Goal: Transaction & Acquisition: Purchase product/service

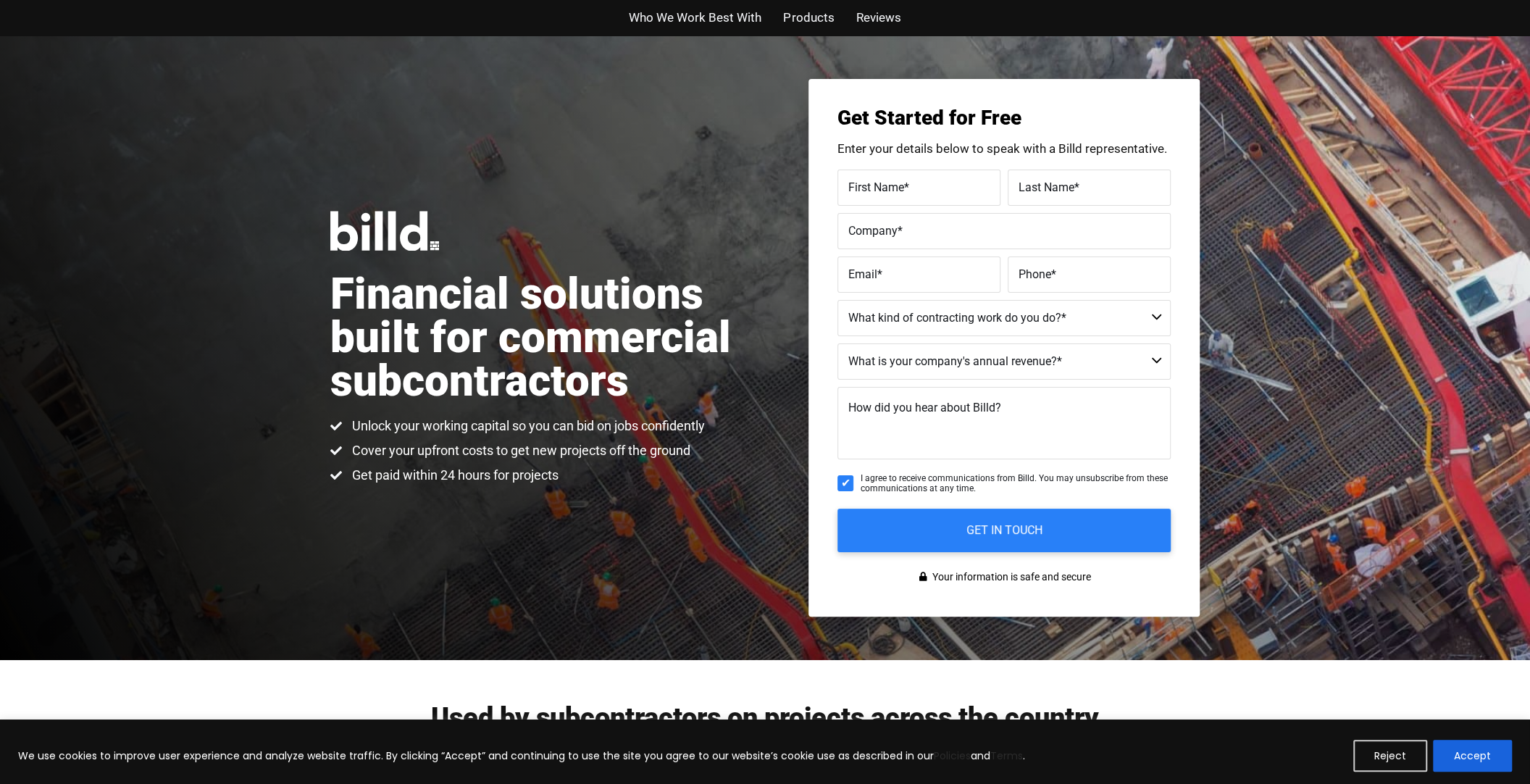
click at [1322, 107] on div "Financial solutions built for commercial subcontractors Unlock your working cap…" at bounding box center [765, 348] width 1530 height 625
click at [872, 19] on span "Reviews" at bounding box center [878, 18] width 45 height 21
click at [808, 18] on span "Products" at bounding box center [809, 18] width 51 height 21
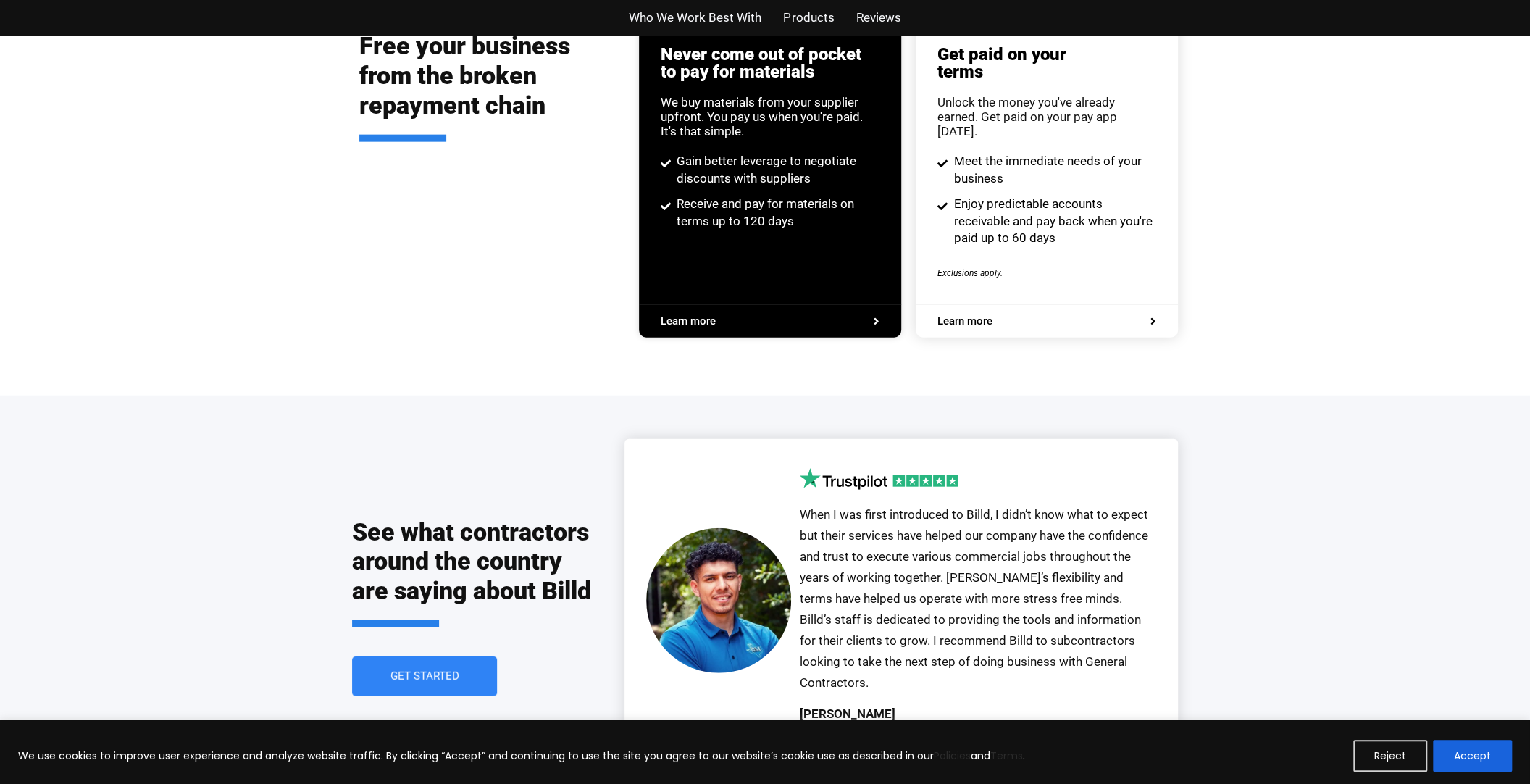
scroll to position [2805, 0]
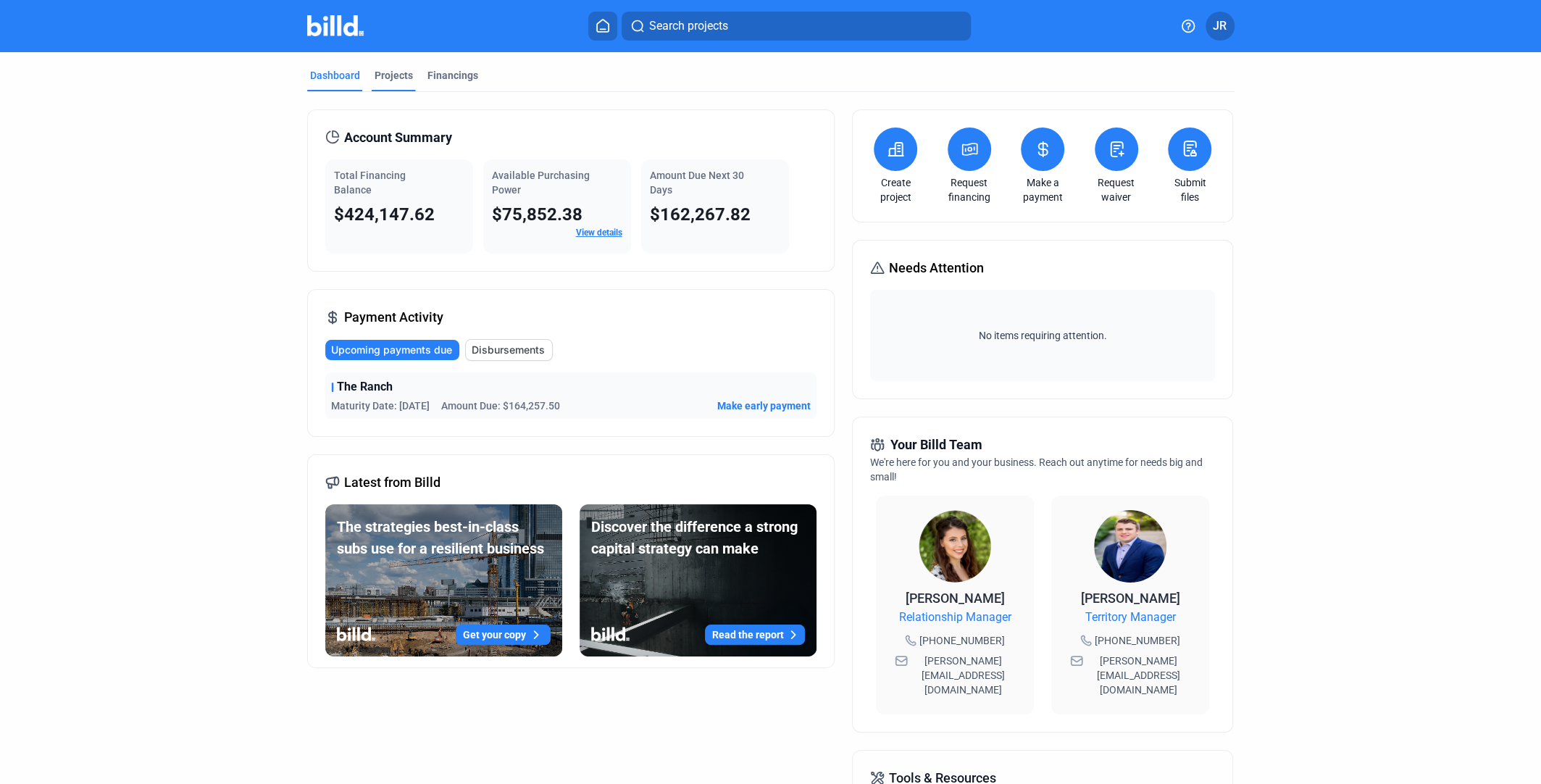
click at [395, 77] on div "Projects" at bounding box center [393, 75] width 38 height 14
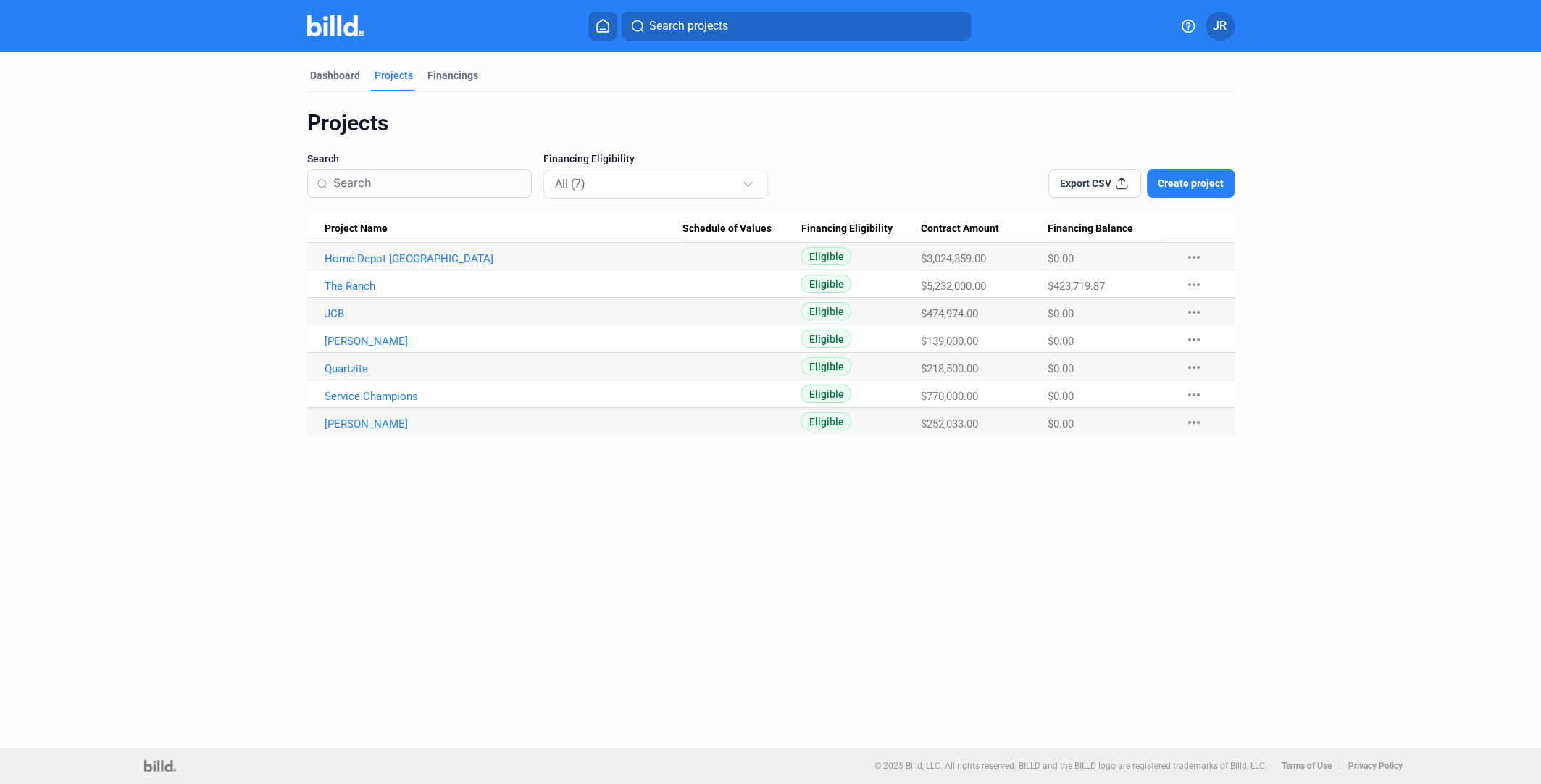
click at [353, 283] on link "The Ranch" at bounding box center [503, 285] width 358 height 13
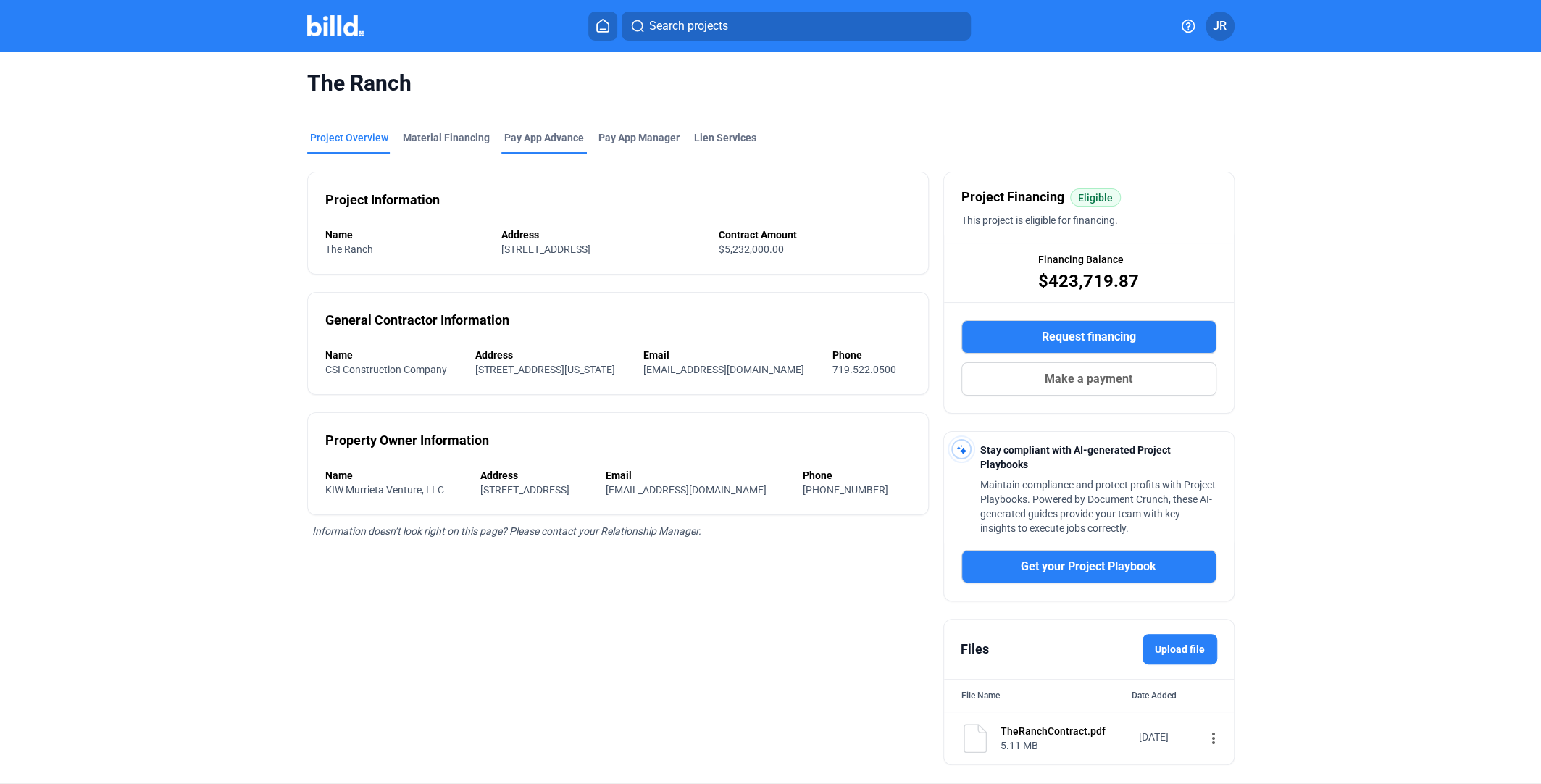
click at [517, 142] on div "Pay App Advance" at bounding box center [544, 137] width 80 height 14
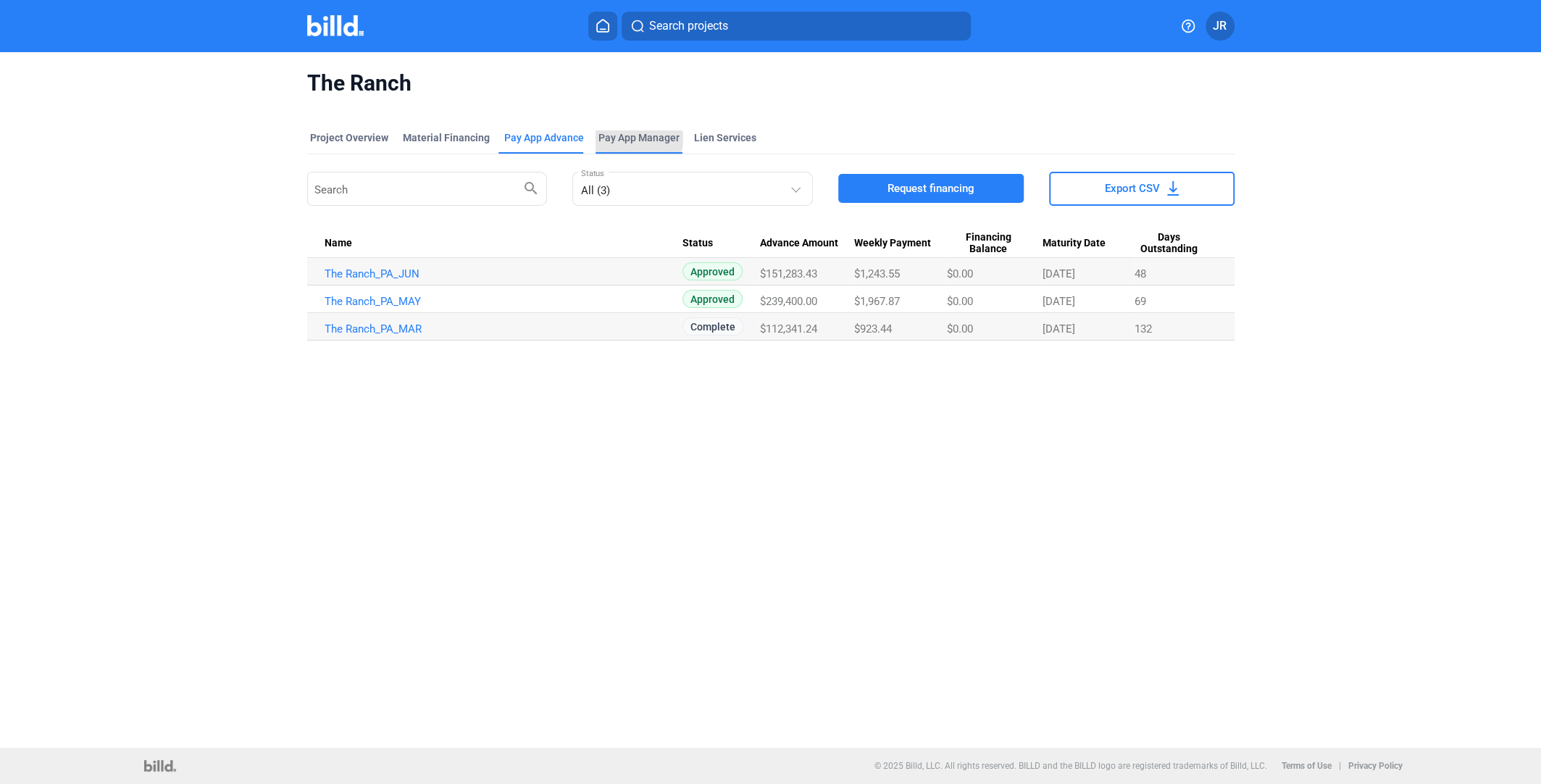
click at [623, 138] on span "Pay App Manager" at bounding box center [639, 137] width 81 height 14
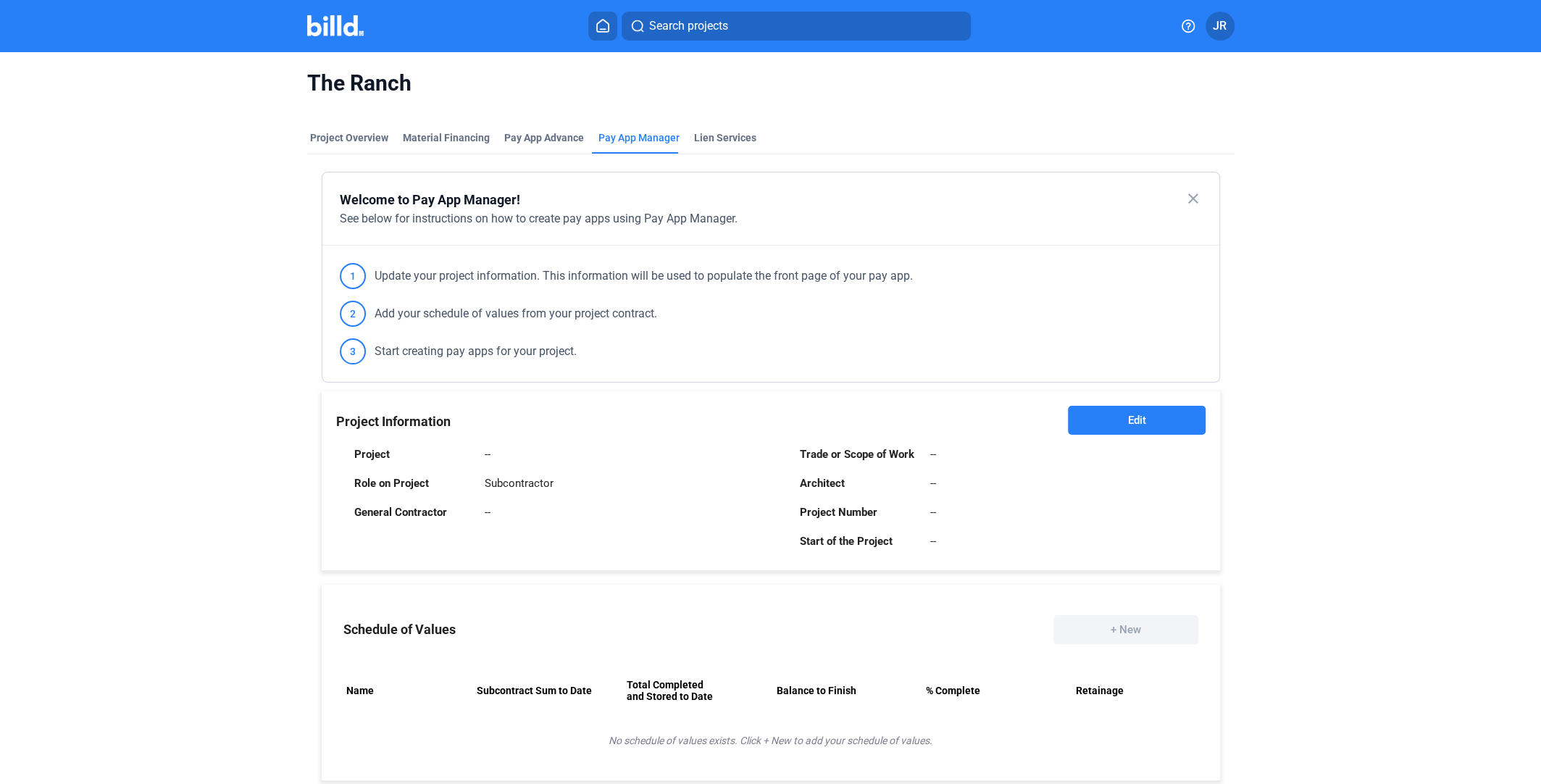
click at [1217, 33] on span "JR" at bounding box center [1219, 26] width 14 height 18
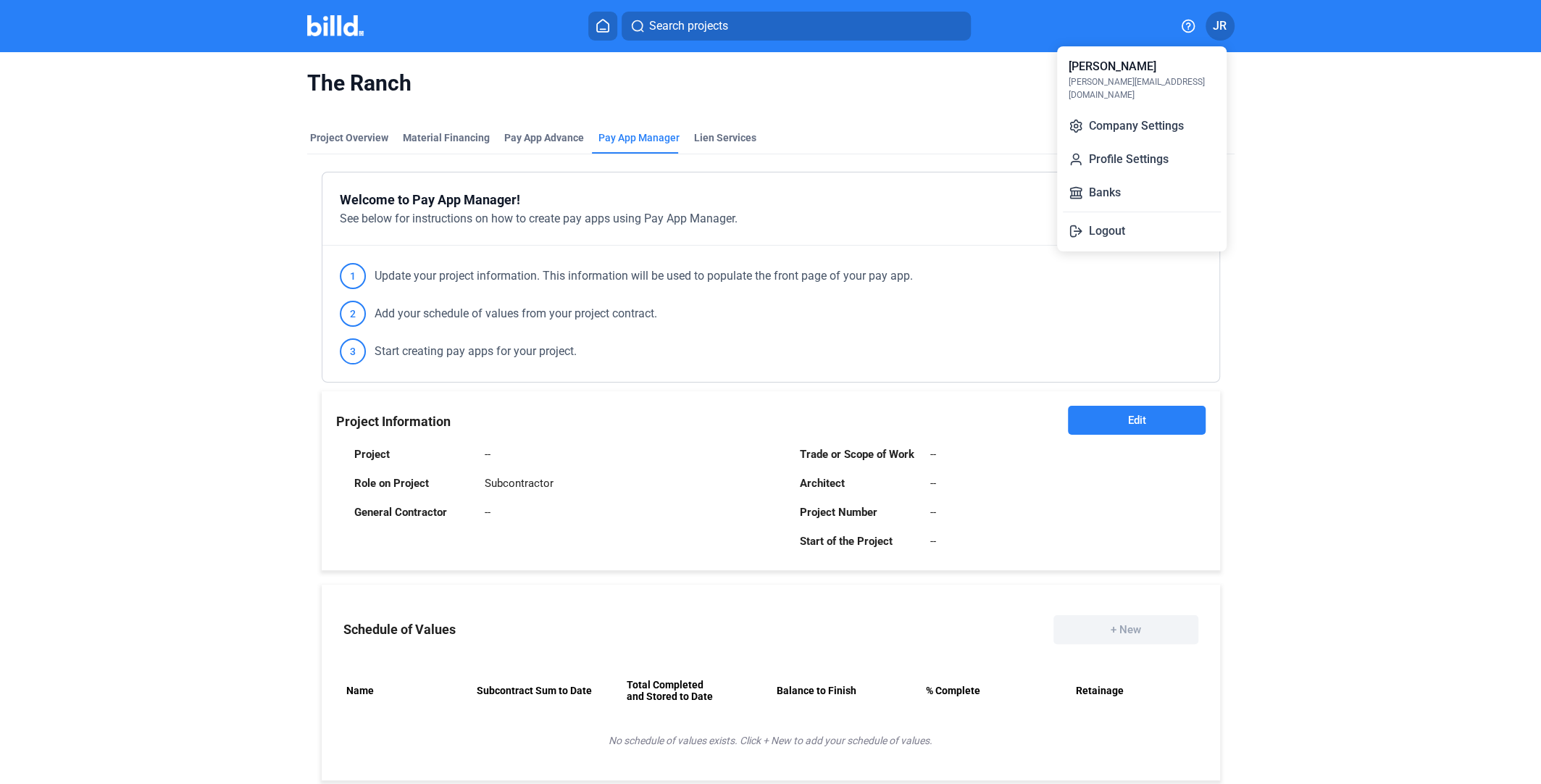
click at [1318, 173] on div at bounding box center [770, 392] width 1541 height 784
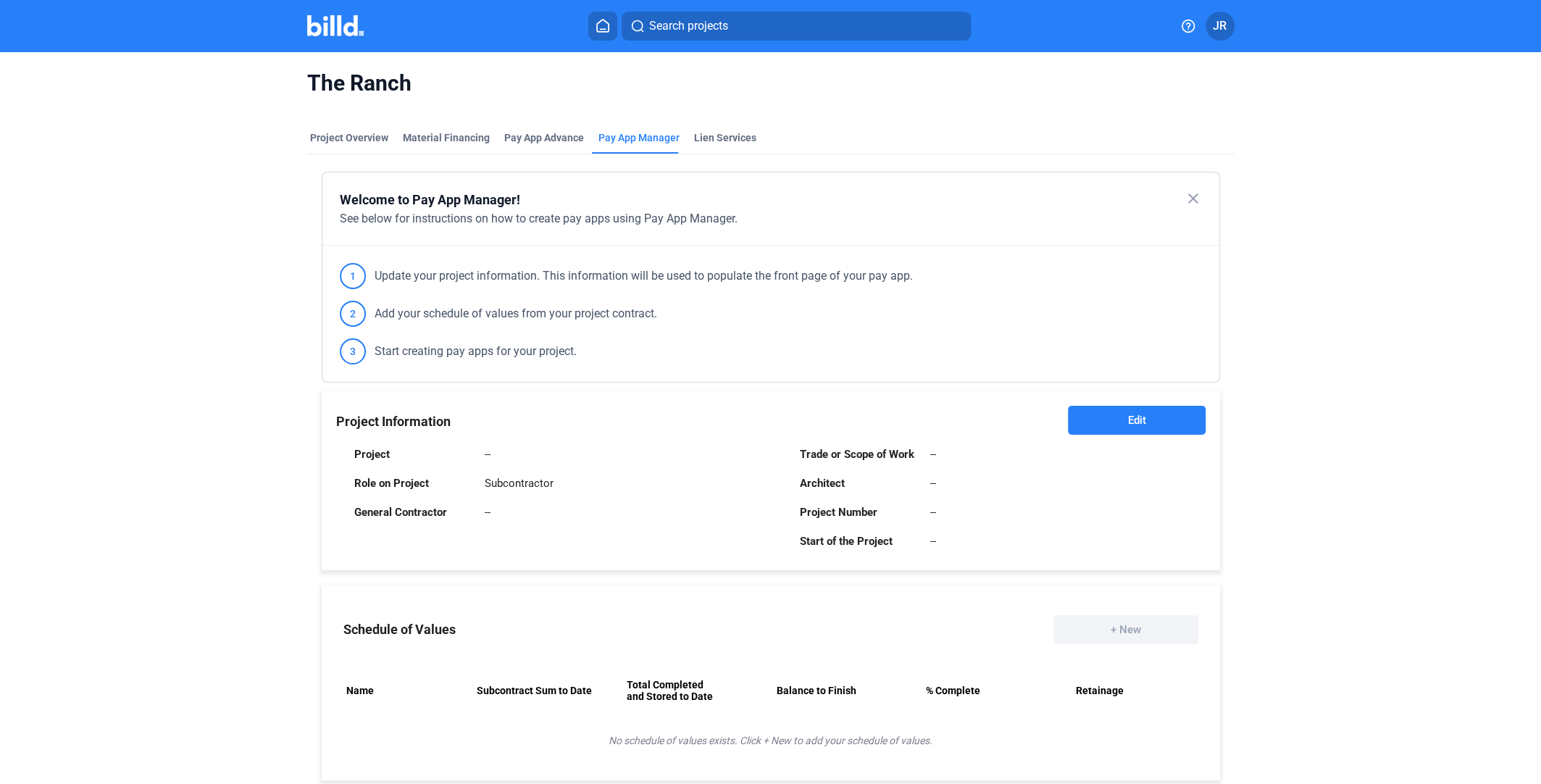
click at [595, 21] on icon at bounding box center [602, 25] width 14 height 14
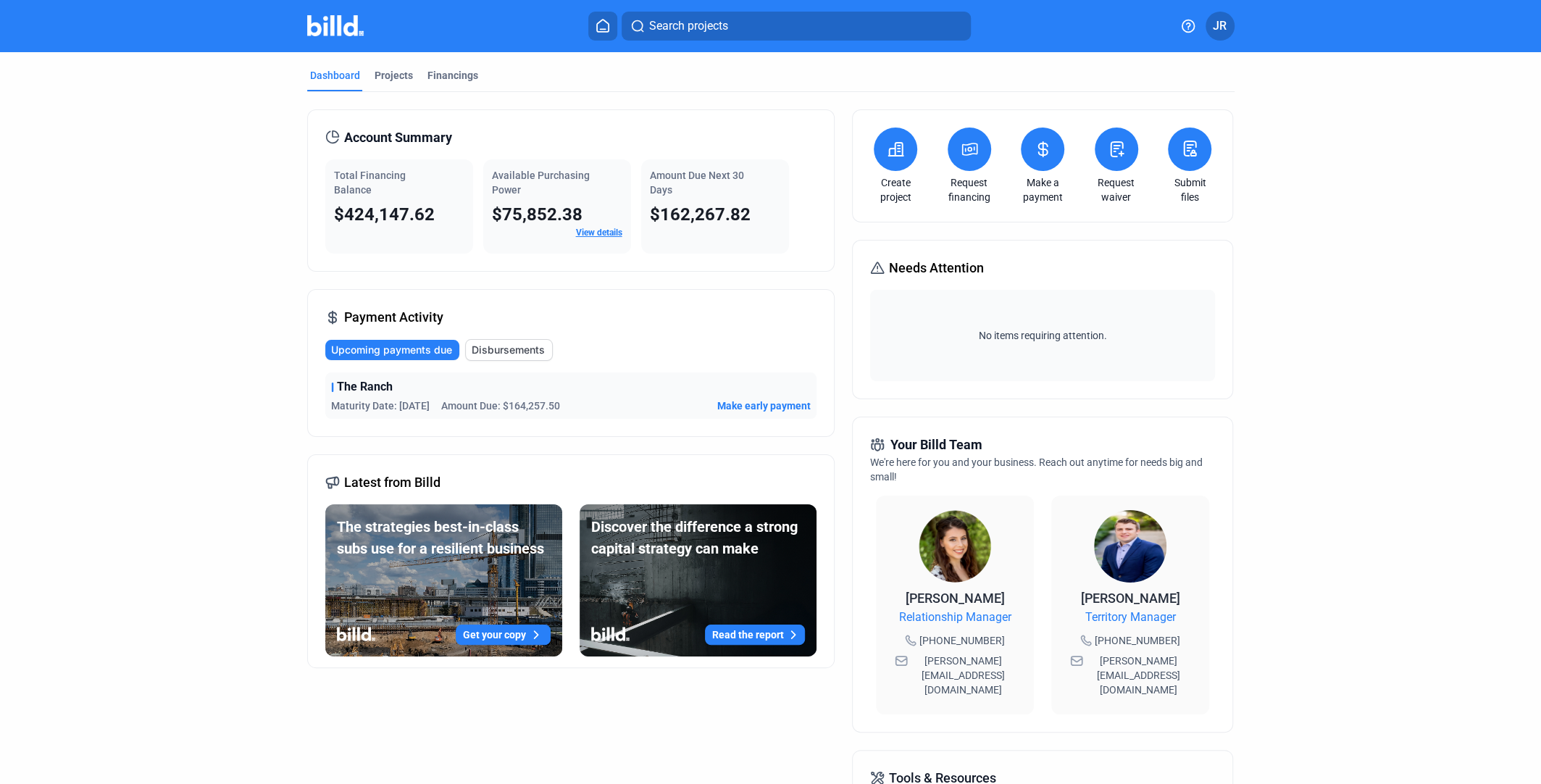
click at [1047, 157] on icon at bounding box center [1042, 149] width 18 height 18
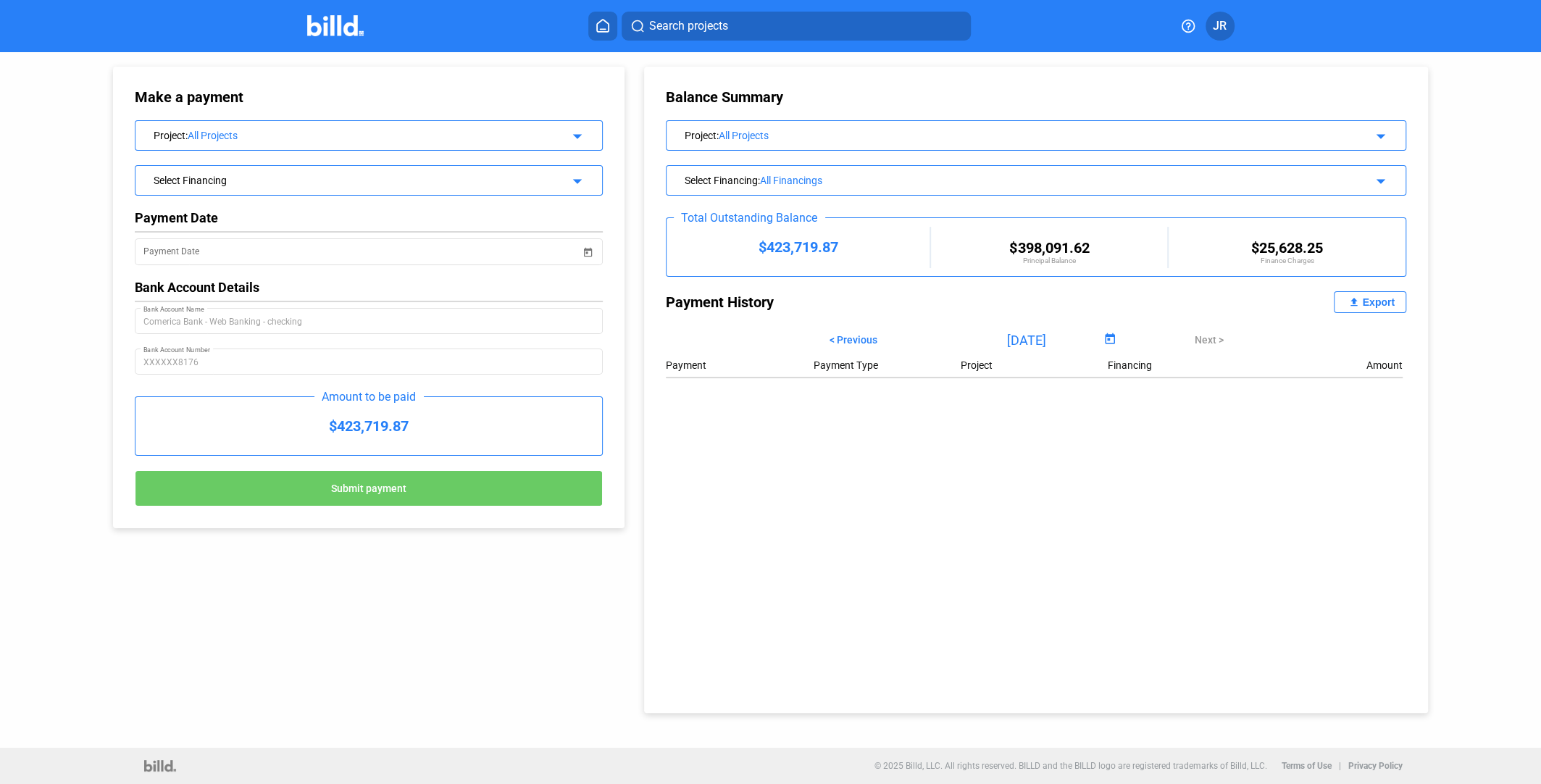
click at [582, 128] on mat-icon "arrow_drop_down" at bounding box center [575, 134] width 18 height 18
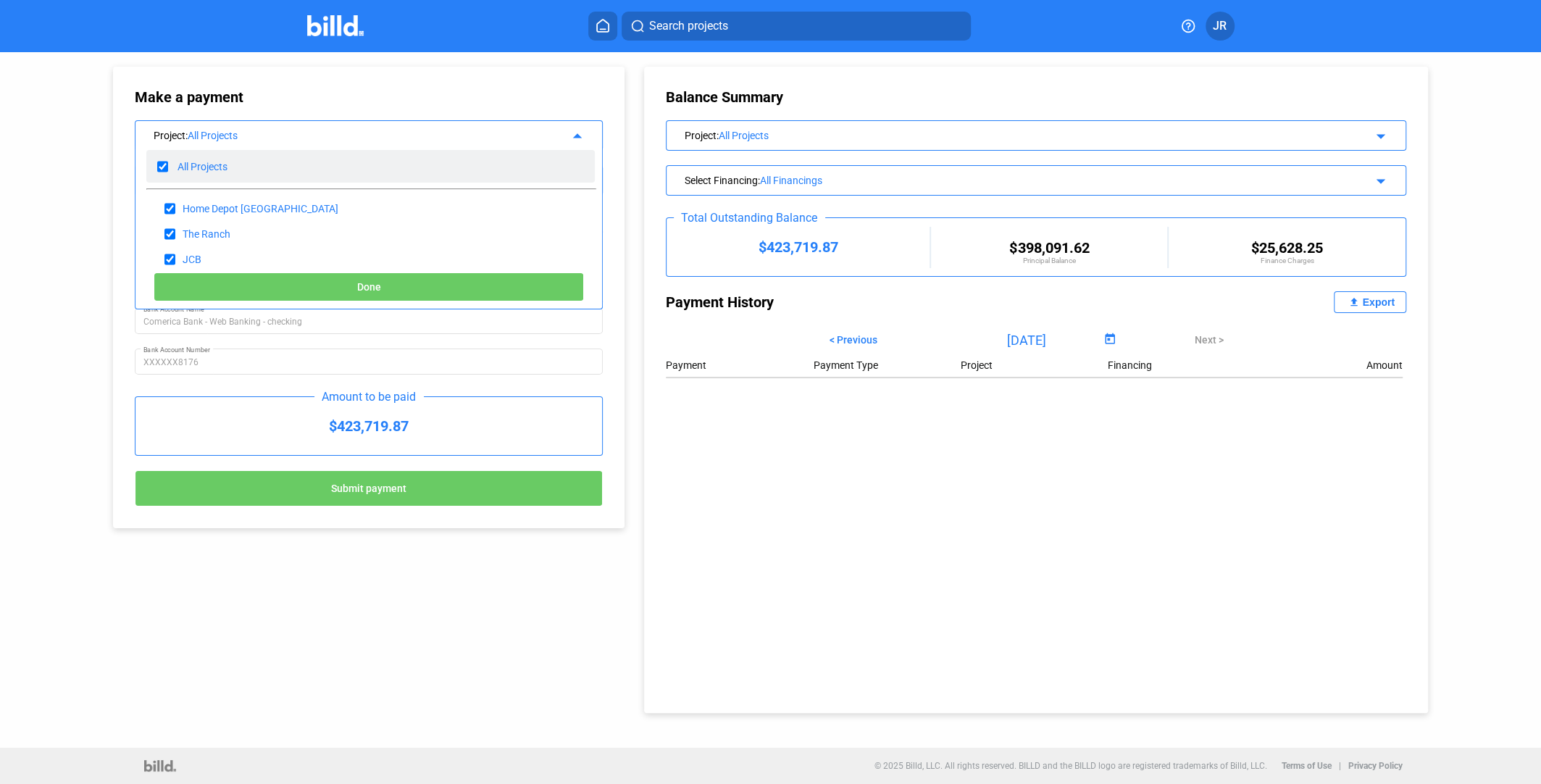
click at [157, 164] on div "All Projects" at bounding box center [371, 166] width 449 height 33
checkbox input "false"
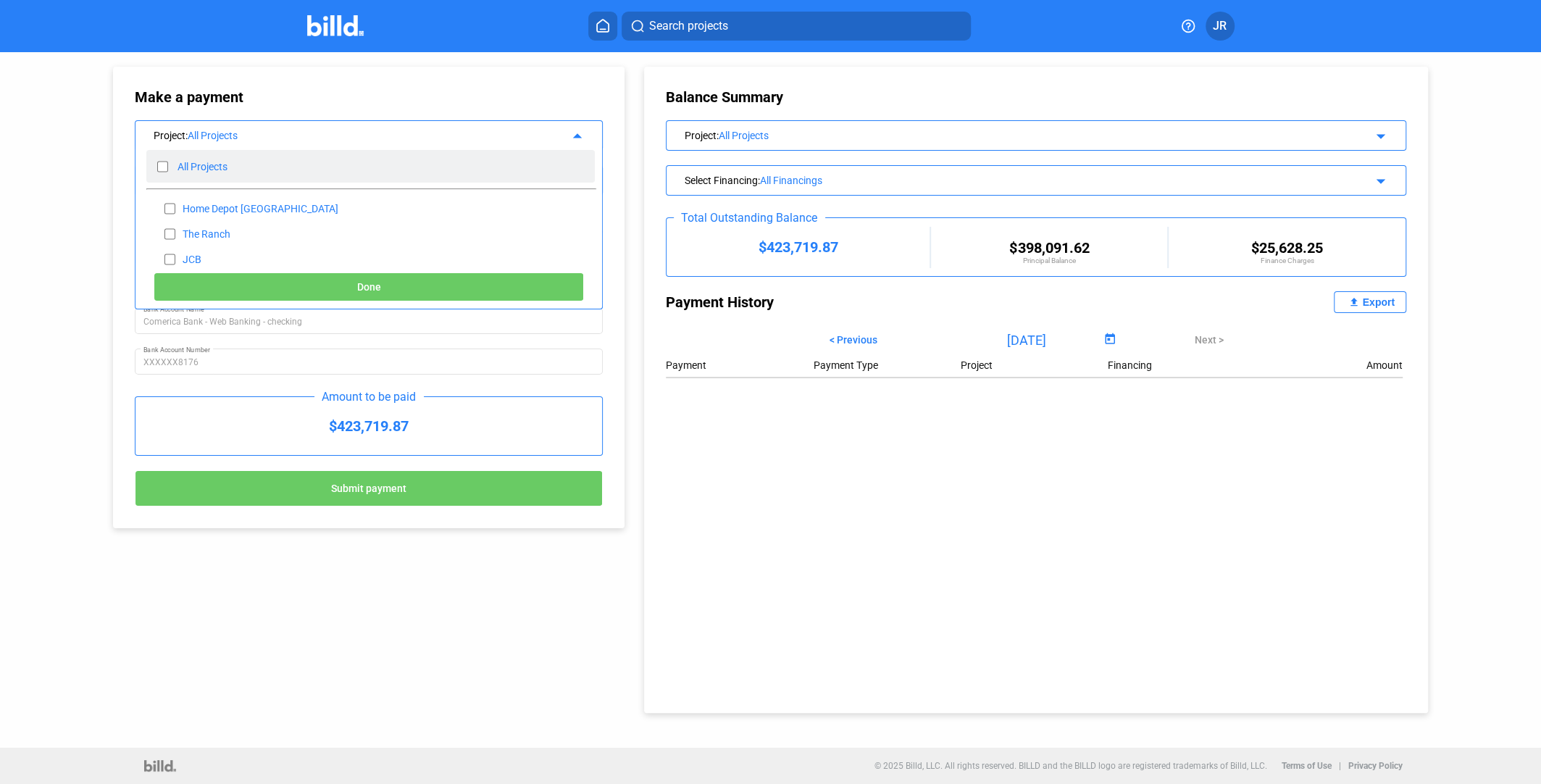
checkbox input "false"
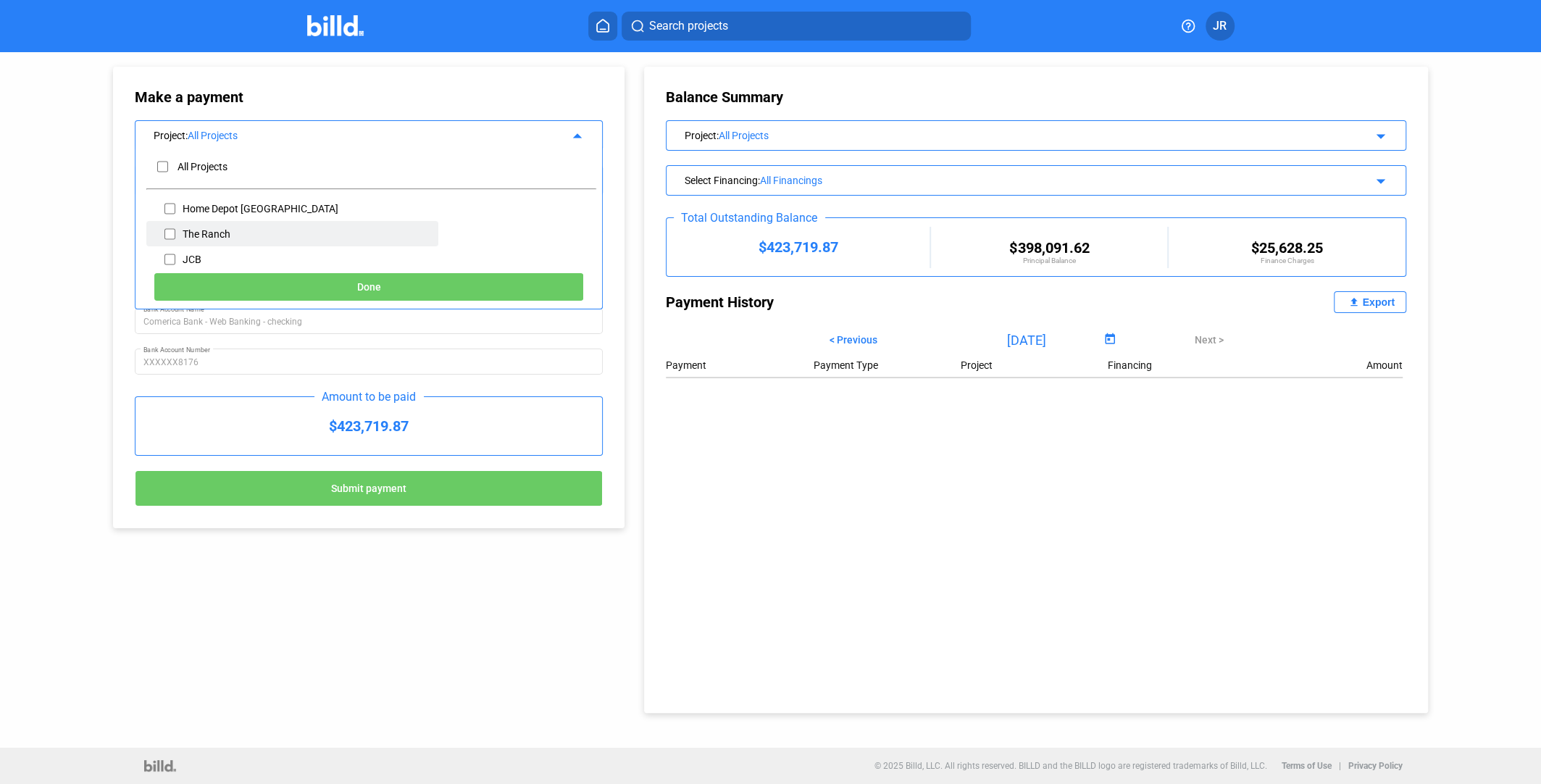
click at [174, 231] on input "checkbox" at bounding box center [169, 235] width 11 height 22
checkbox input "true"
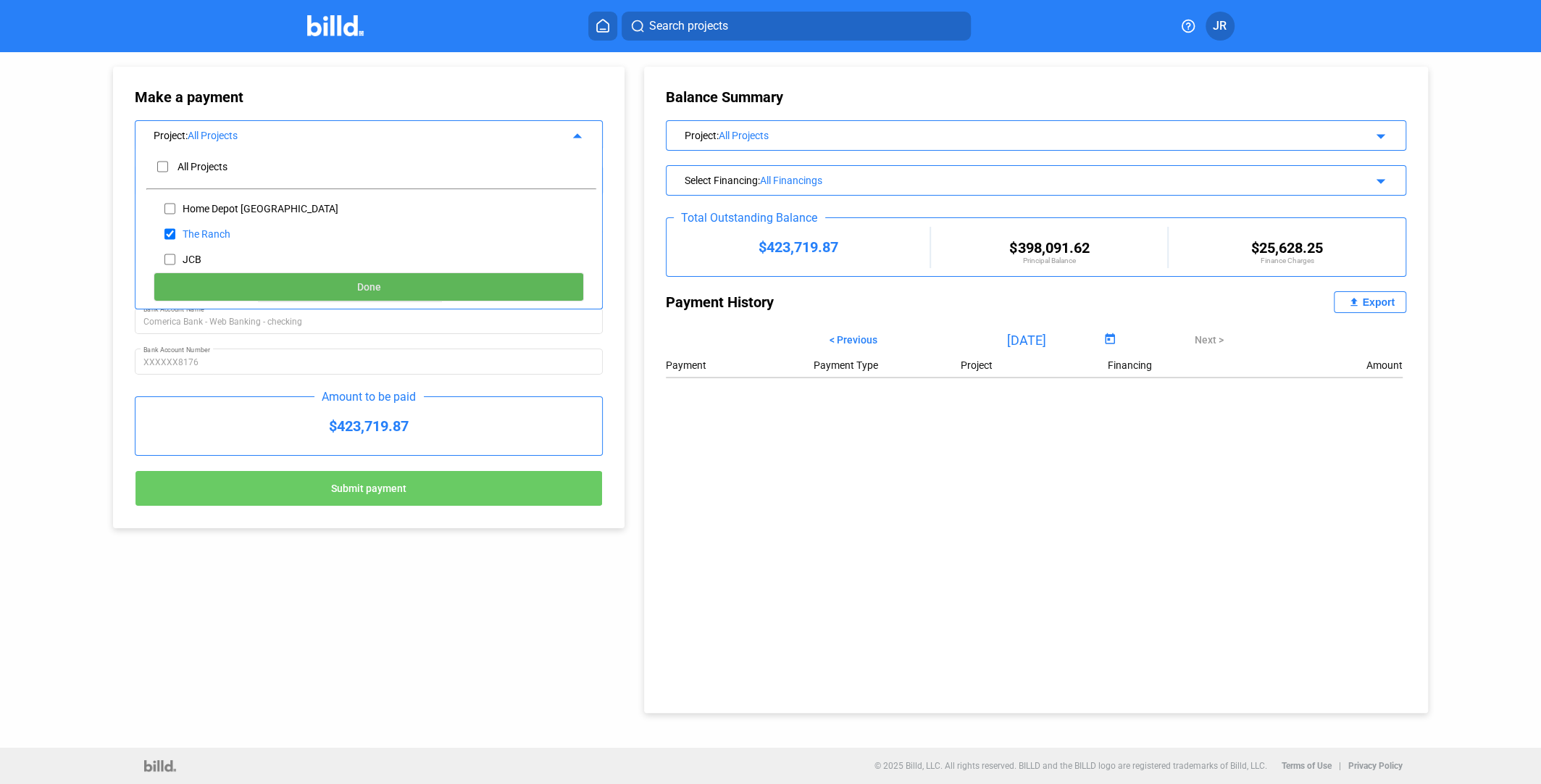
click at [329, 289] on button "Done" at bounding box center [368, 287] width 430 height 29
type input "[DATE]"
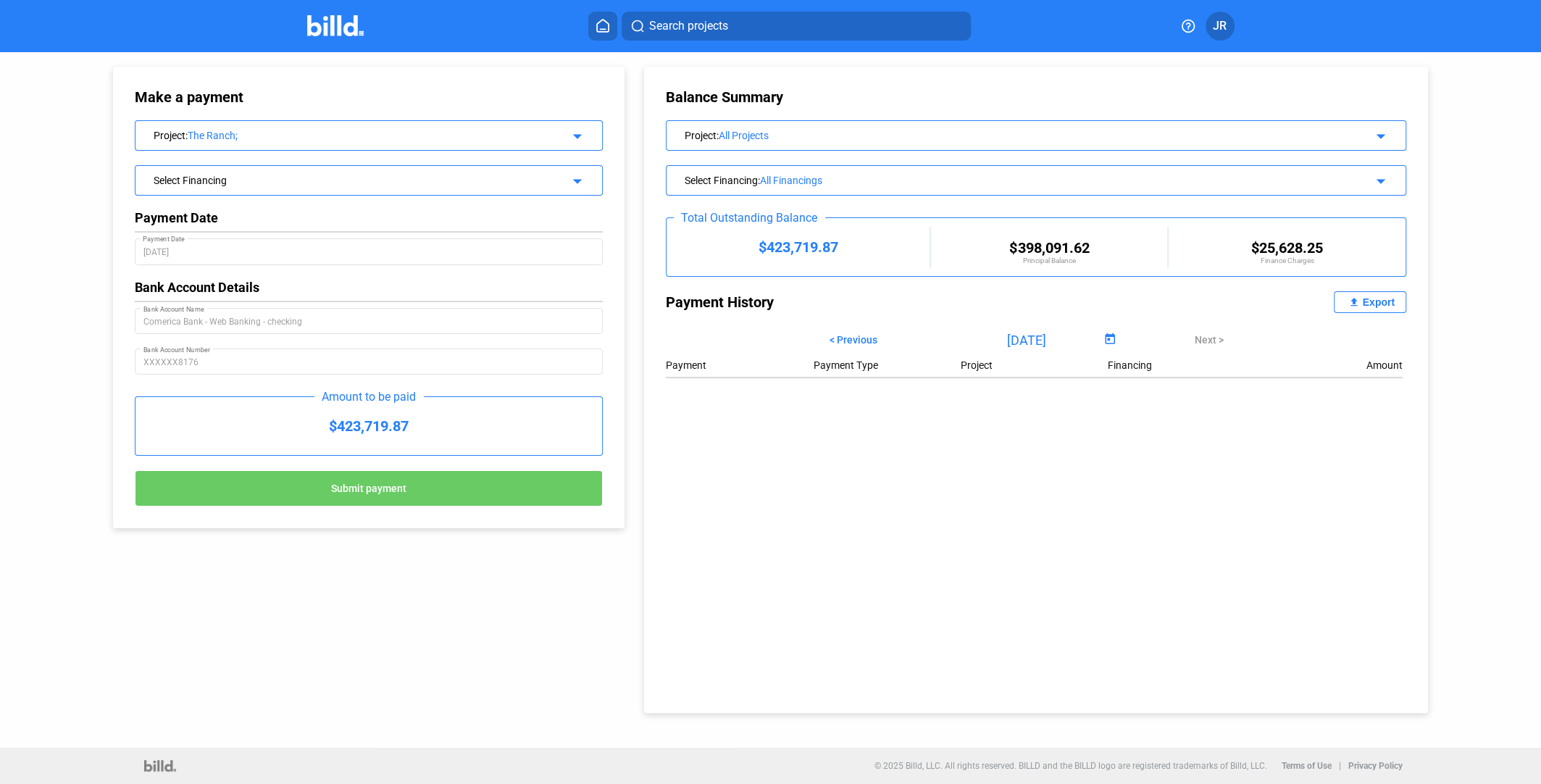
click at [509, 188] on div "Select Financing arrow_drop_down" at bounding box center [368, 179] width 467 height 25
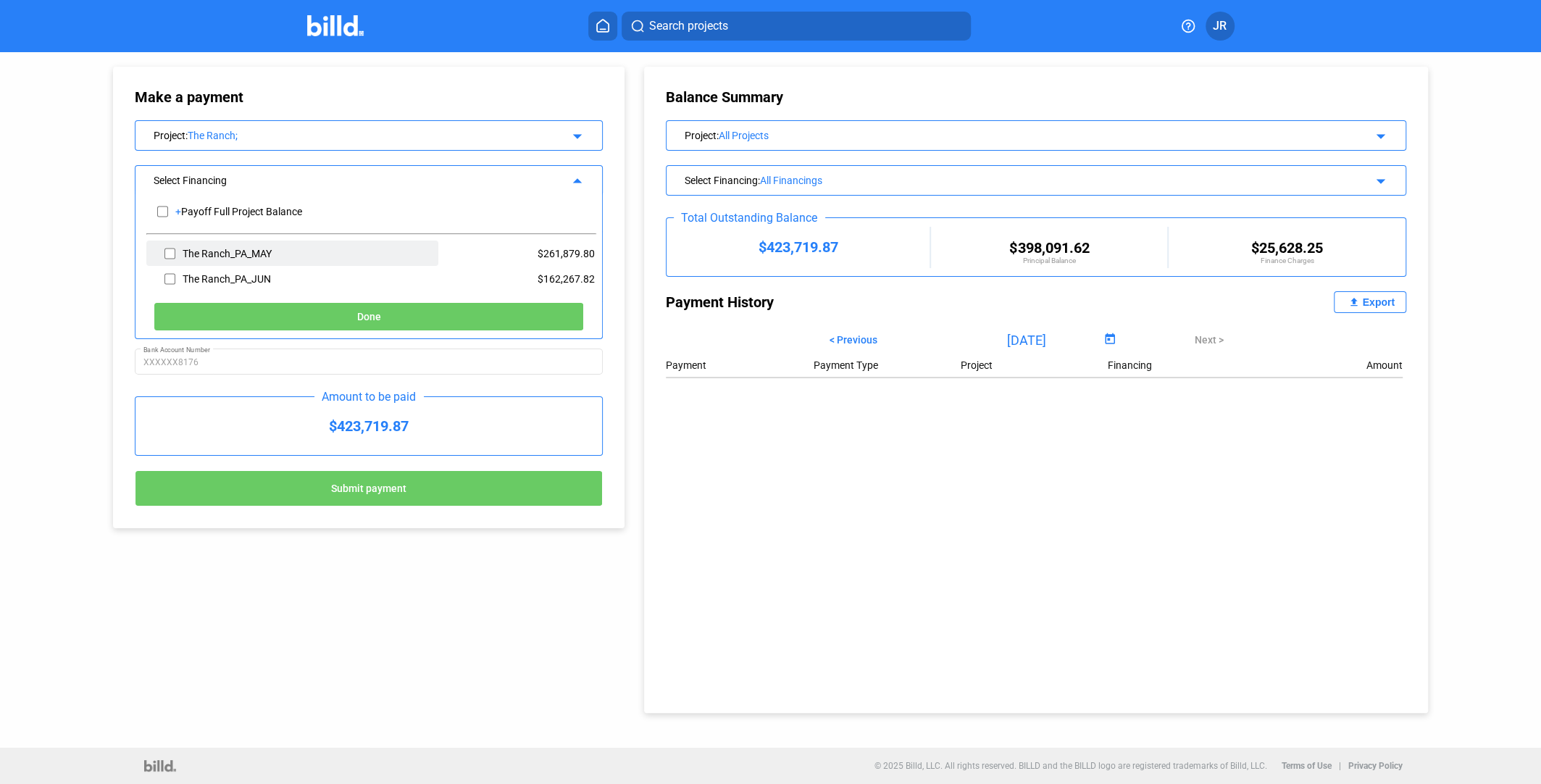
click at [168, 254] on input "checkbox" at bounding box center [169, 254] width 11 height 22
checkbox input "true"
click at [166, 273] on input "checkbox" at bounding box center [169, 279] width 11 height 22
checkbox input "true"
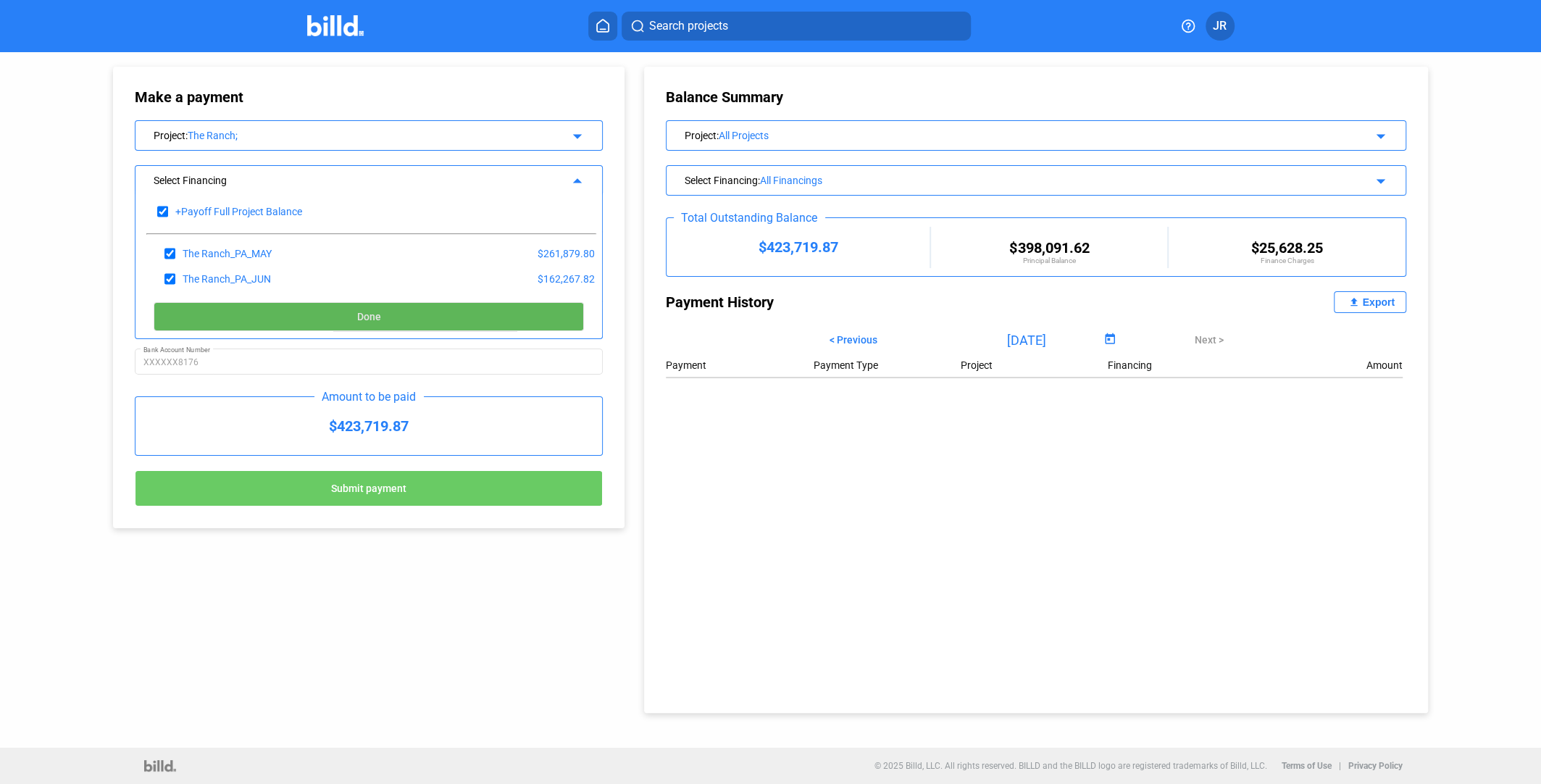
click at [274, 319] on button "Done" at bounding box center [368, 317] width 430 height 29
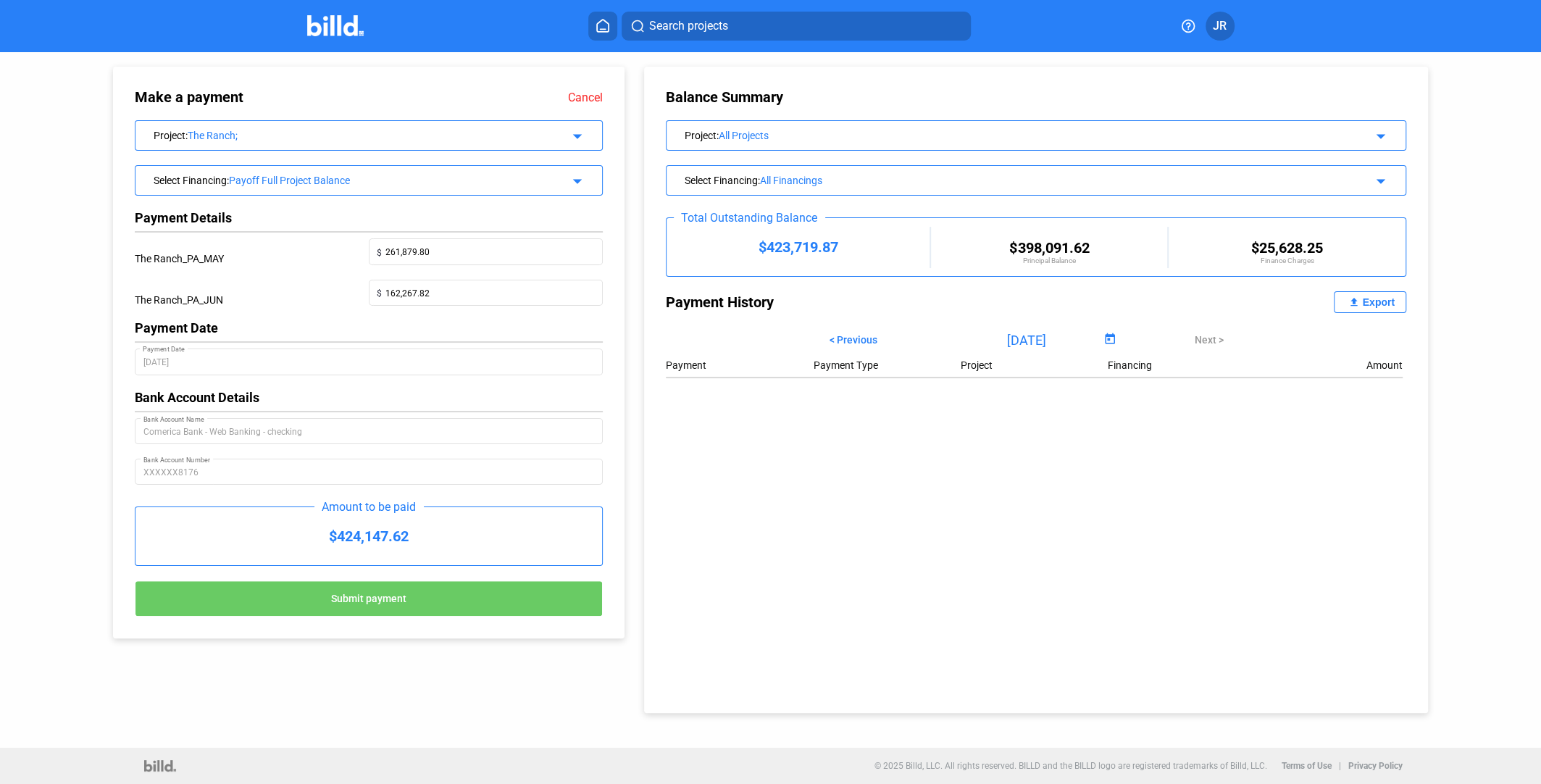
click at [428, 536] on div "$424,147.62" at bounding box center [368, 536] width 467 height 58
click at [588, 183] on div "Select Financing : Payoff Full Project Balance arrow_drop_down" at bounding box center [368, 179] width 467 height 25
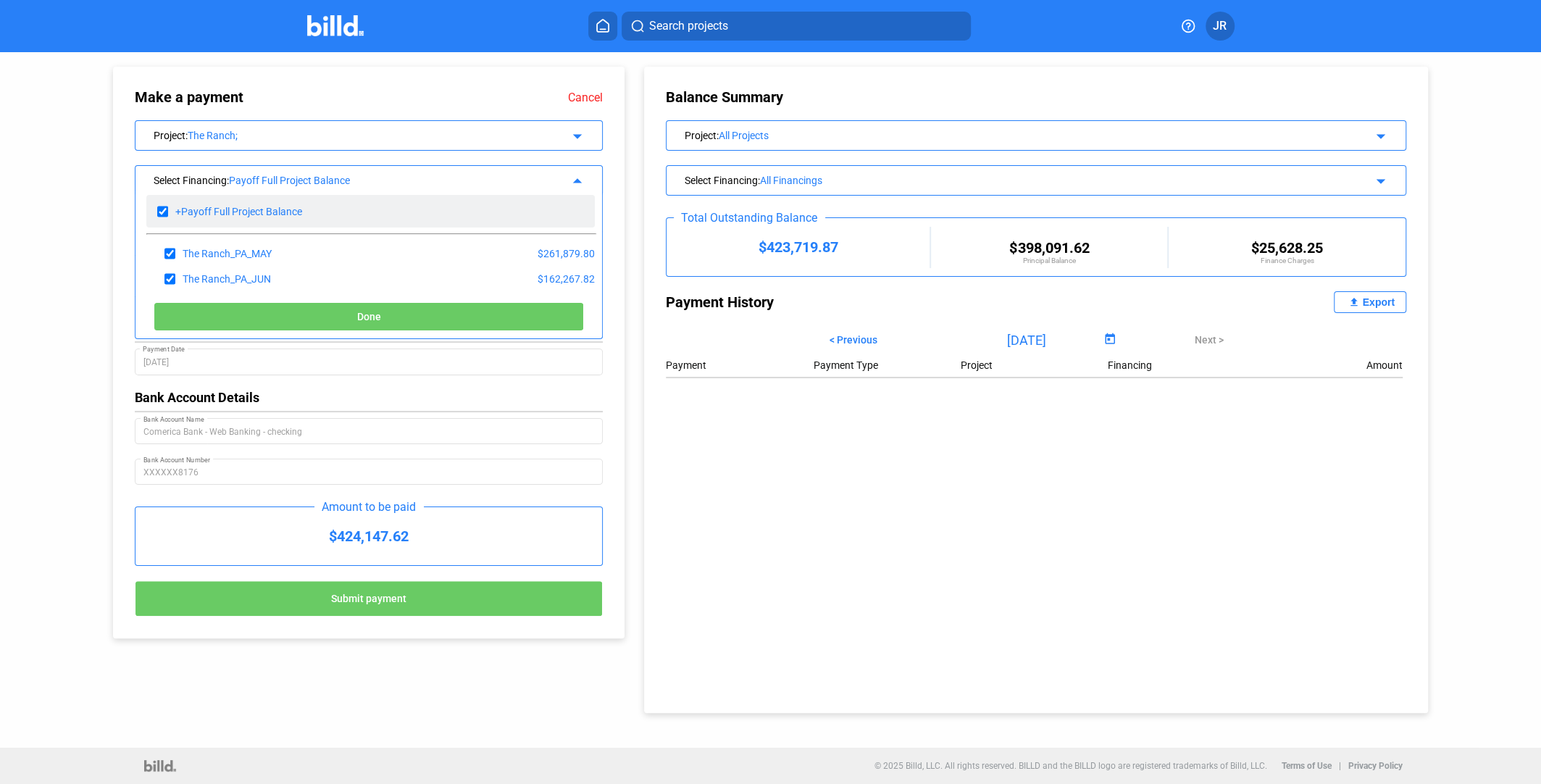
click at [166, 207] on input "checkbox" at bounding box center [163, 212] width 11 height 22
checkbox input "false"
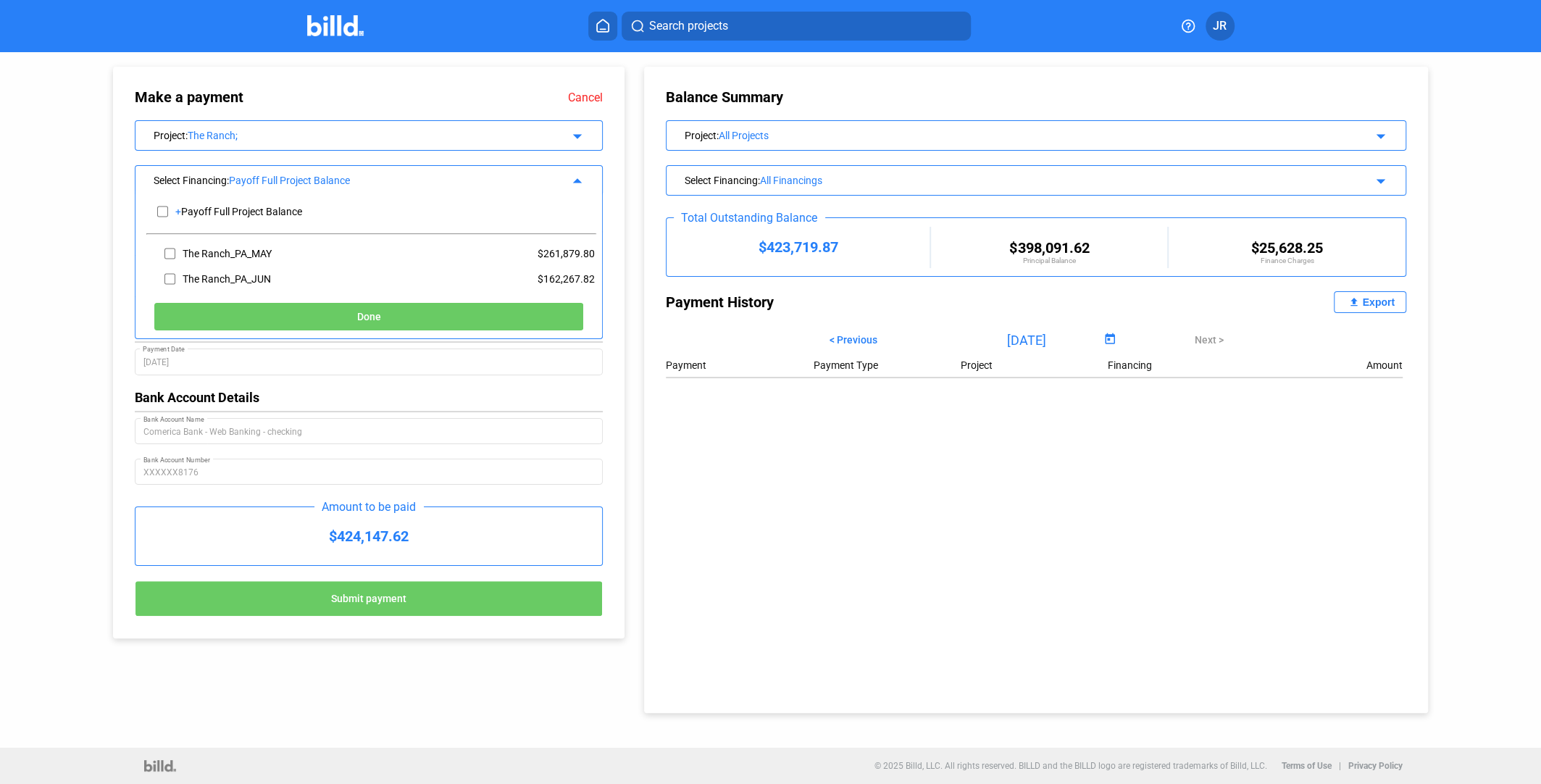
click at [549, 393] on div "Bank Account Details" at bounding box center [368, 397] width 468 height 15
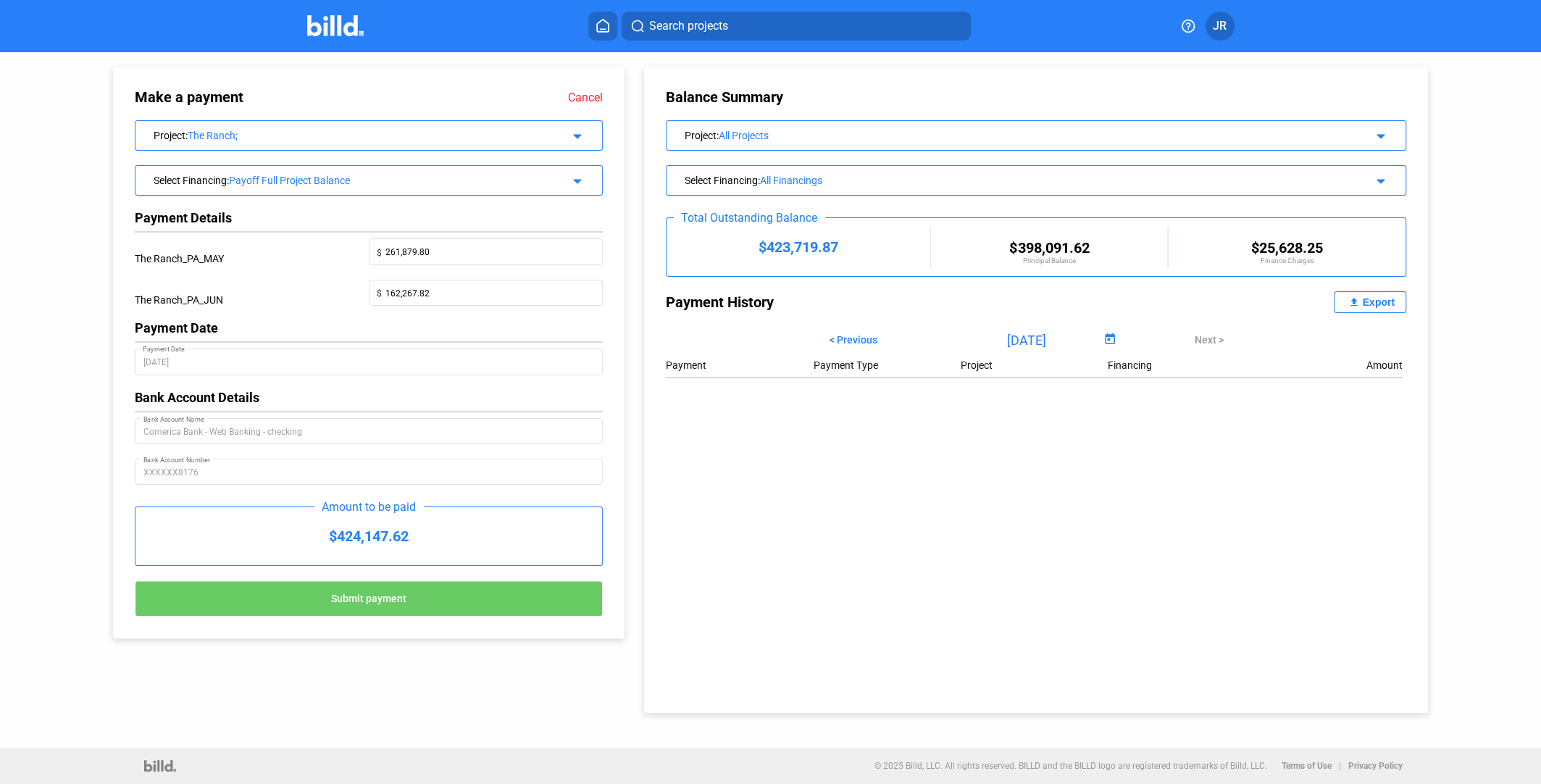
click at [492, 539] on div "$424,147.62" at bounding box center [368, 536] width 467 height 58
click at [732, 182] on div "Select Financing : All Financings" at bounding box center [1001, 179] width 632 height 14
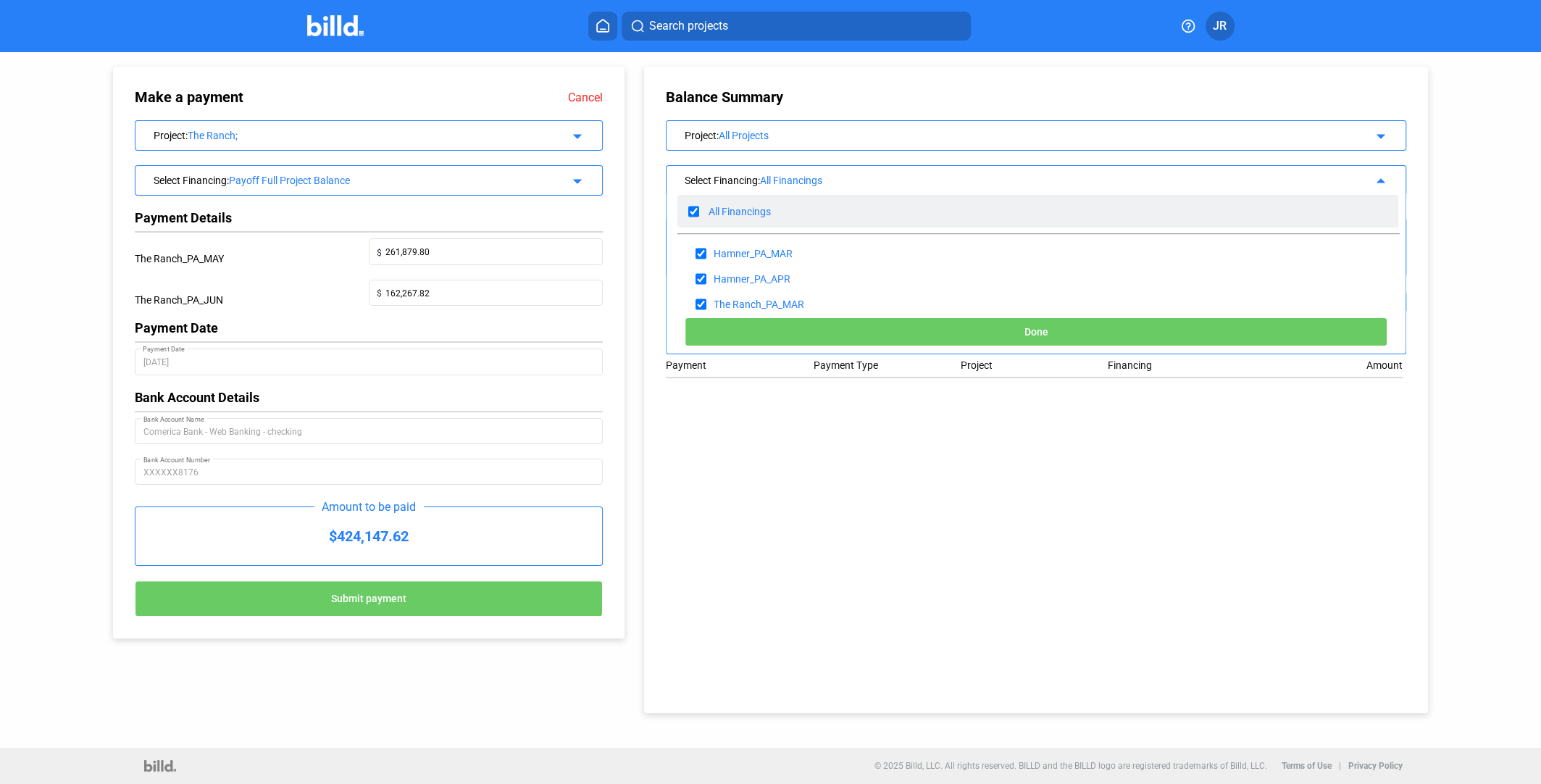
click at [693, 213] on input "checkbox" at bounding box center [693, 212] width 11 height 22
checkbox input "false"
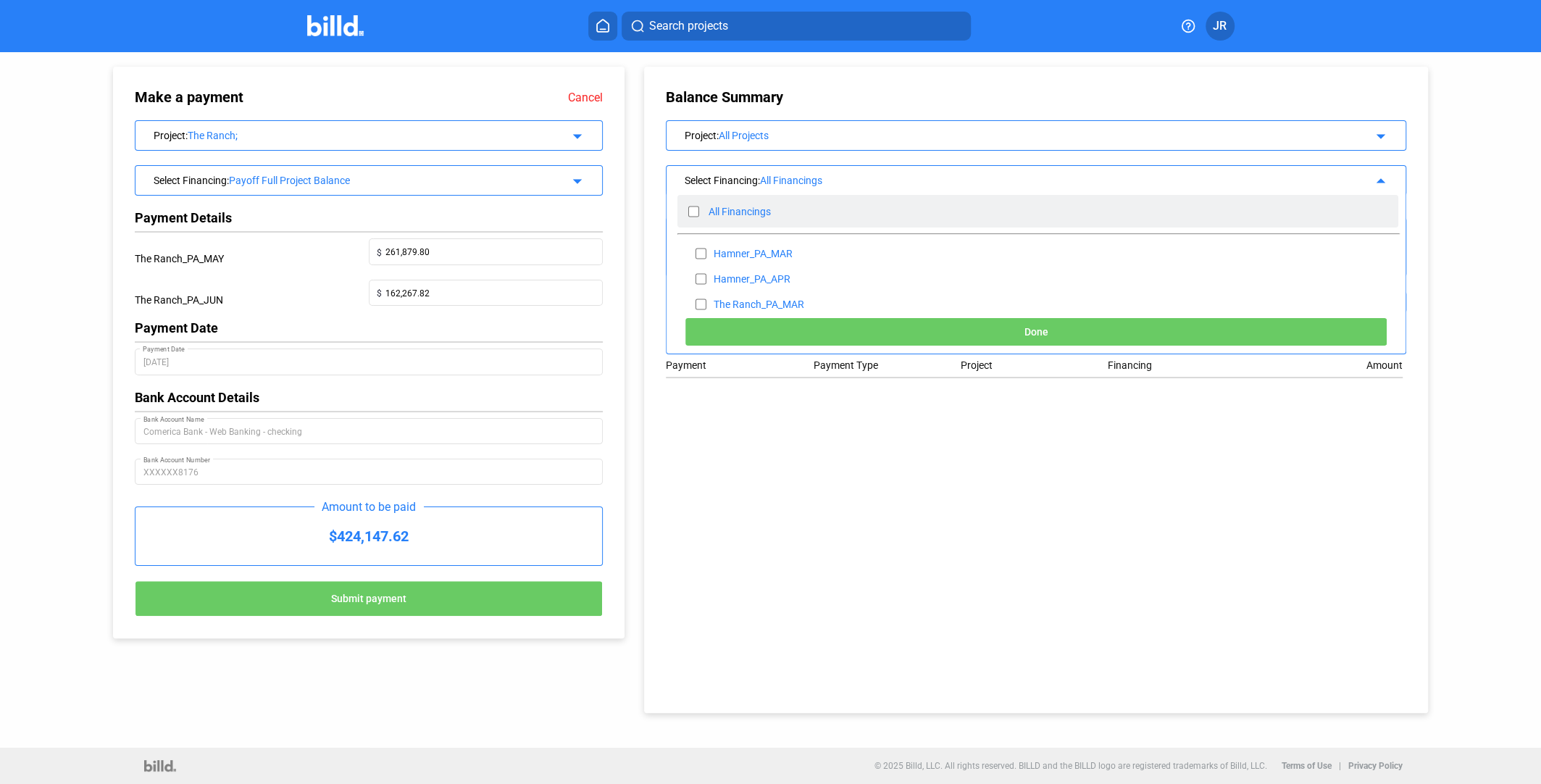
checkbox input "false"
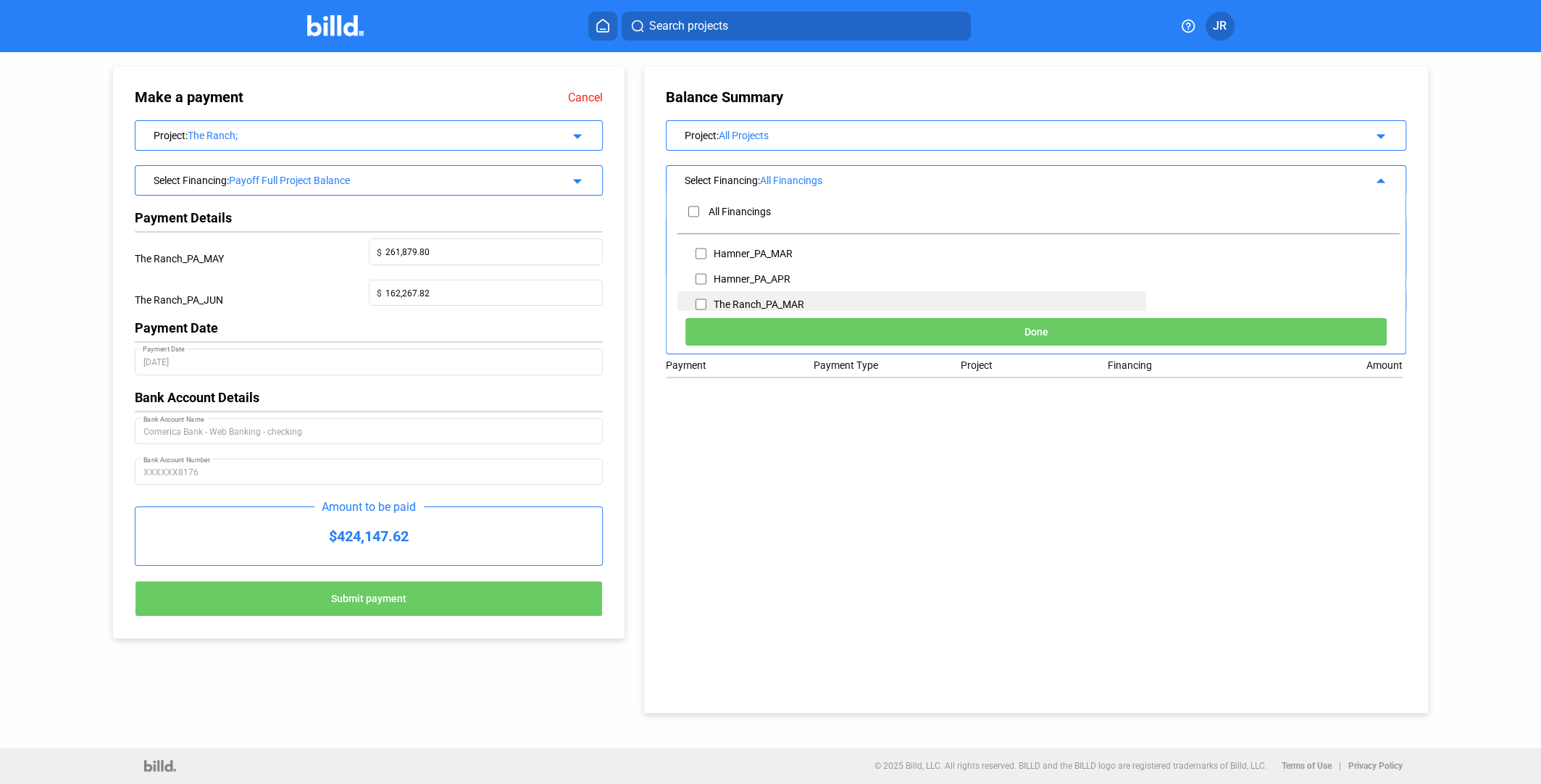
click at [700, 304] on input "checkbox" at bounding box center [700, 305] width 11 height 22
checkbox input "true"
click at [590, 98] on link "Cancel" at bounding box center [585, 97] width 35 height 14
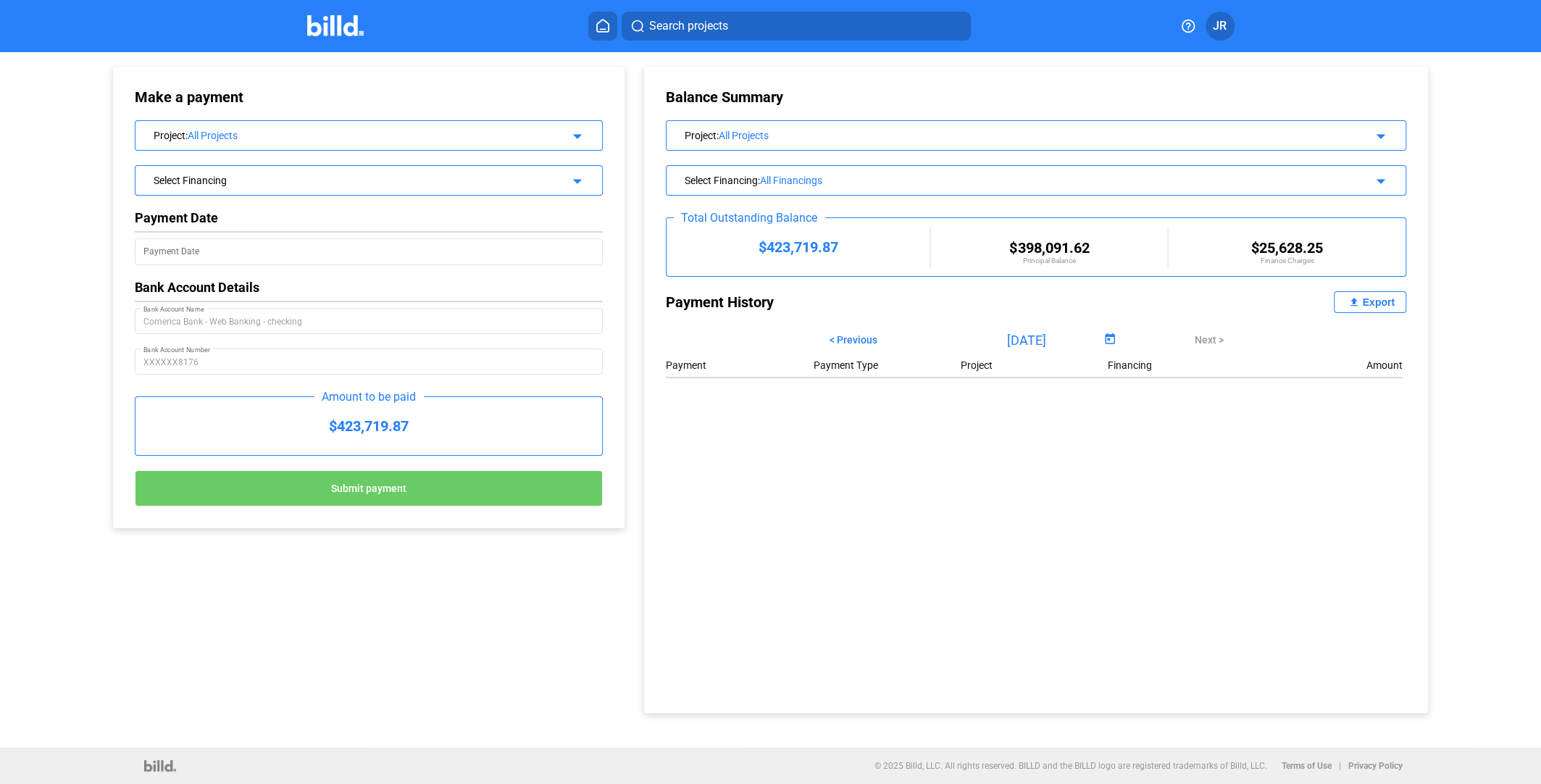
click at [601, 19] on icon at bounding box center [602, 25] width 14 height 14
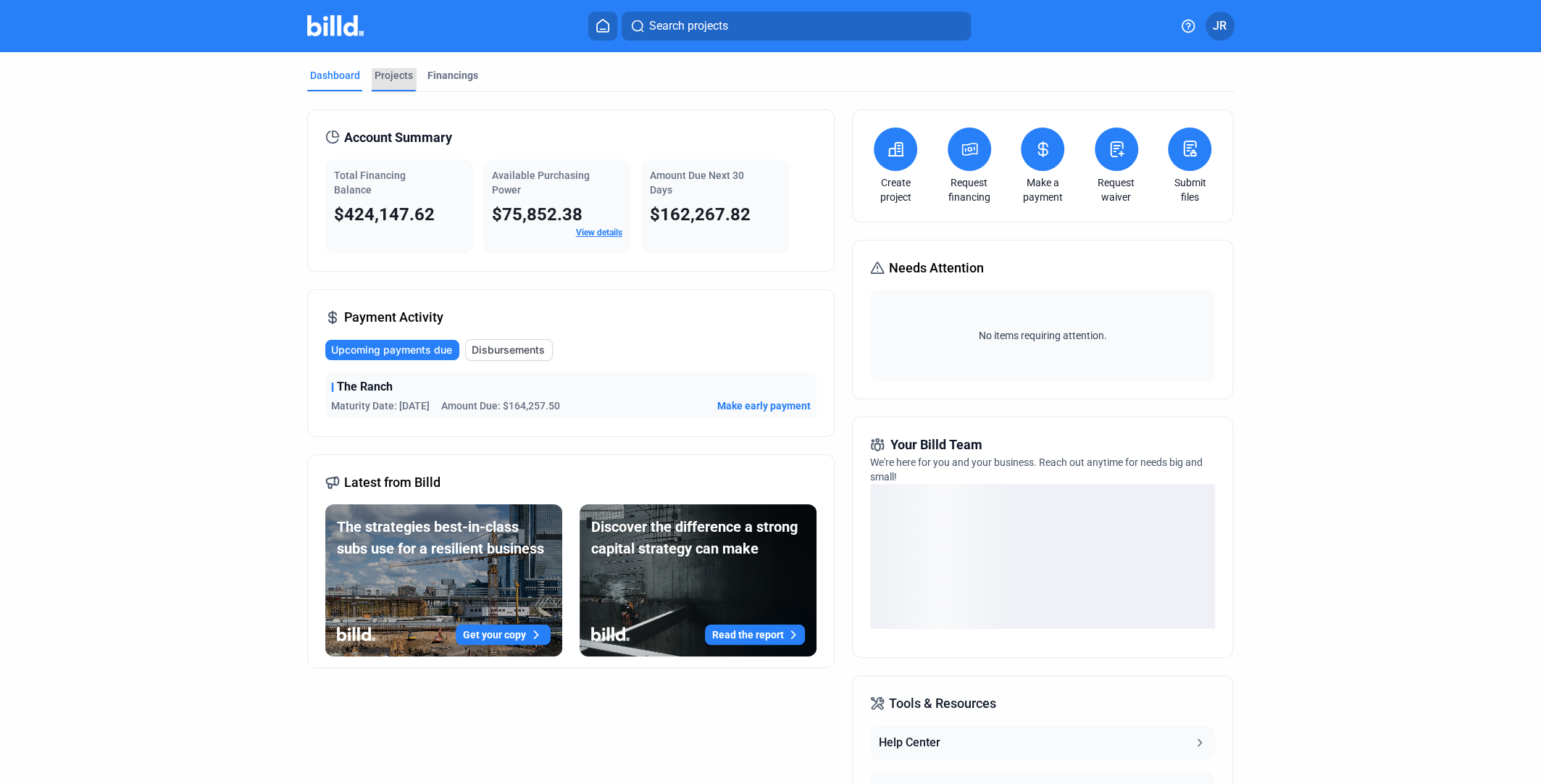
click at [395, 74] on div "Projects" at bounding box center [393, 75] width 38 height 14
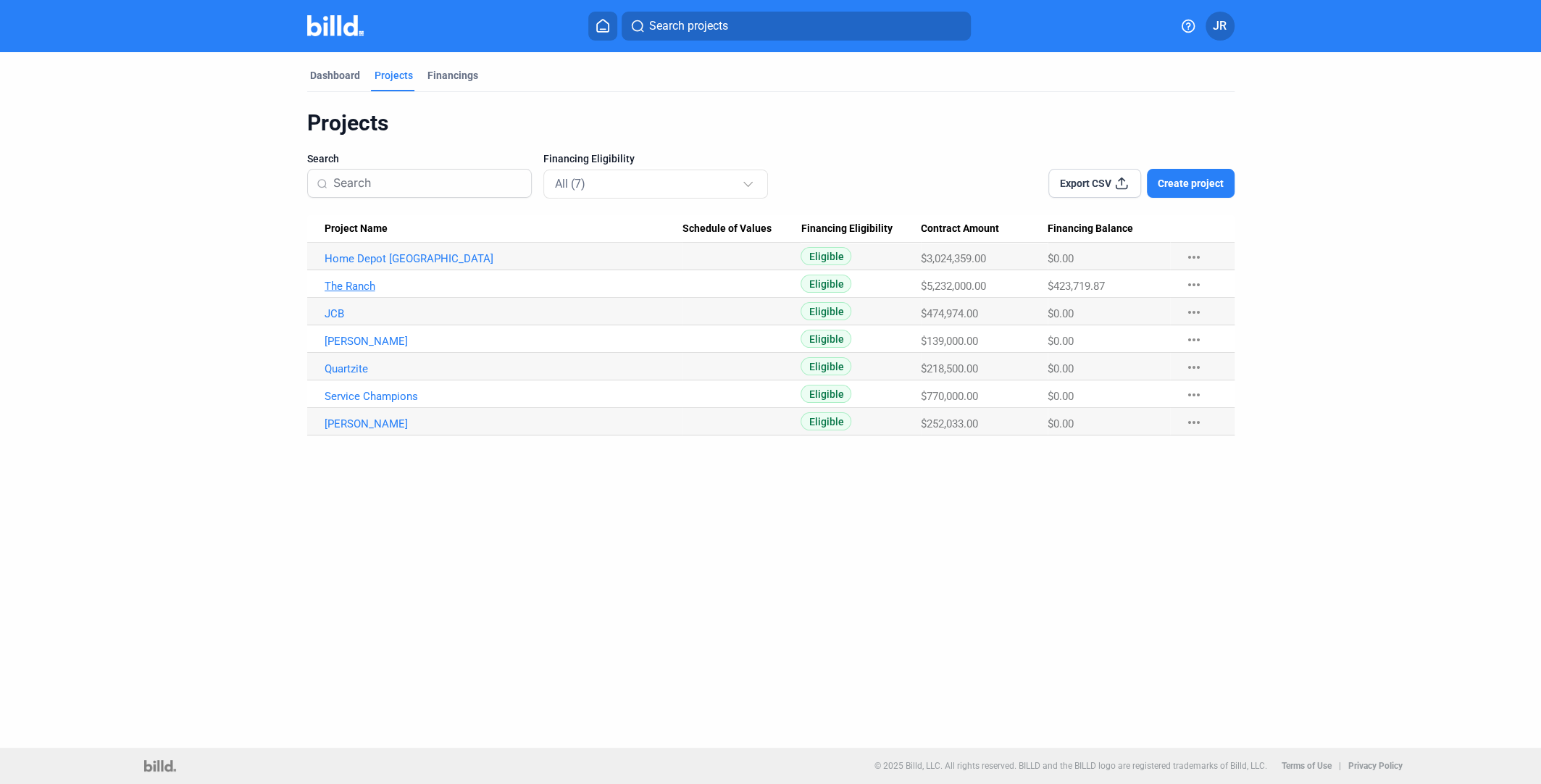
click at [356, 284] on link "The Ranch" at bounding box center [503, 285] width 358 height 13
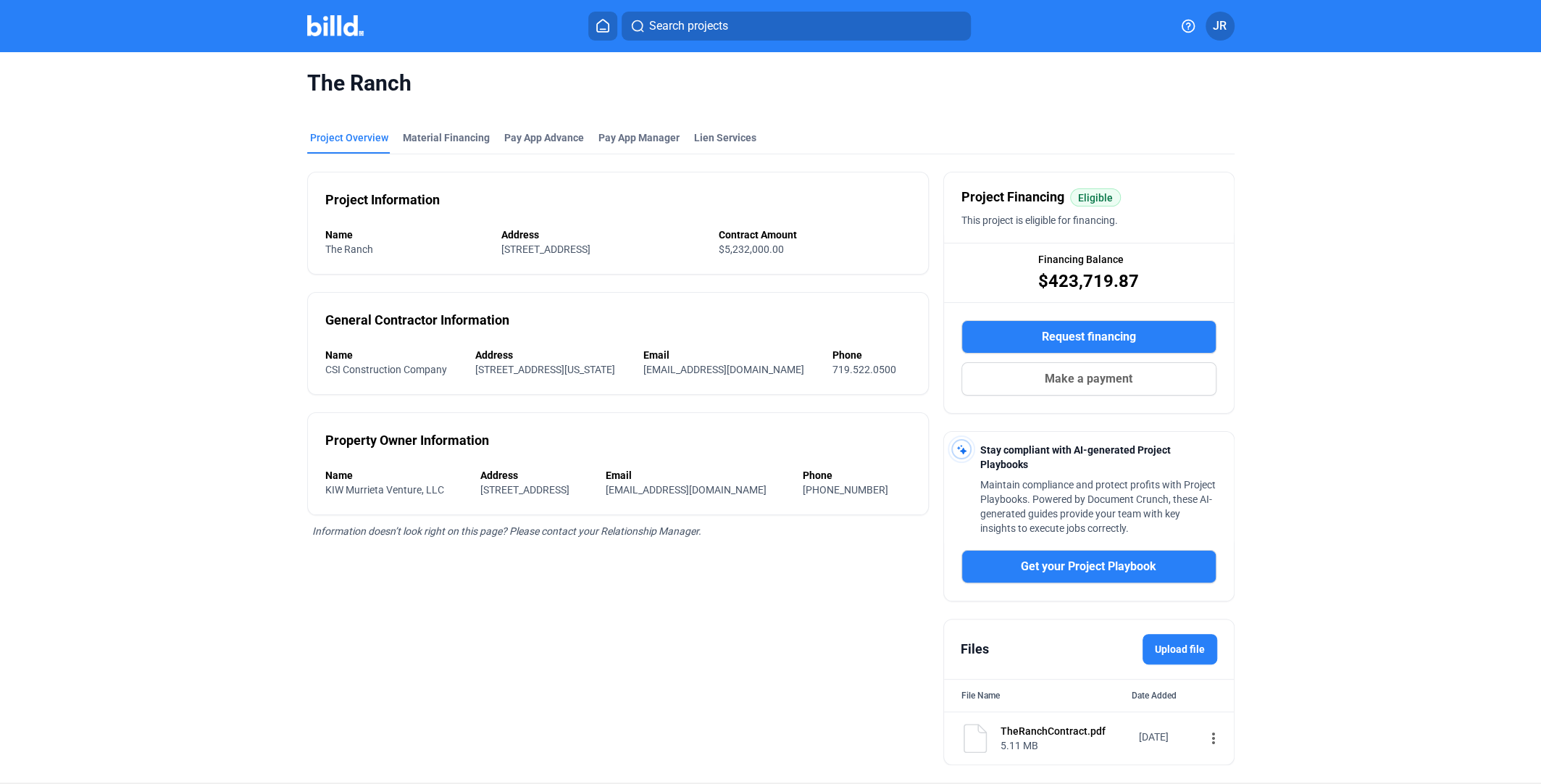
click at [1117, 378] on span "Make a payment" at bounding box center [1089, 378] width 88 height 18
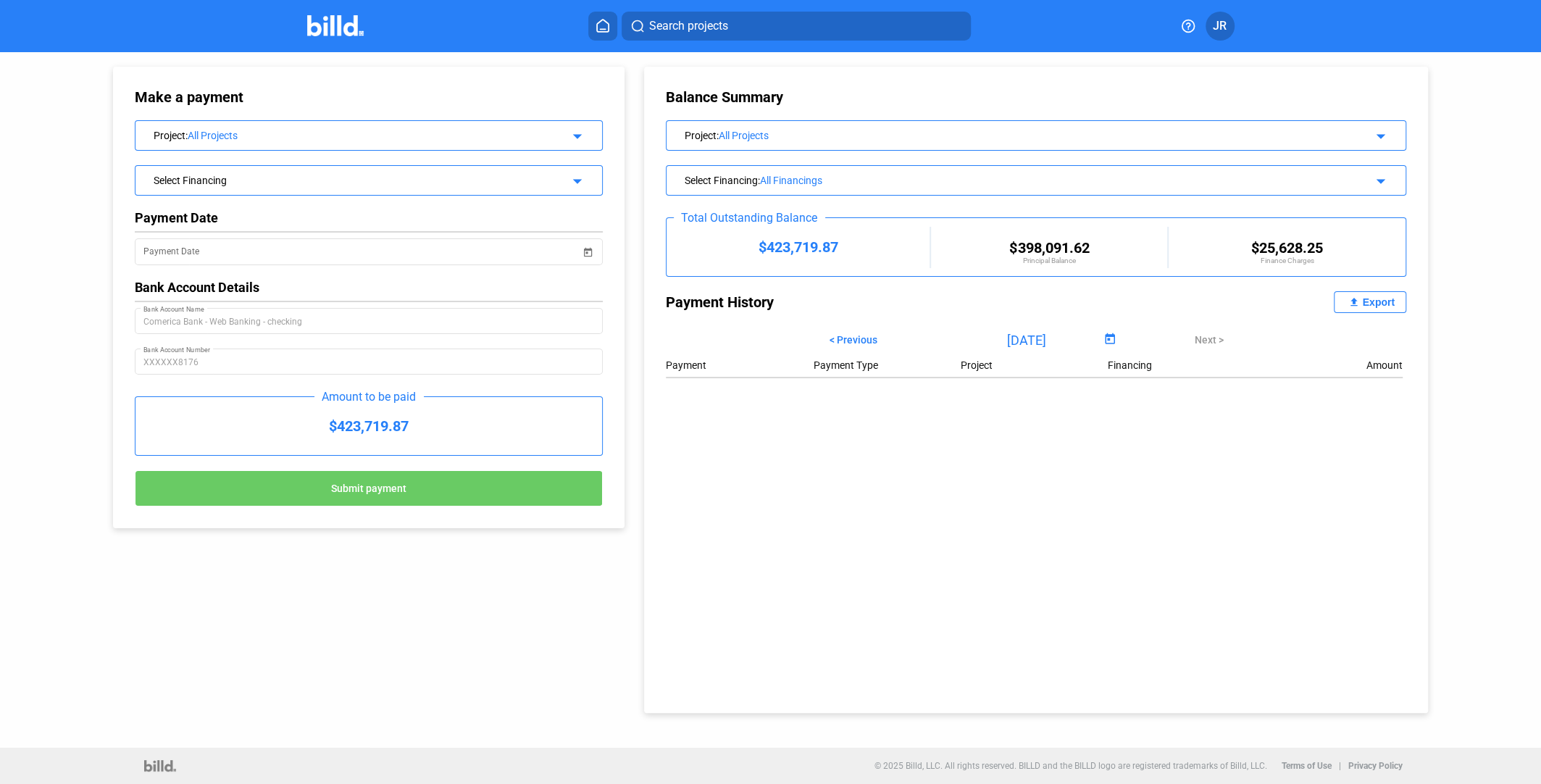
click at [417, 433] on div "$423,719.87" at bounding box center [368, 426] width 467 height 58
click at [349, 428] on div "$423,719.87" at bounding box center [368, 426] width 467 height 58
click at [606, 31] on icon at bounding box center [603, 25] width 12 height 13
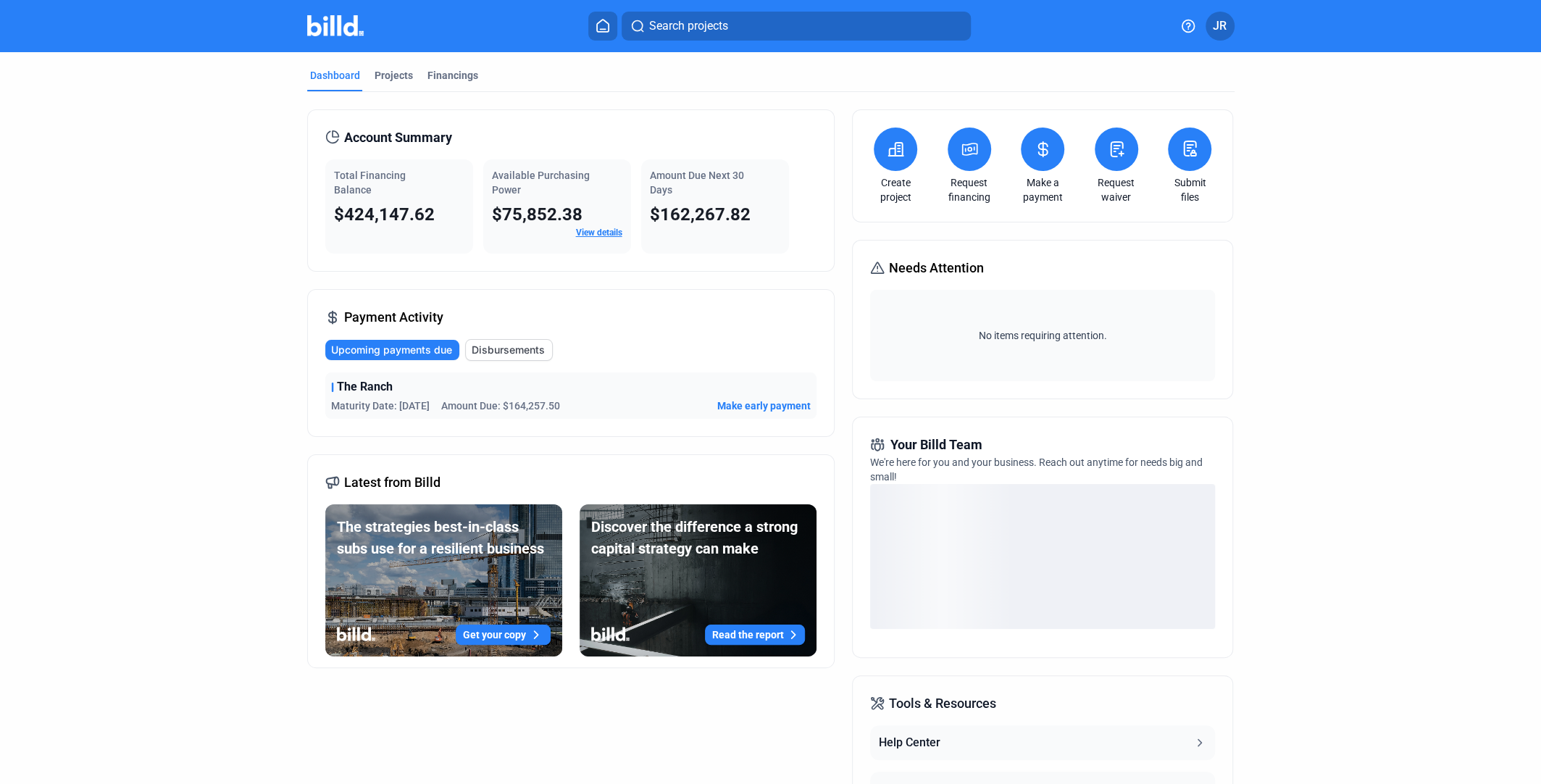
click at [759, 404] on span "Make early payment" at bounding box center [764, 406] width 93 height 14
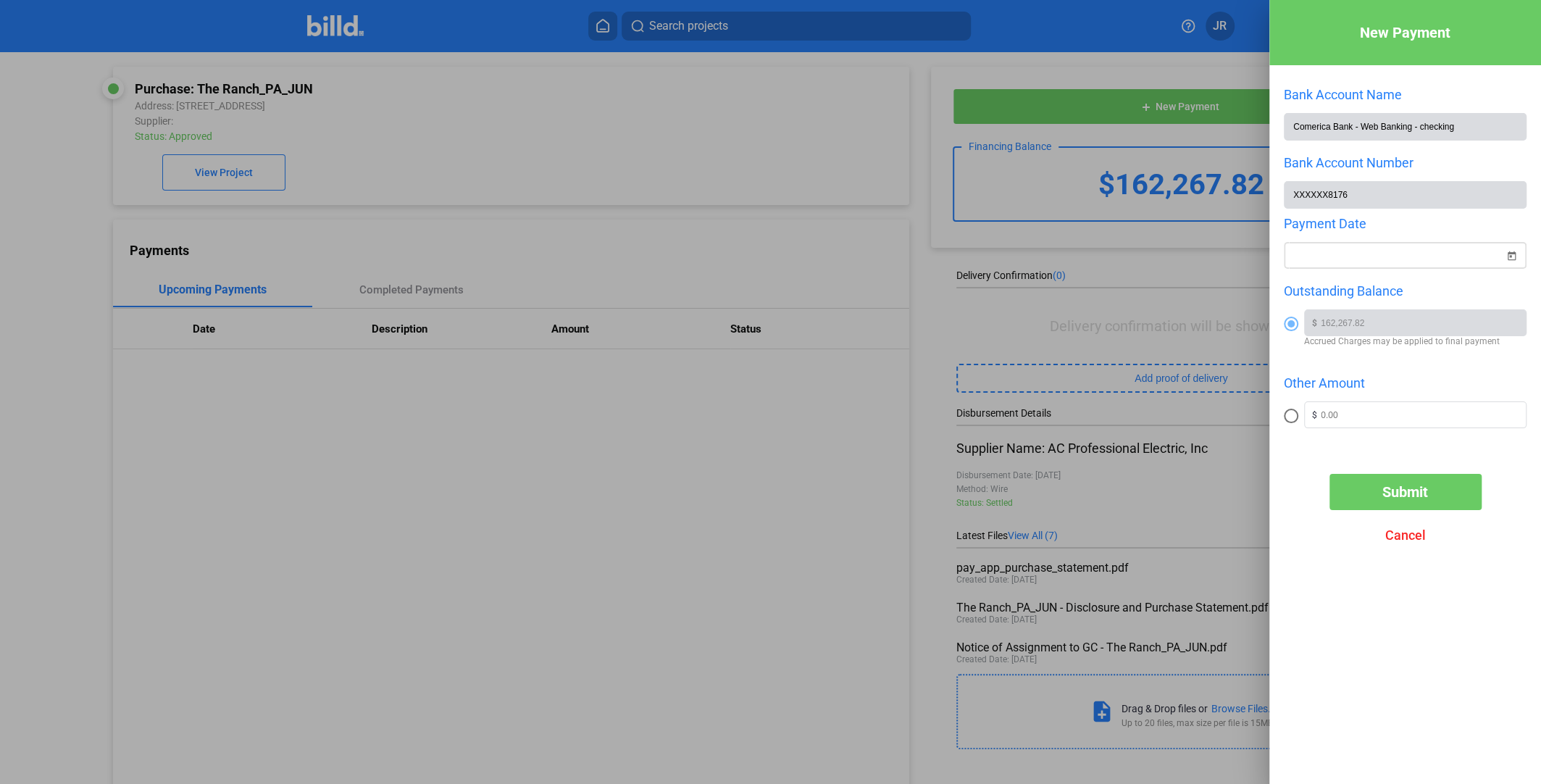
click at [1422, 247] on div at bounding box center [1399, 256] width 212 height 26
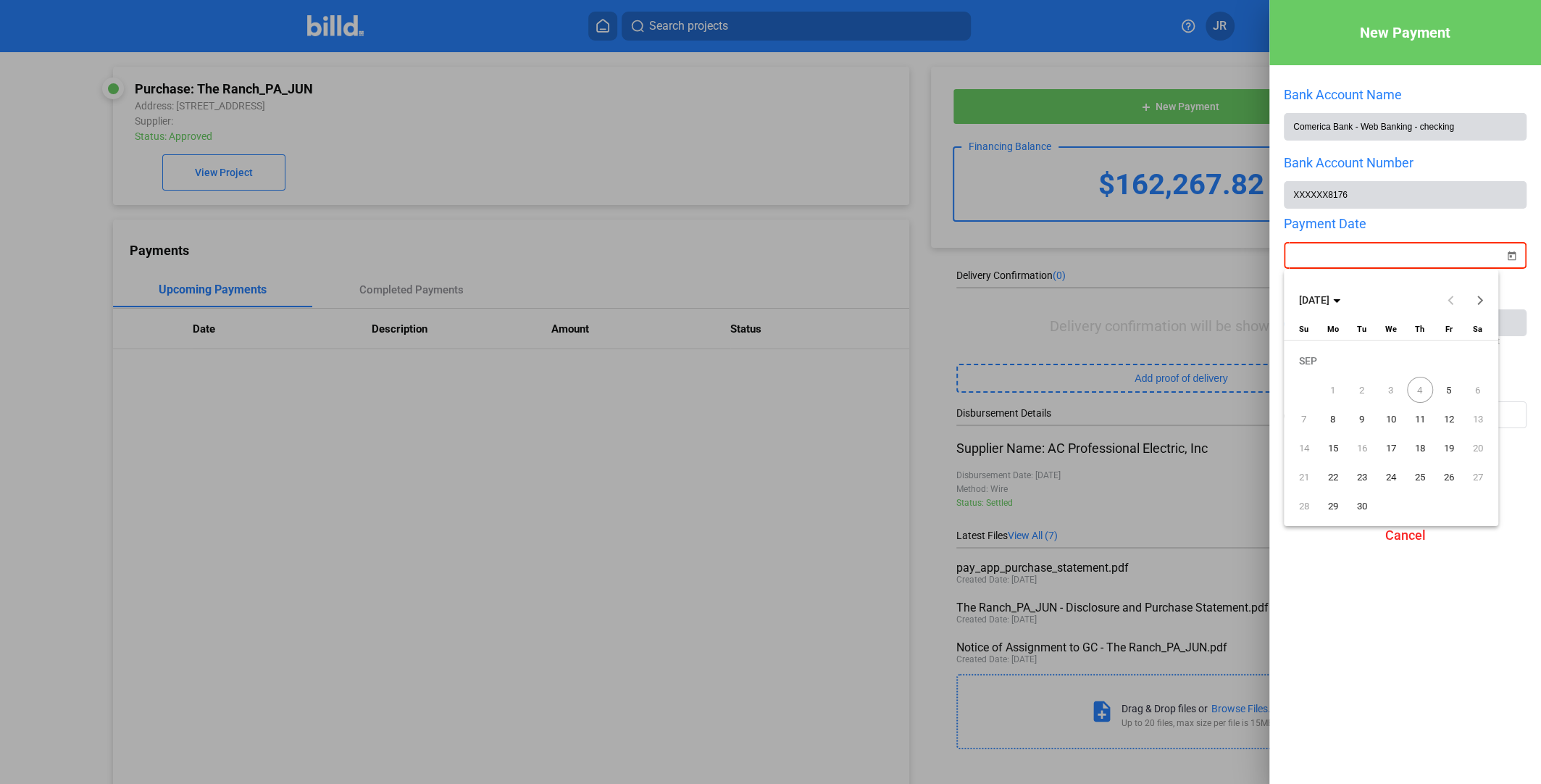
click at [1417, 261] on div at bounding box center [770, 392] width 1541 height 784
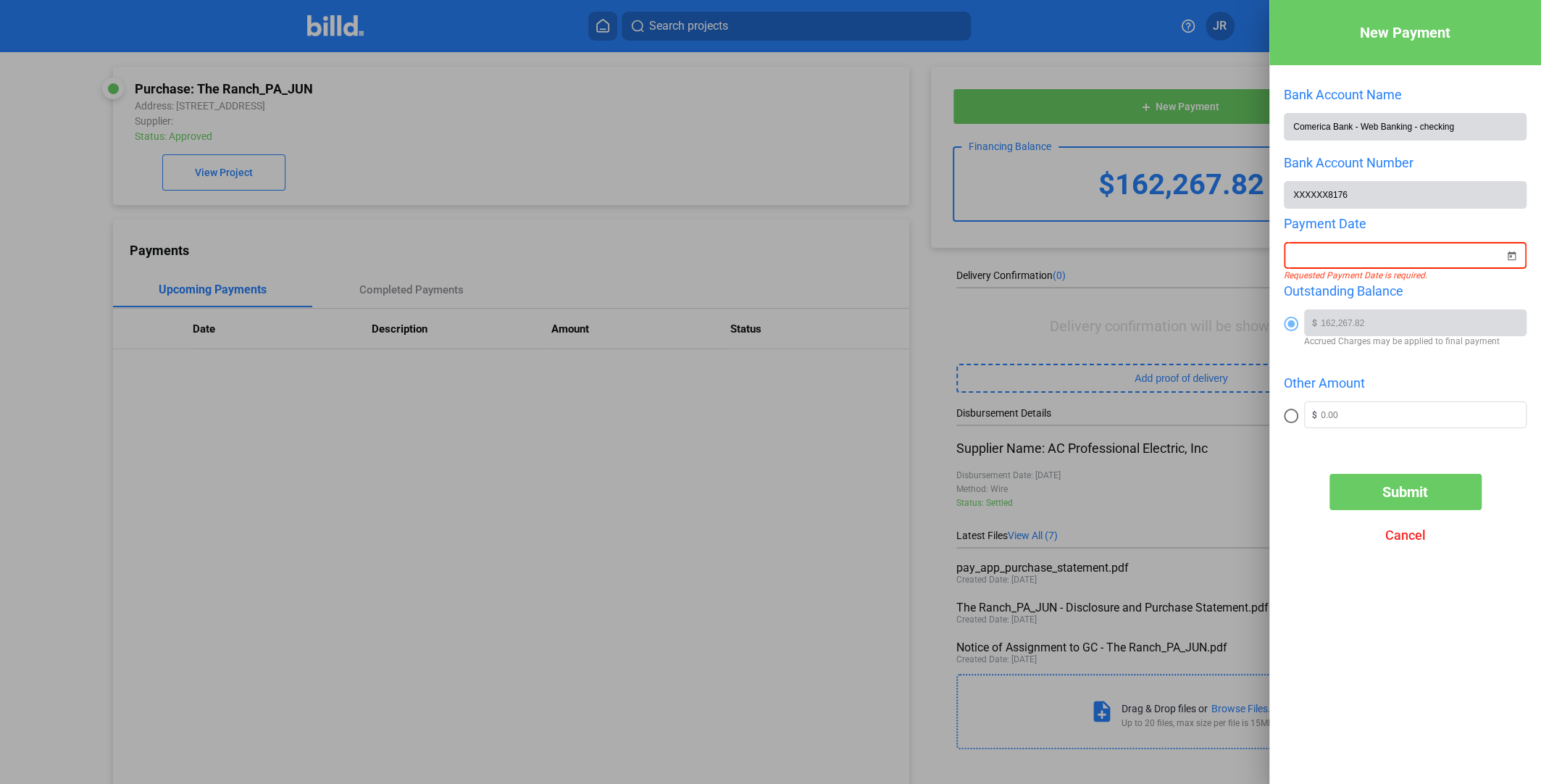
click at [1494, 47] on div "New Payment" at bounding box center [1405, 32] width 272 height 65
click at [1122, 63] on div at bounding box center [770, 392] width 1541 height 784
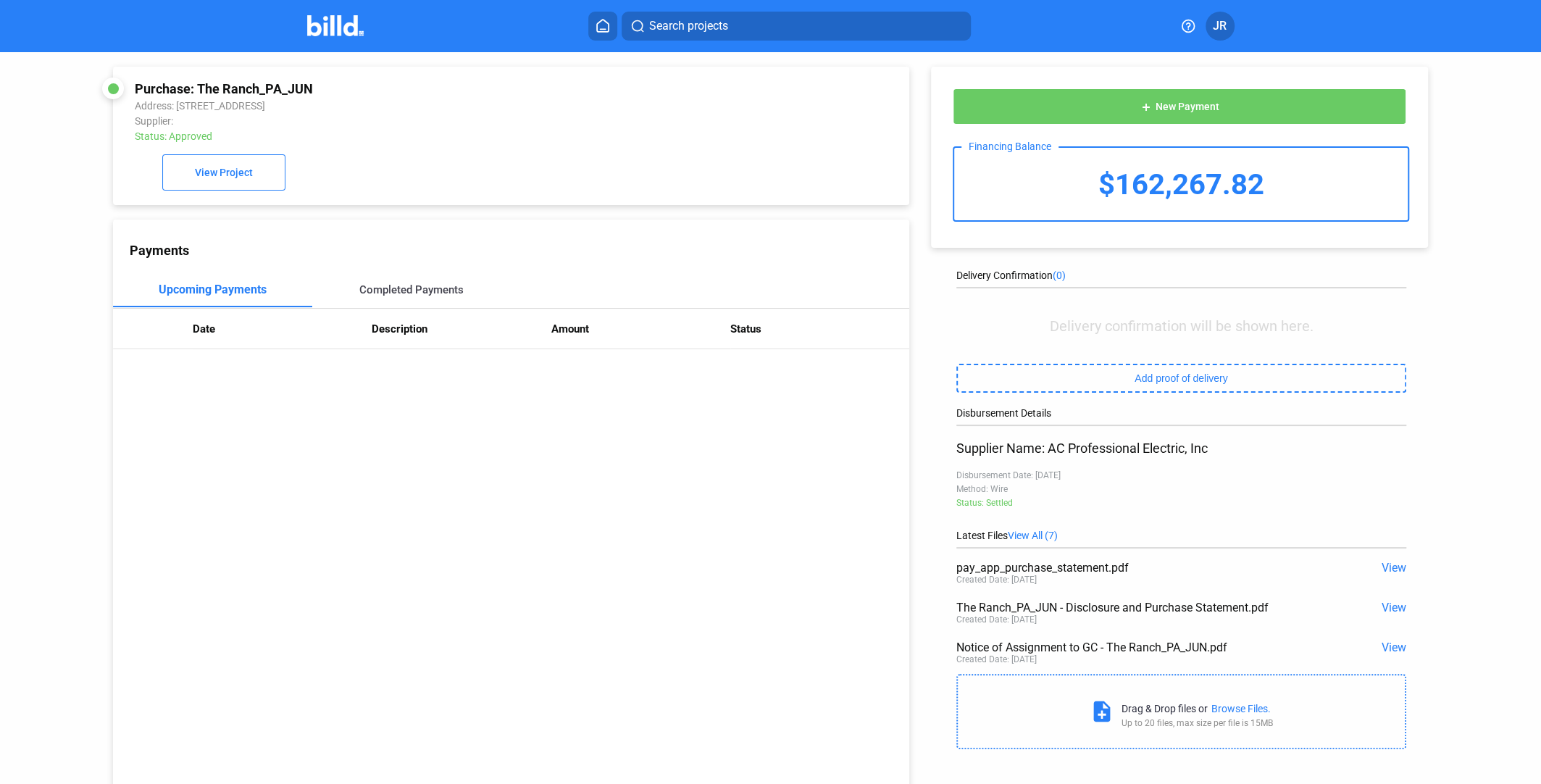
click at [420, 284] on div "Completed Payments" at bounding box center [411, 290] width 199 height 35
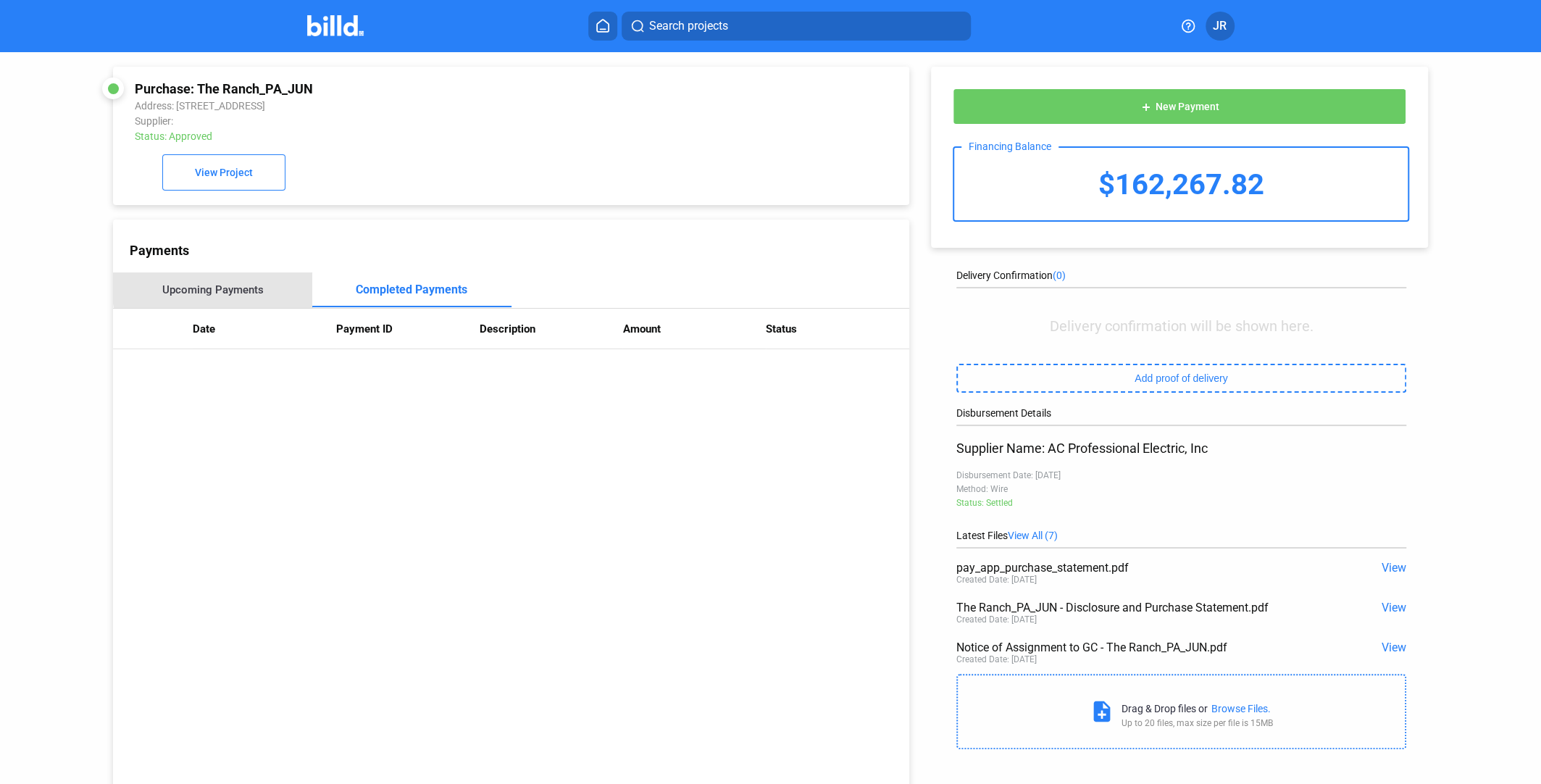
click at [229, 289] on div "Upcoming Payments" at bounding box center [213, 290] width 102 height 13
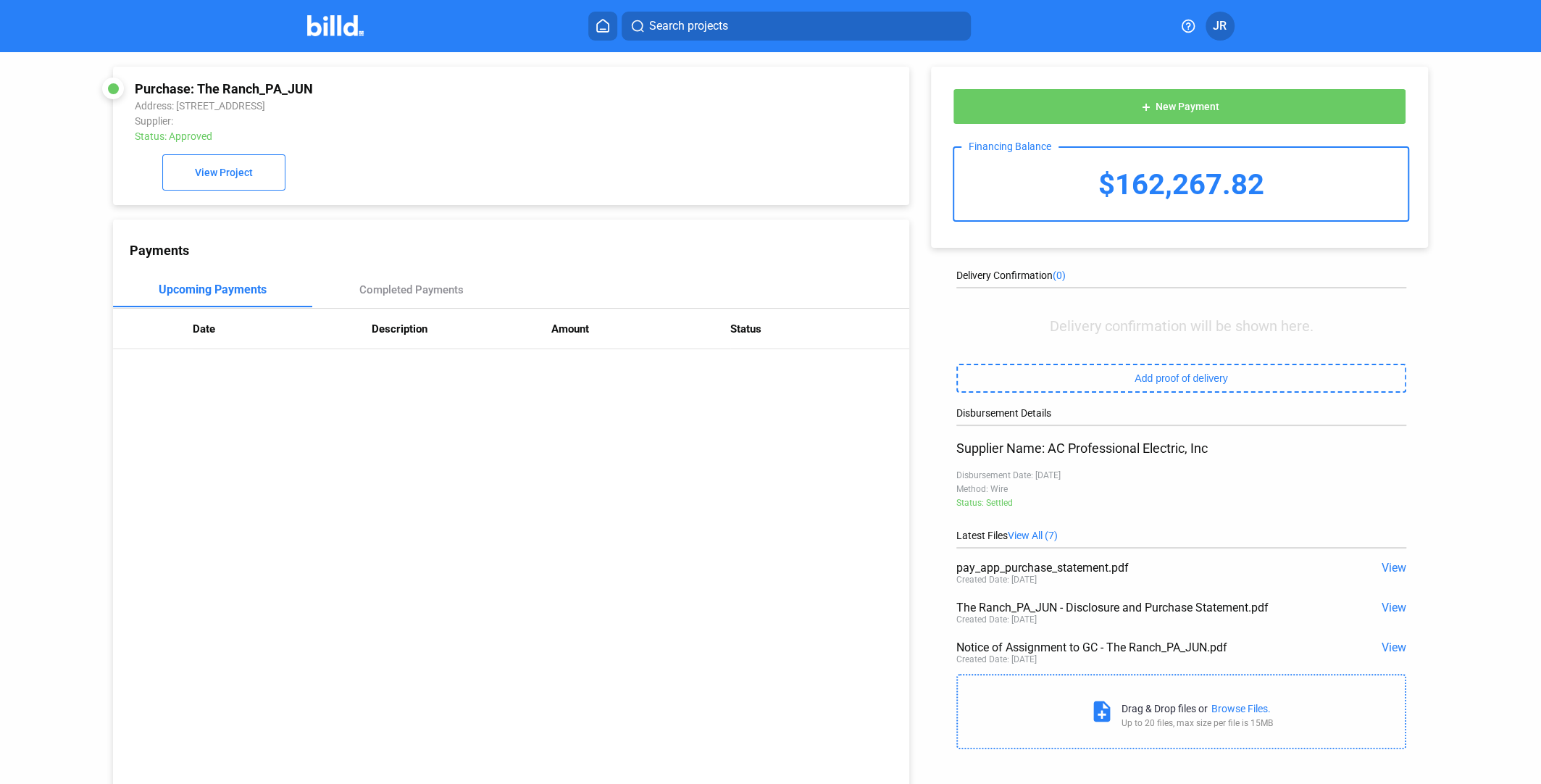
click at [1216, 30] on span "JR" at bounding box center [1219, 26] width 14 height 18
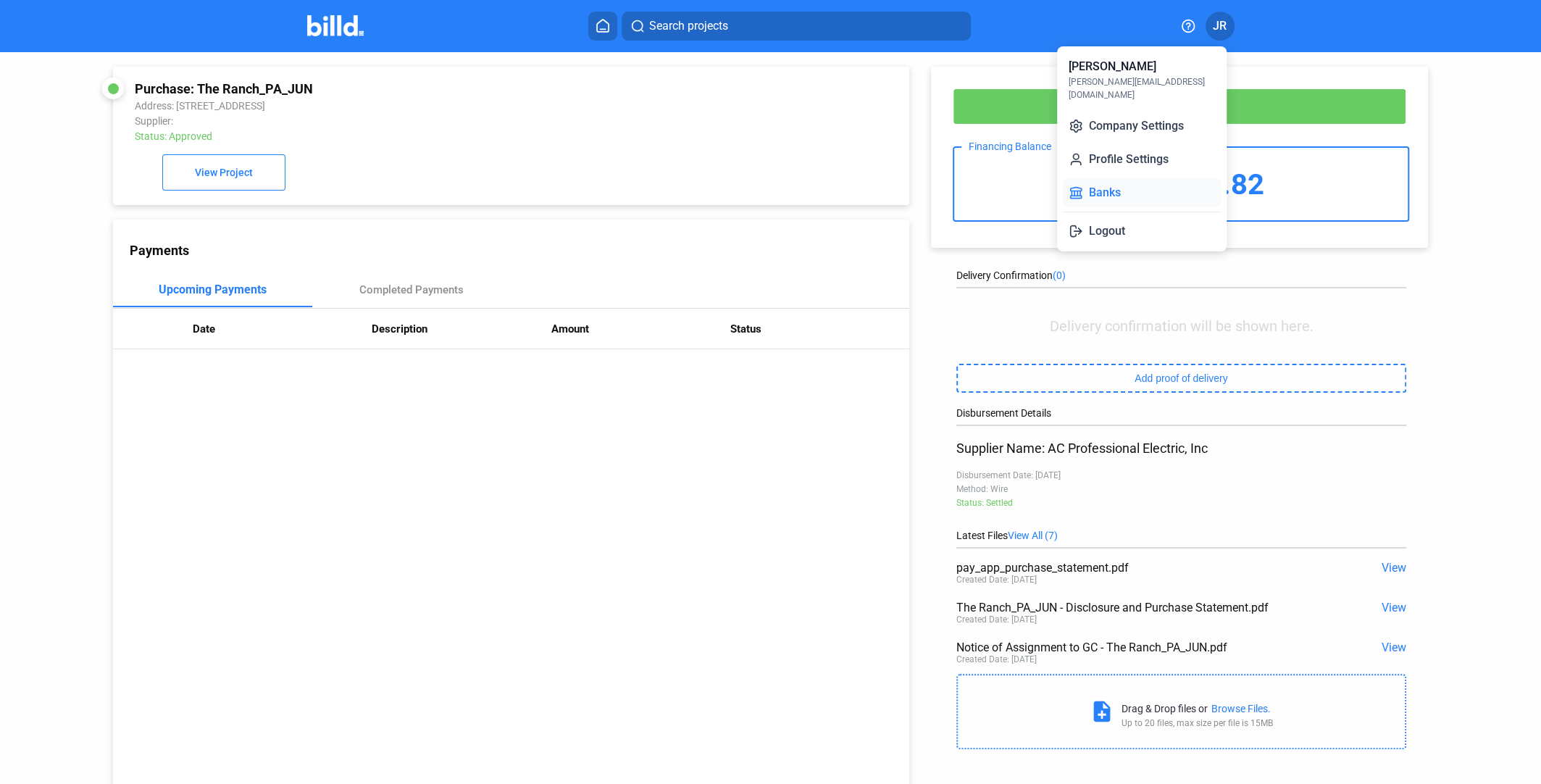
click at [1079, 185] on icon at bounding box center [1075, 192] width 14 height 14
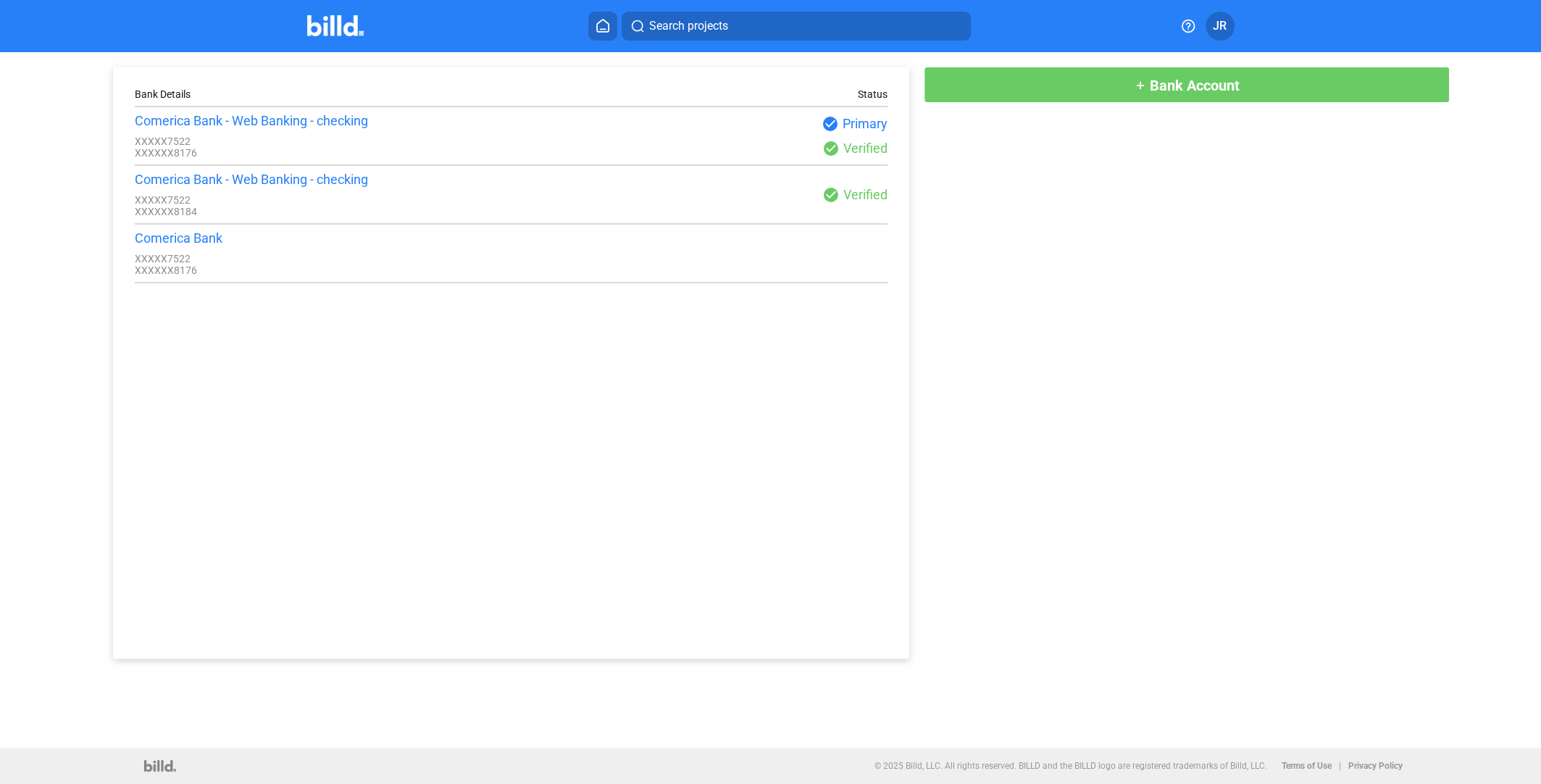
click at [603, 19] on icon at bounding box center [603, 25] width 12 height 13
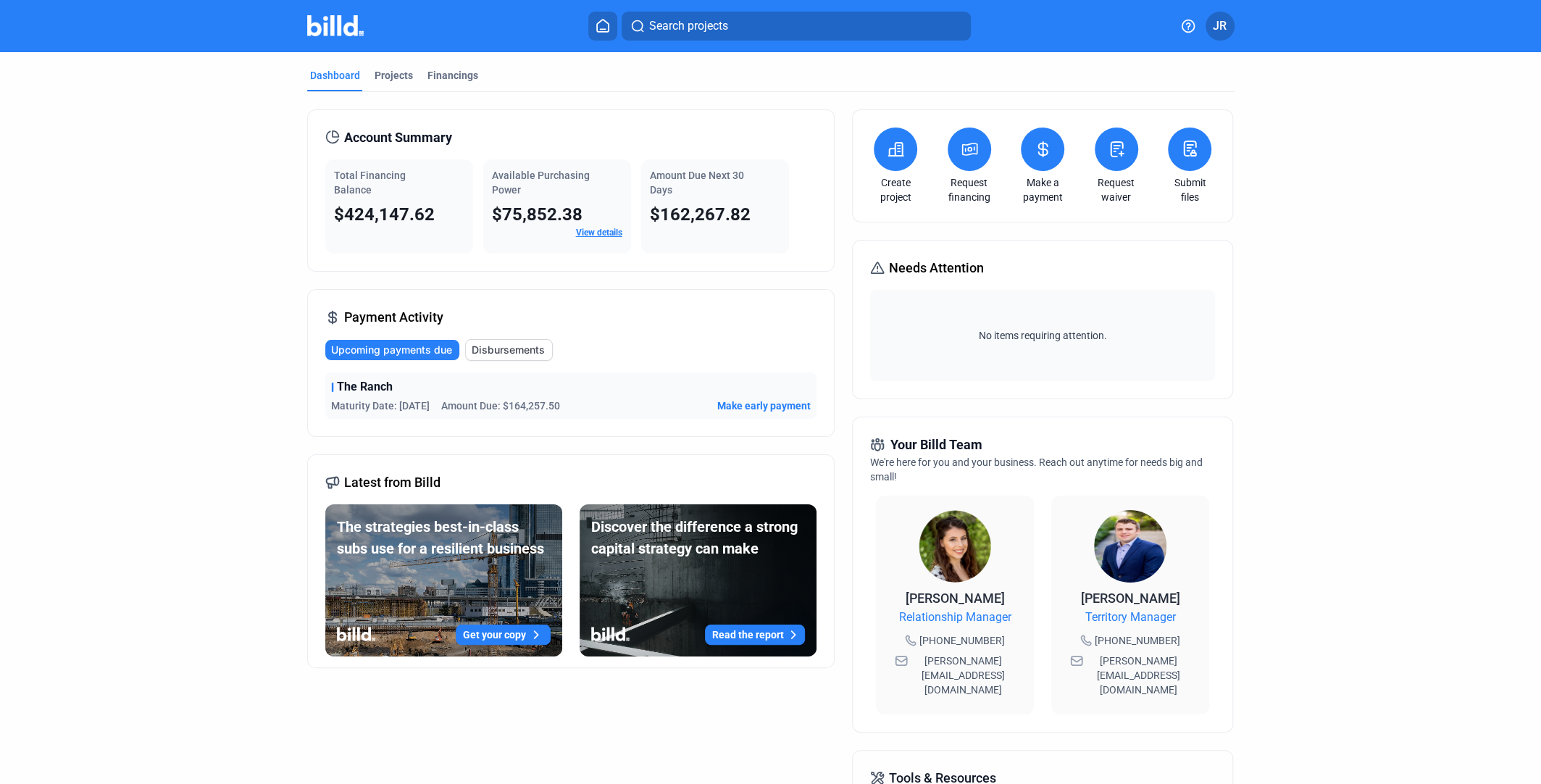
click at [1047, 153] on icon at bounding box center [1042, 149] width 18 height 18
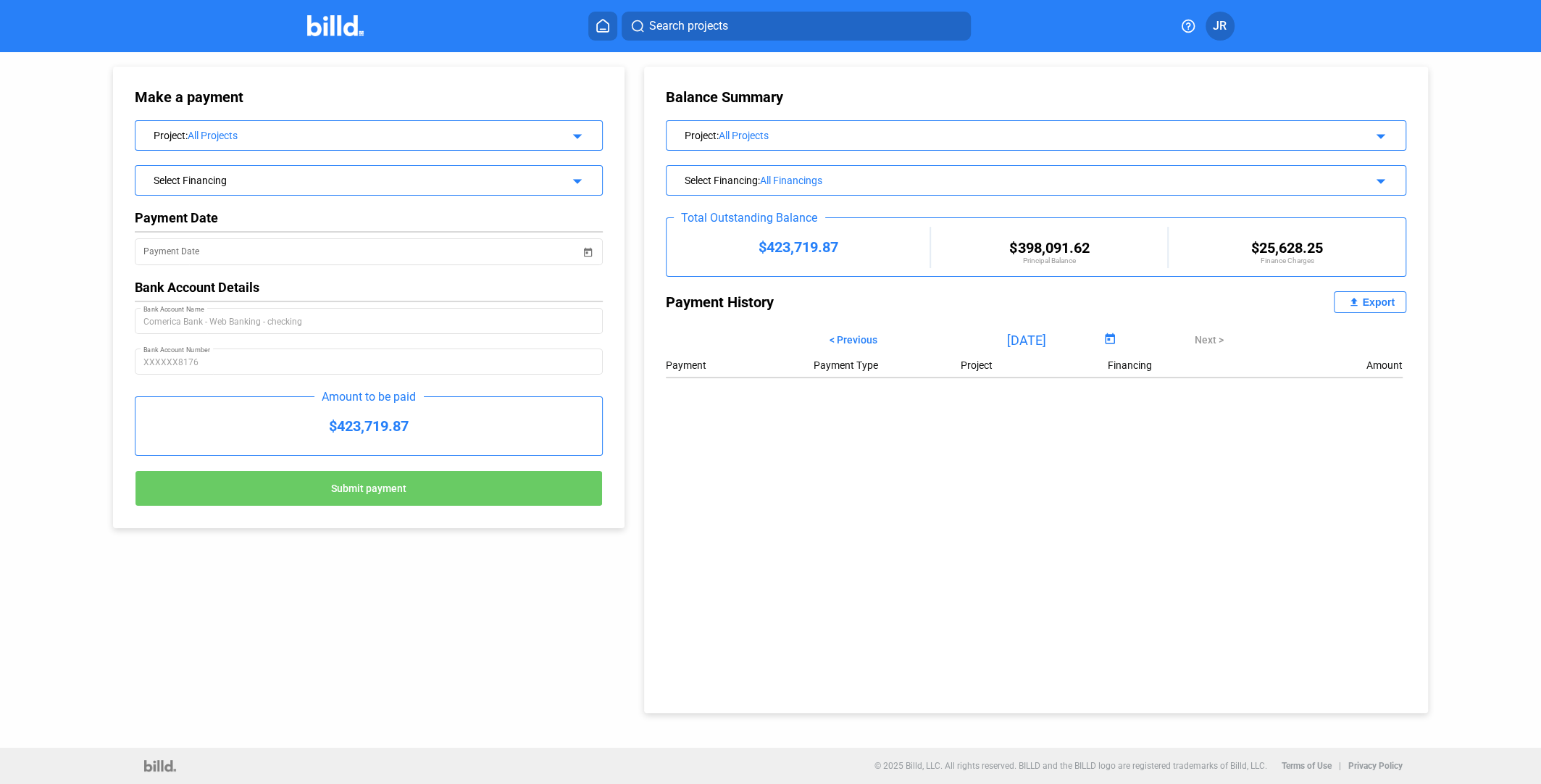
click at [600, 26] on icon at bounding box center [602, 25] width 14 height 14
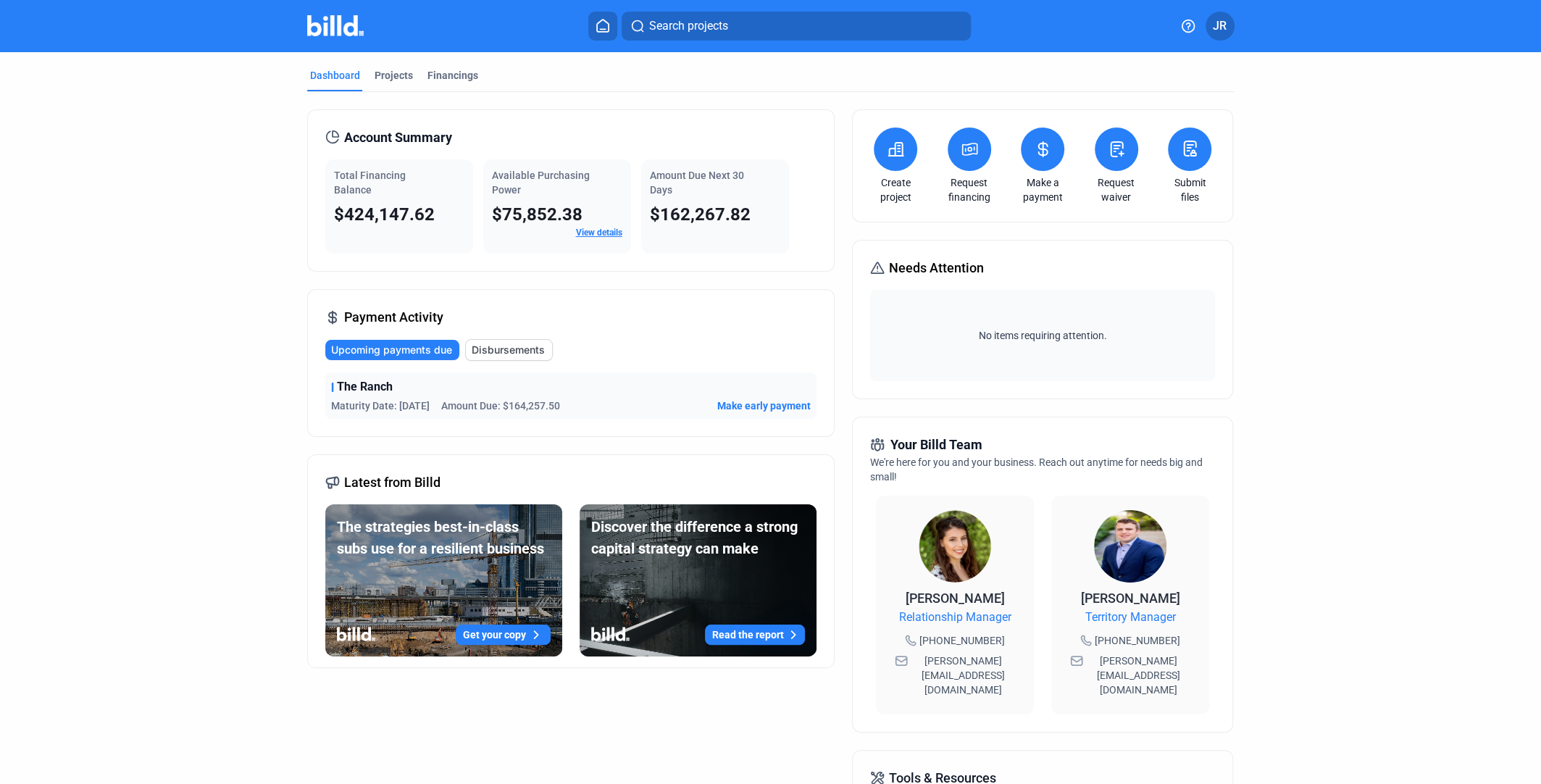
click at [1189, 145] on icon at bounding box center [1190, 148] width 18 height 18
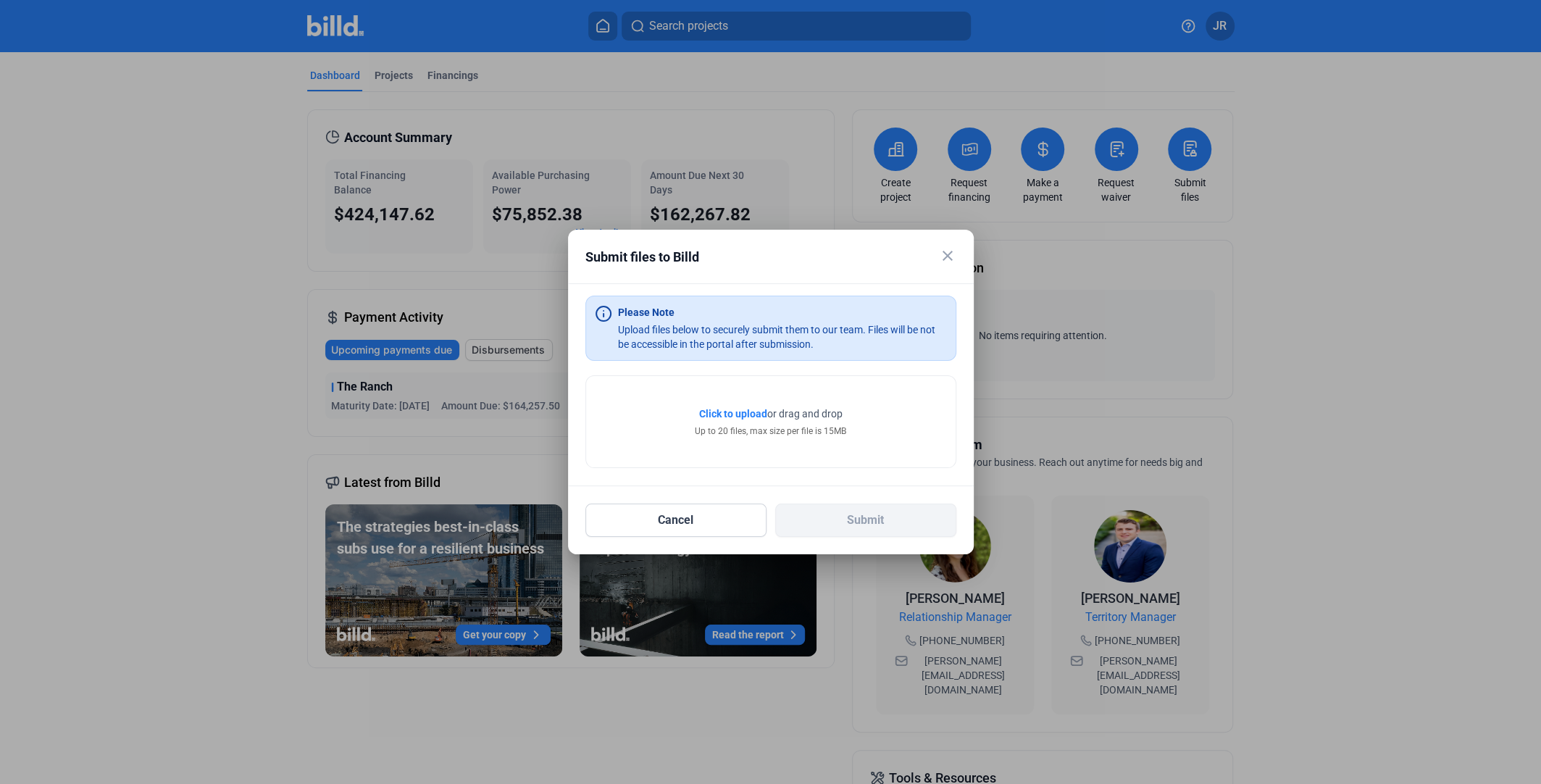
click at [776, 429] on div "Up to 20 files, max size per file is 15MB" at bounding box center [770, 430] width 152 height 13
click at [951, 257] on mat-icon "close" at bounding box center [947, 256] width 18 height 18
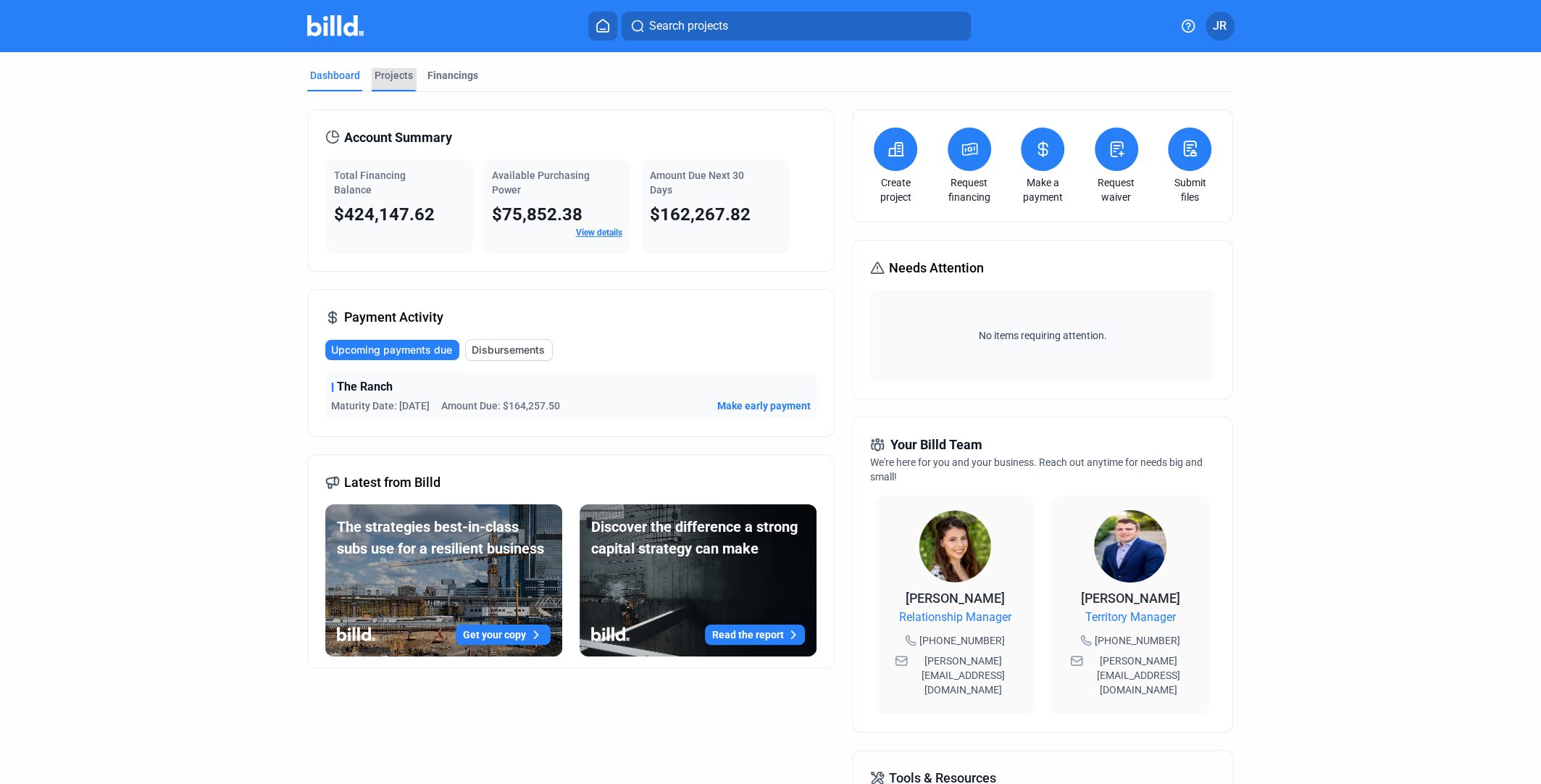
click at [405, 73] on div "Projects" at bounding box center [393, 75] width 38 height 14
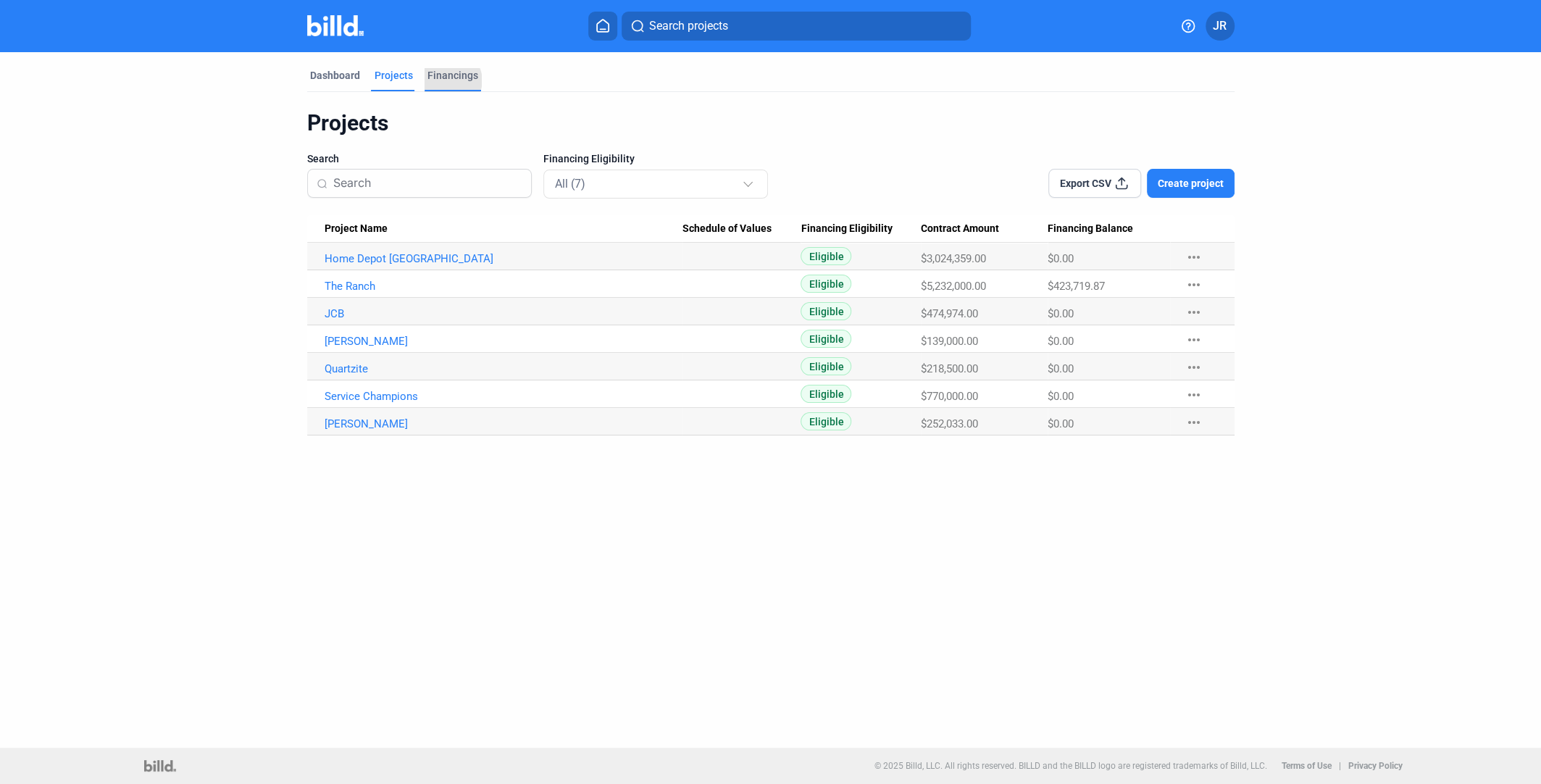
click at [450, 80] on div "Financings" at bounding box center [453, 75] width 51 height 14
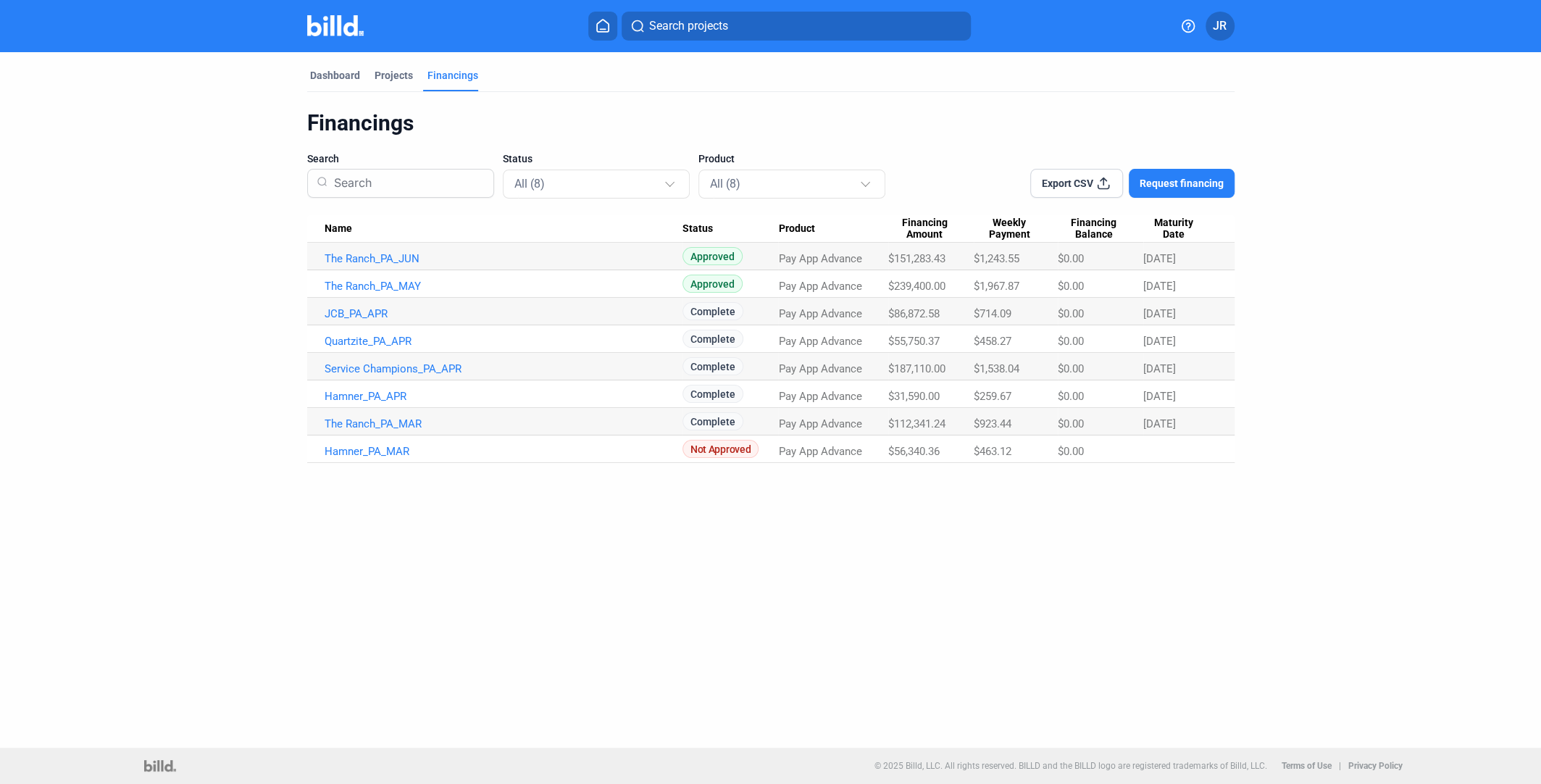
click at [1228, 24] on button "JR" at bounding box center [1220, 26] width 29 height 29
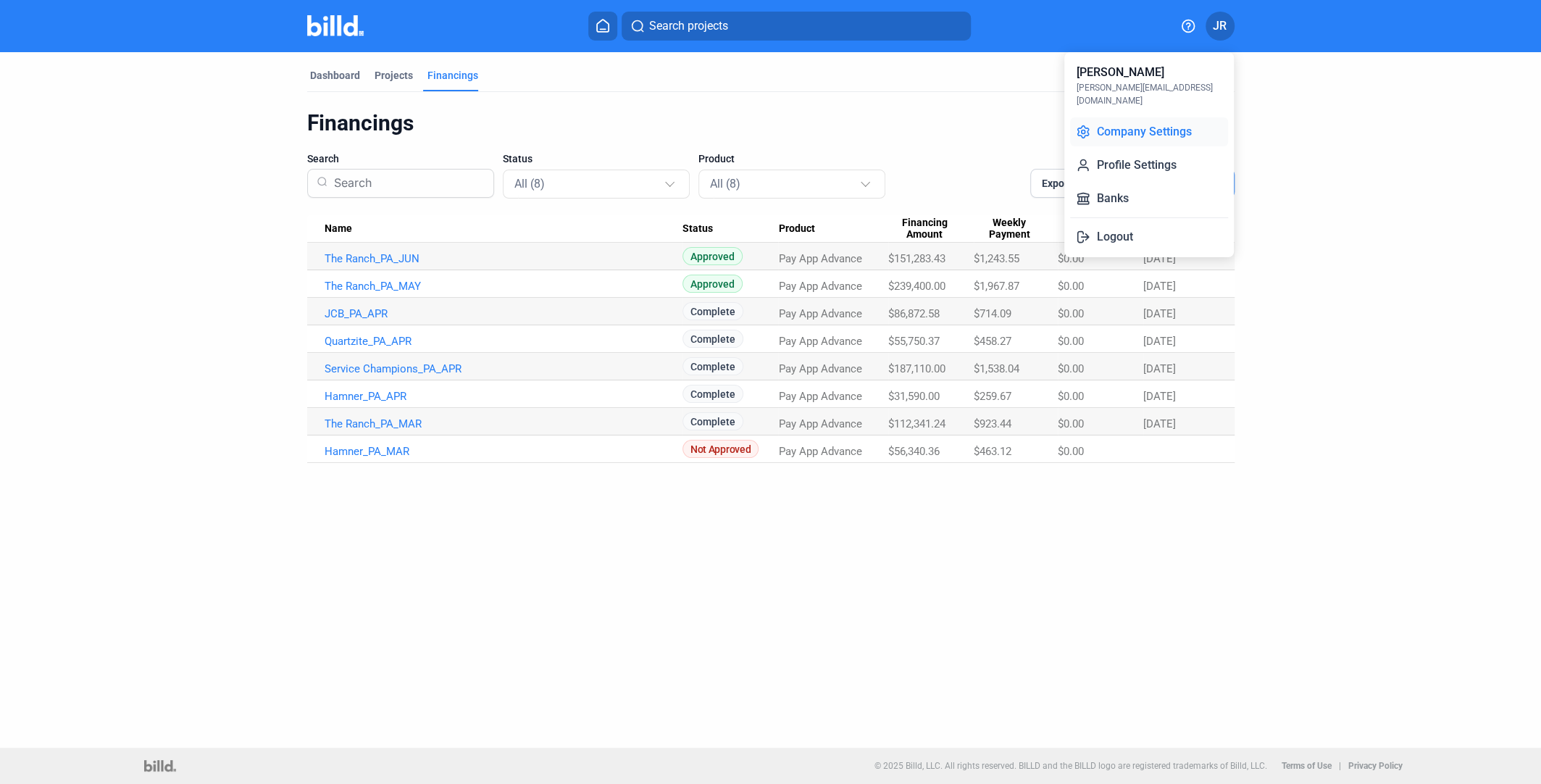
click at [1123, 124] on button "Company Settings" at bounding box center [1149, 132] width 158 height 29
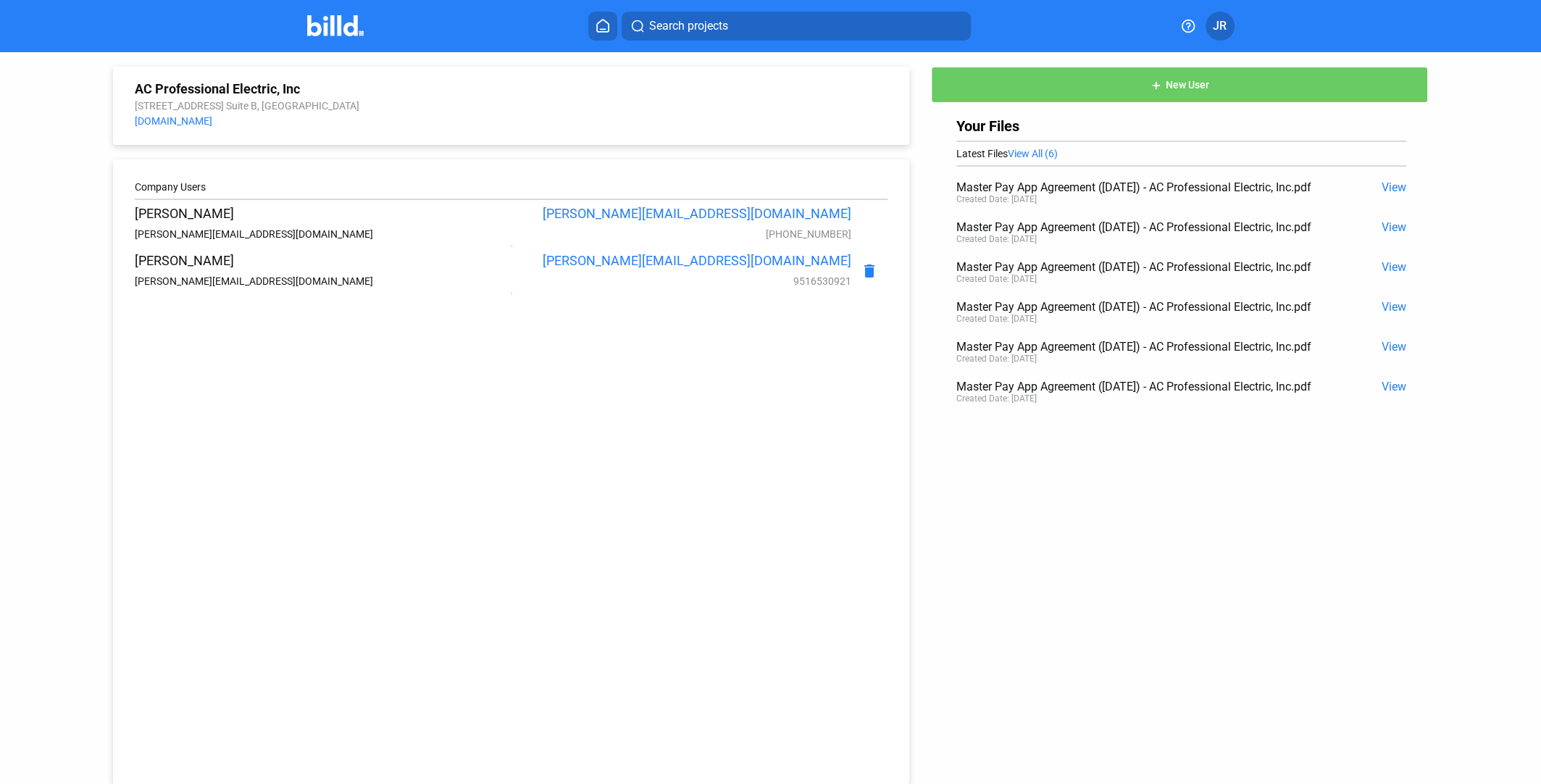
click at [1206, 19] on button "JR" at bounding box center [1220, 26] width 29 height 29
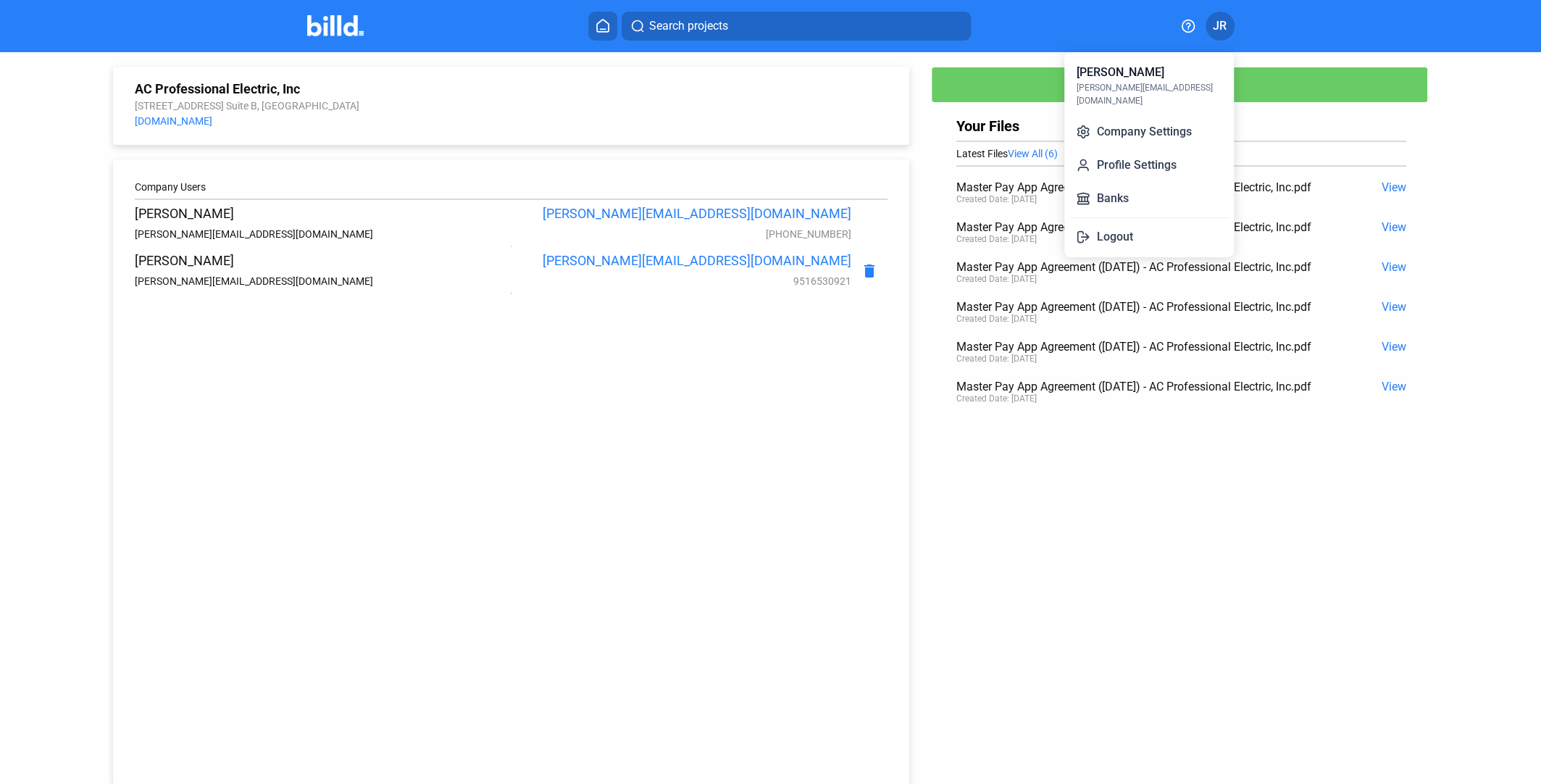
click at [1250, 26] on div at bounding box center [770, 392] width 1541 height 784
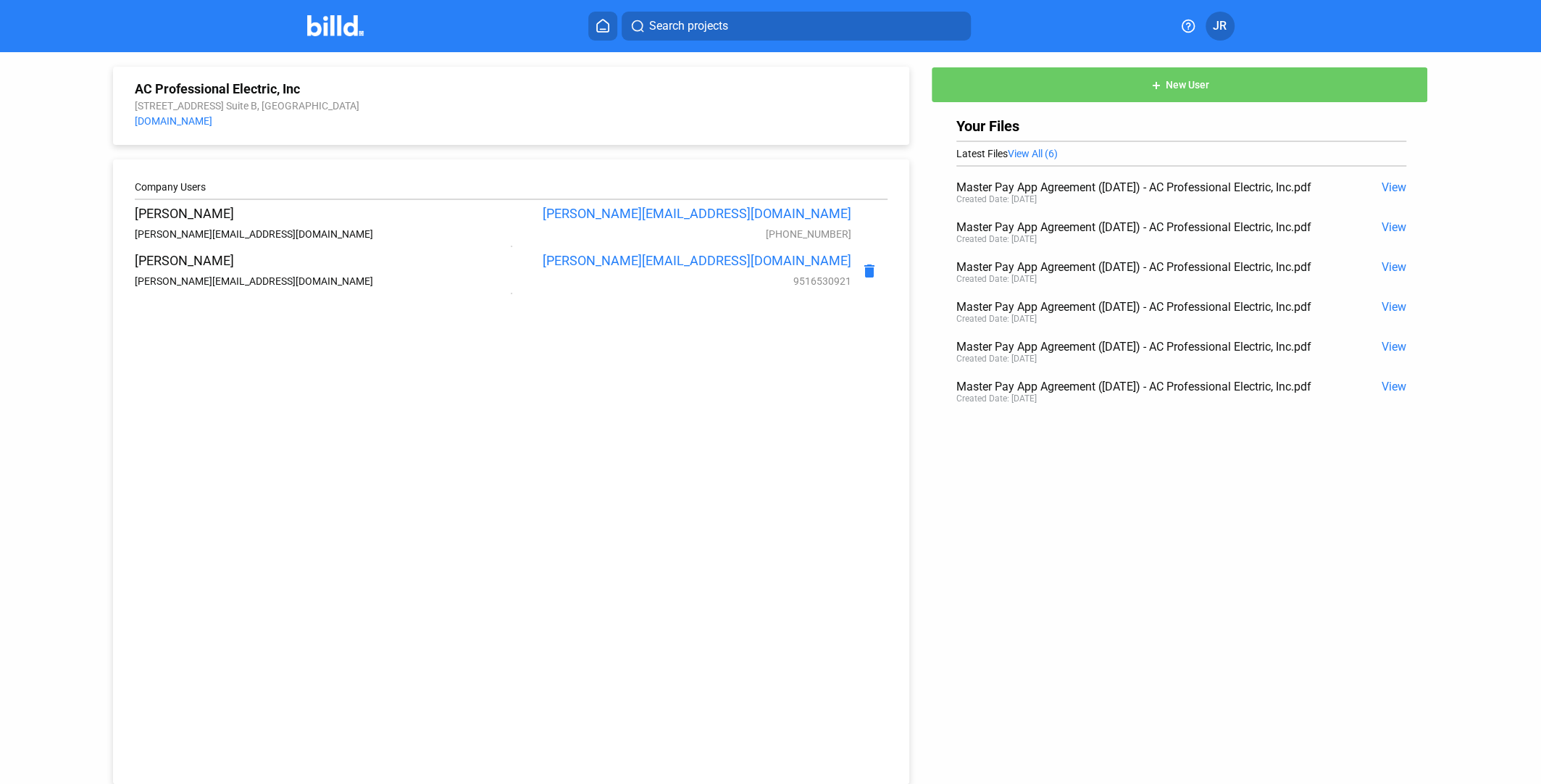
click at [605, 27] on icon at bounding box center [602, 25] width 14 height 14
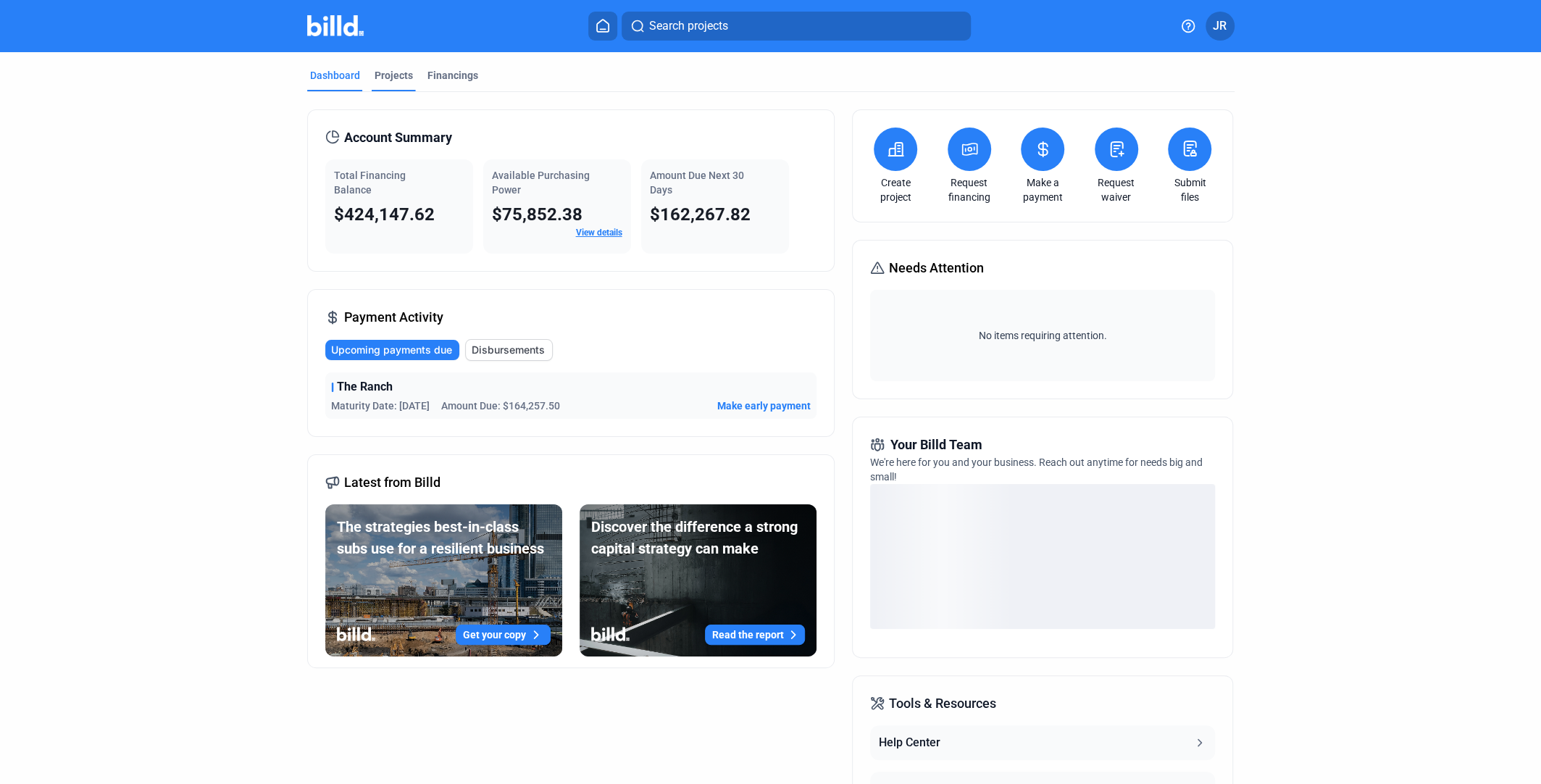
click at [384, 68] on div "Projects" at bounding box center [393, 75] width 38 height 14
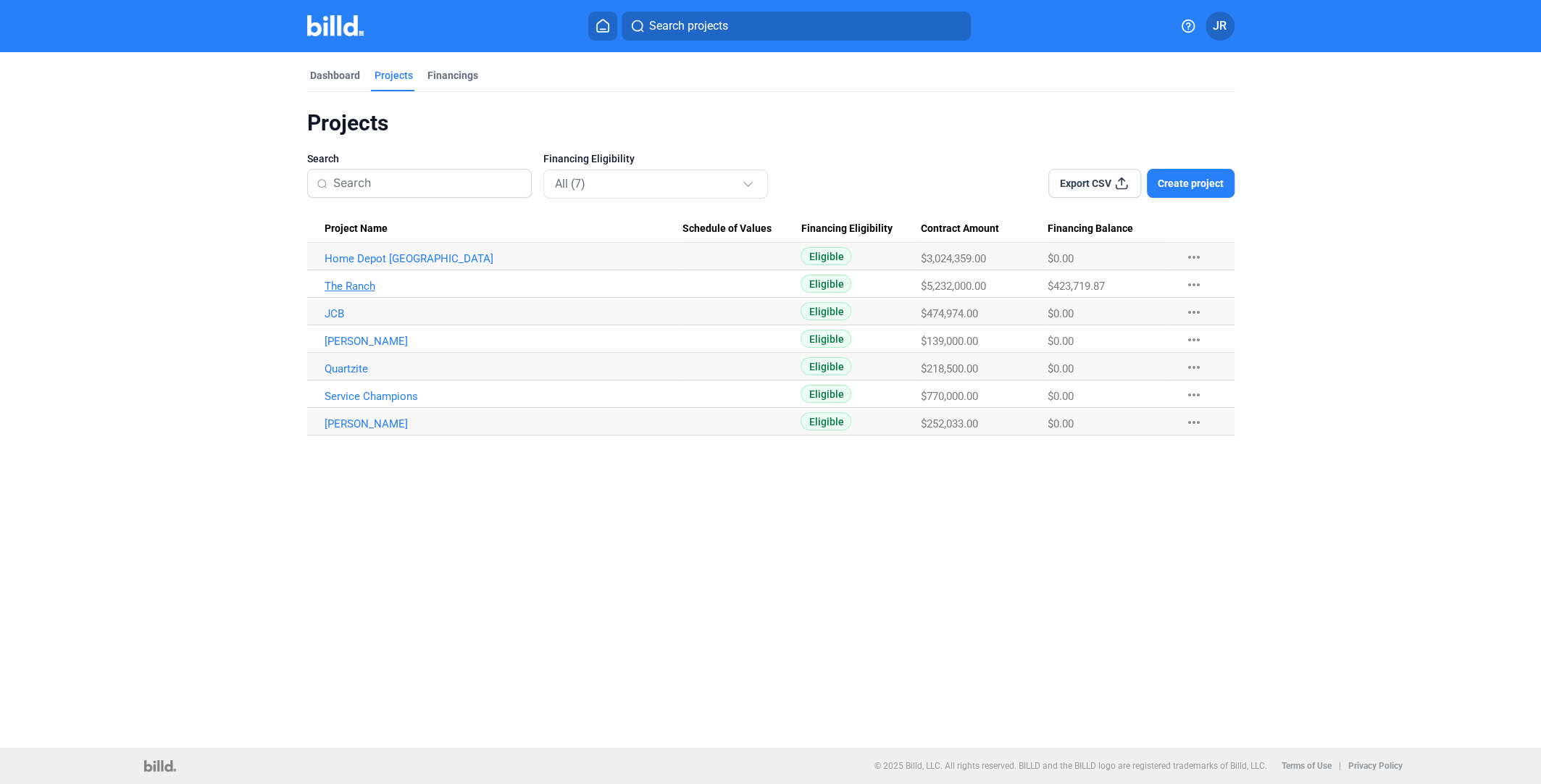
click at [357, 281] on link "The Ranch" at bounding box center [503, 285] width 358 height 13
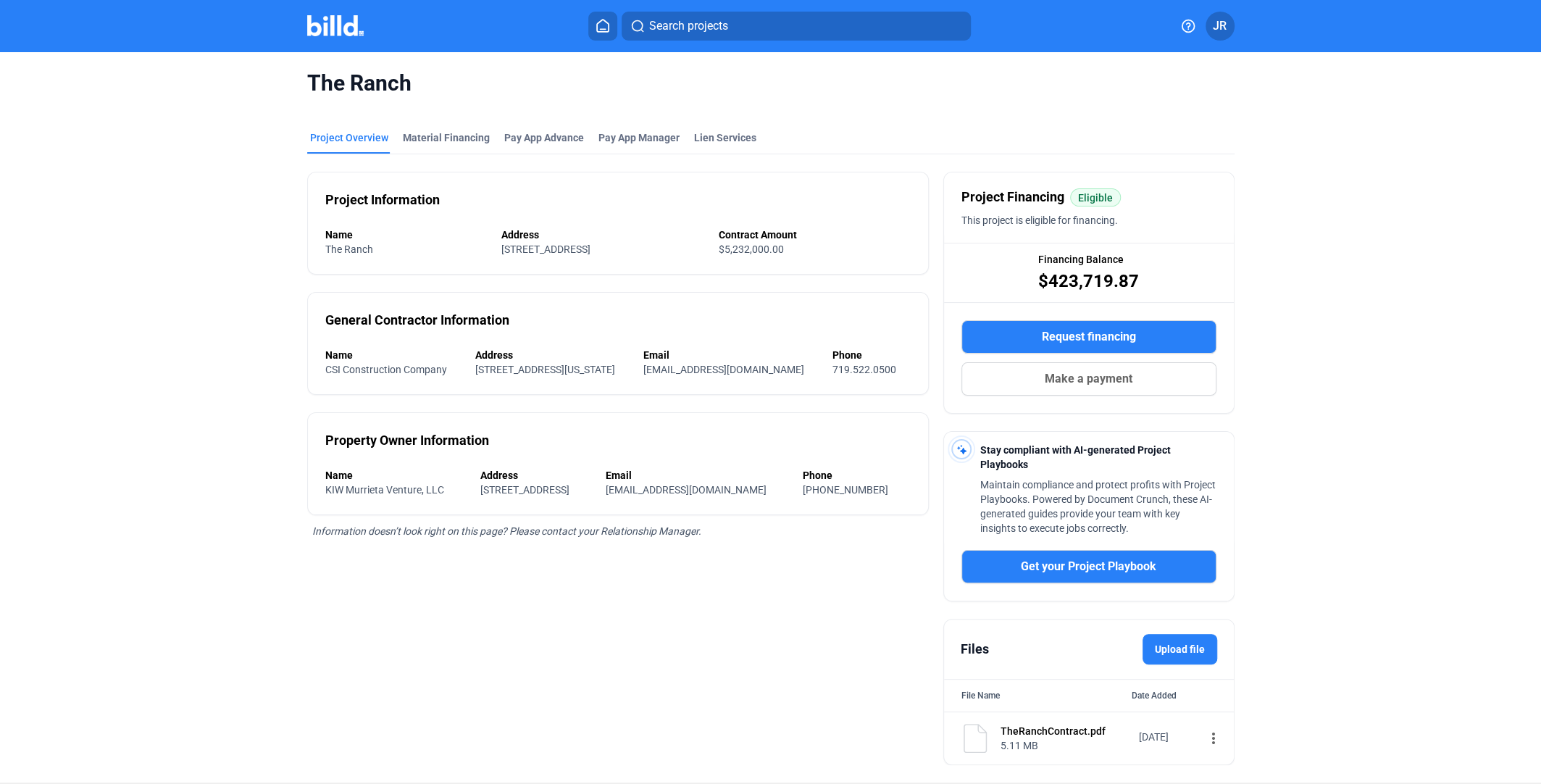
scroll to position [32, 0]
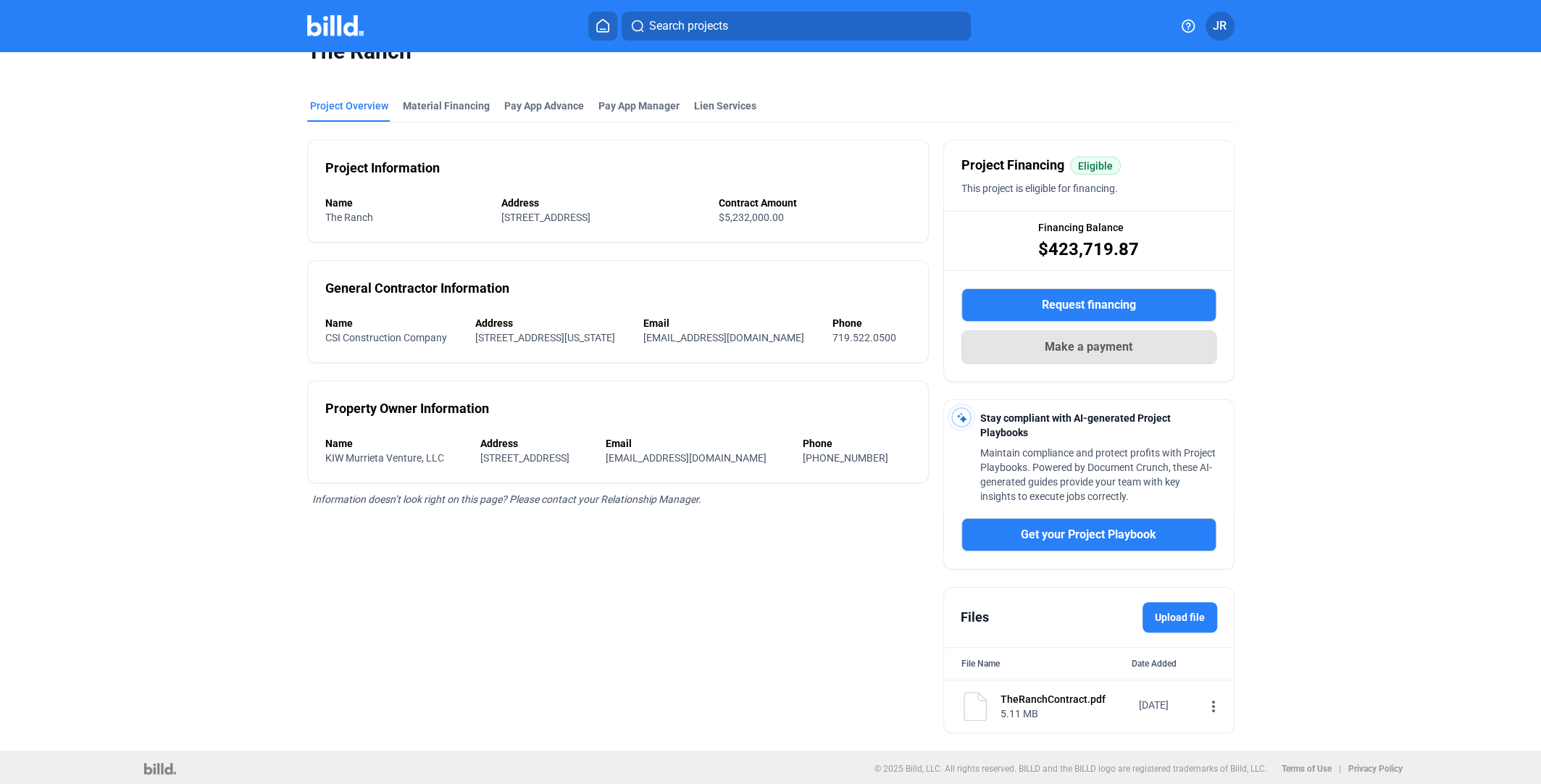
click at [1089, 343] on span "Make a payment" at bounding box center [1089, 347] width 88 height 18
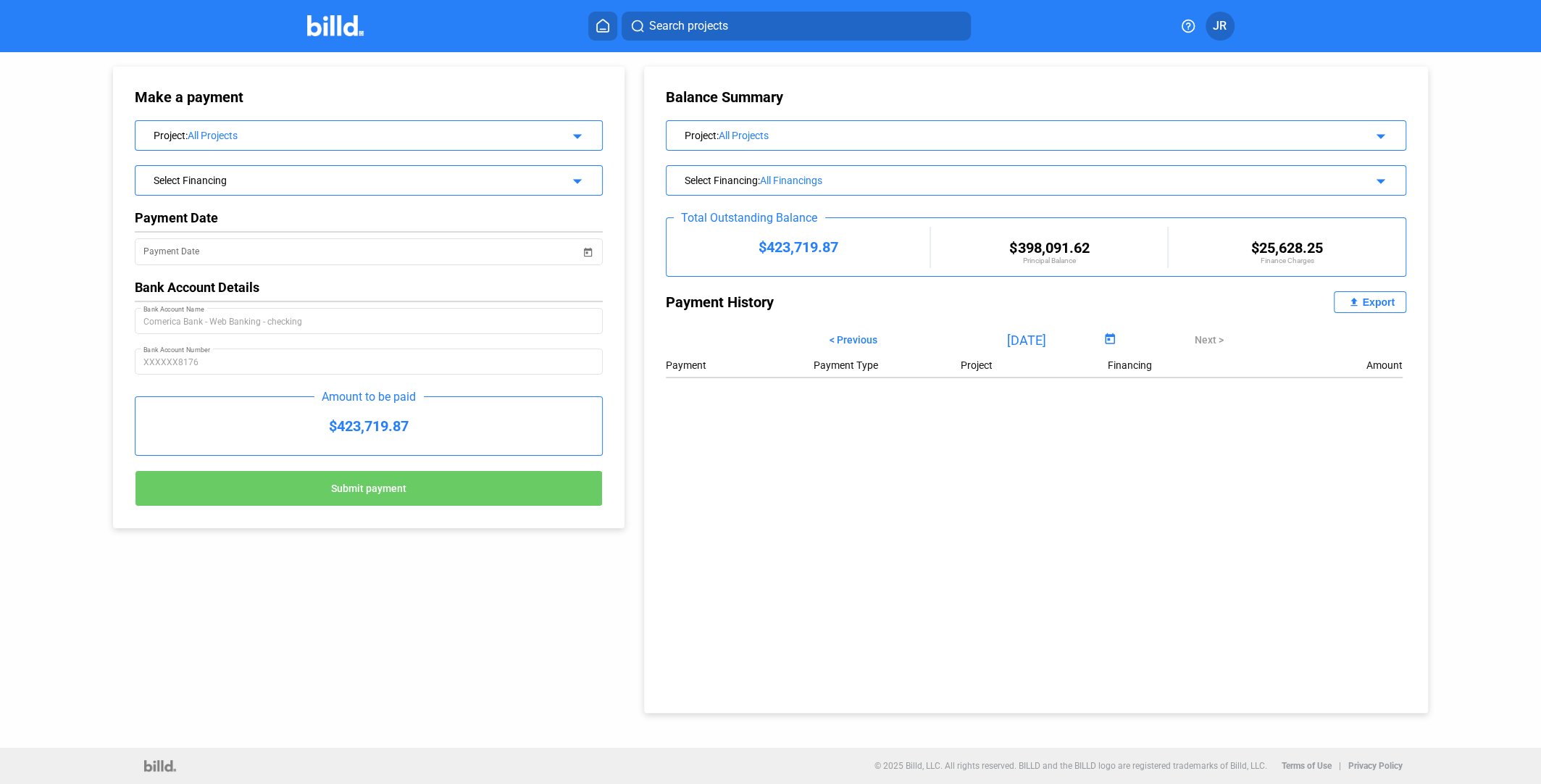
click at [584, 183] on div "Select Financing arrow_drop_down" at bounding box center [368, 179] width 467 height 25
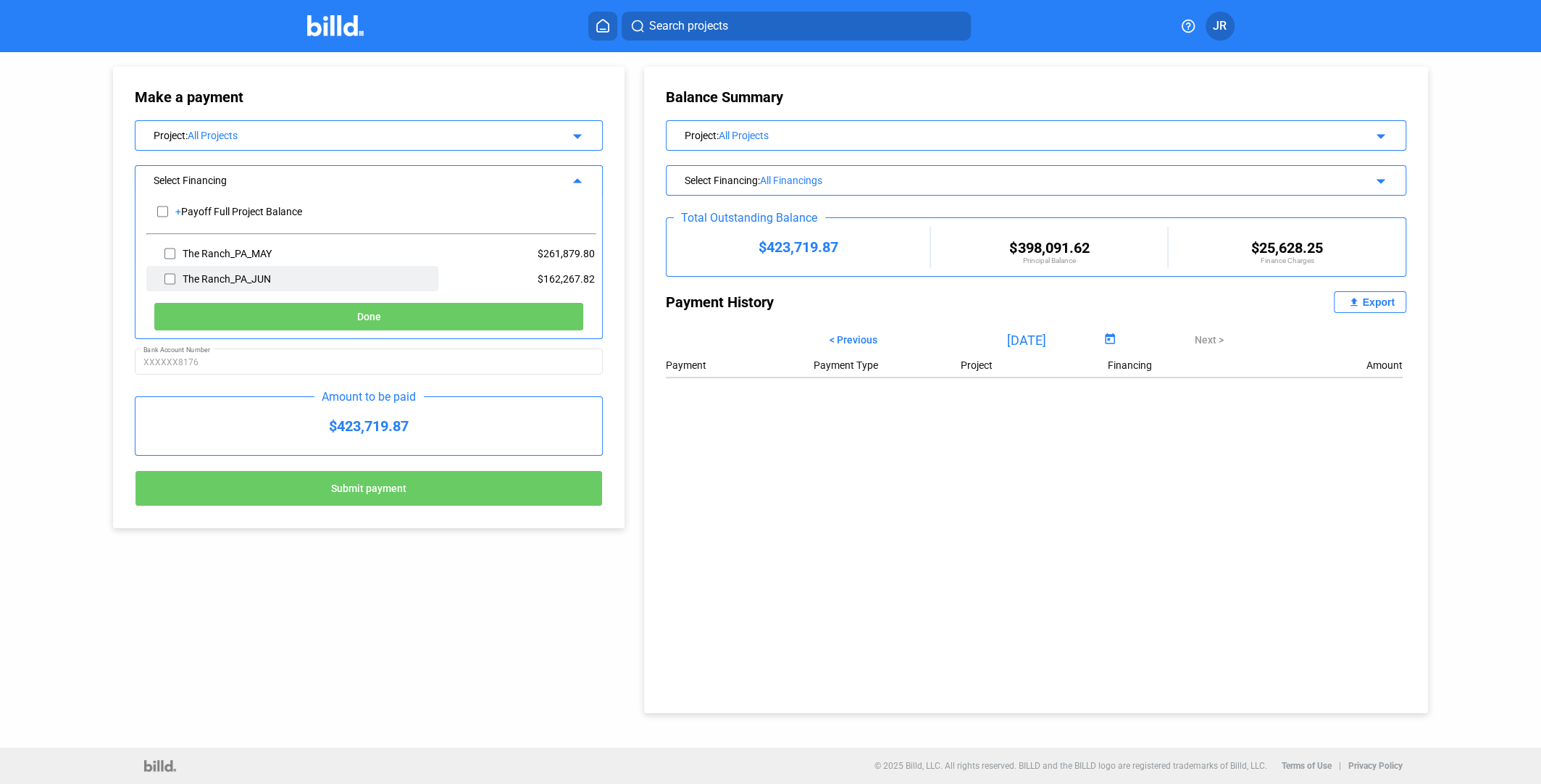
click at [183, 273] on div "The Ranch_PA_JUN" at bounding box center [227, 279] width 88 height 12
click at [168, 277] on input "checkbox" at bounding box center [169, 279] width 11 height 22
checkbox input "true"
click at [342, 316] on button "Done" at bounding box center [368, 317] width 430 height 29
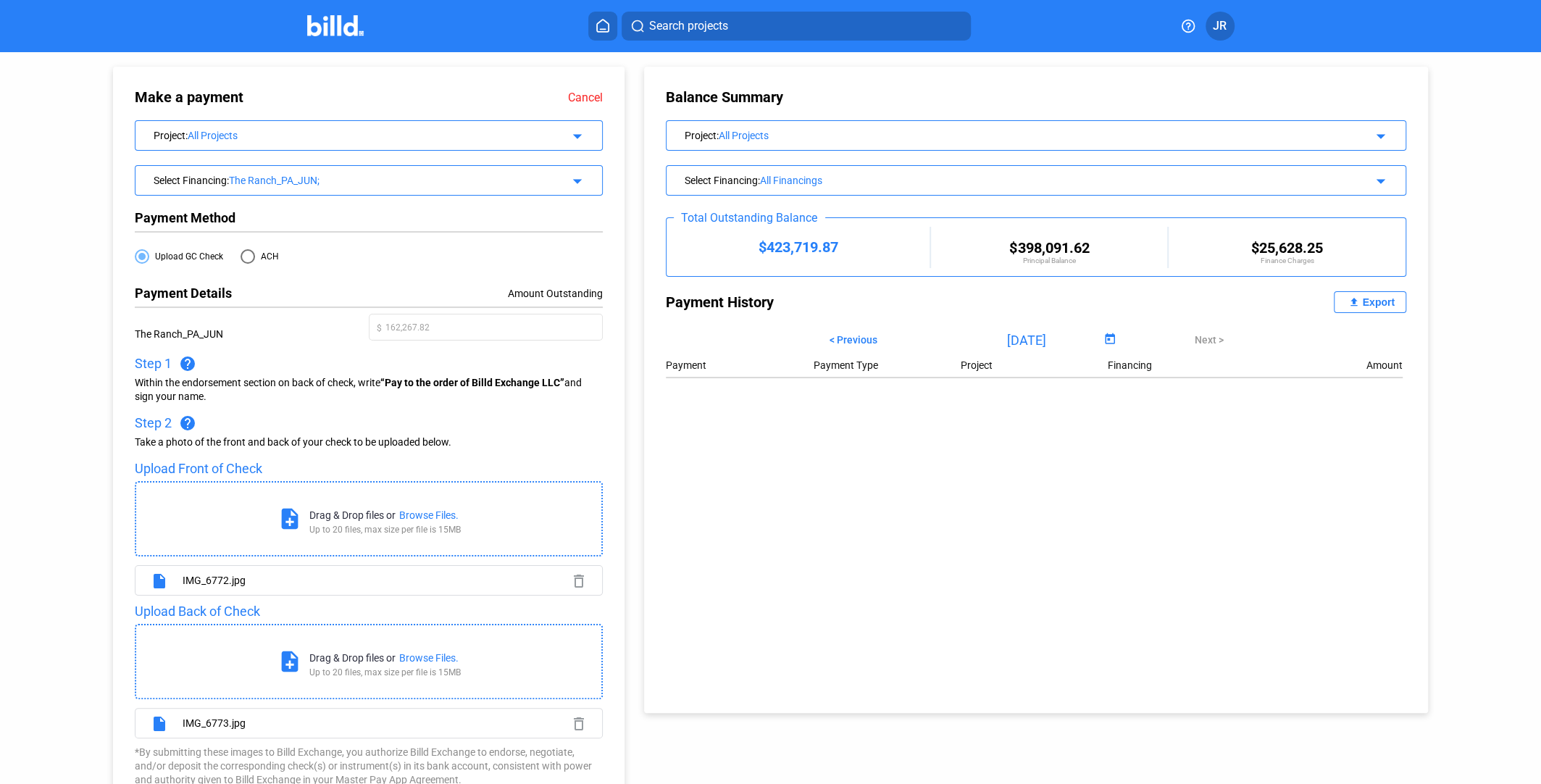
click at [240, 257] on span at bounding box center [247, 256] width 14 height 14
click at [240, 257] on input "ACH" at bounding box center [247, 256] width 14 height 14
radio input "true"
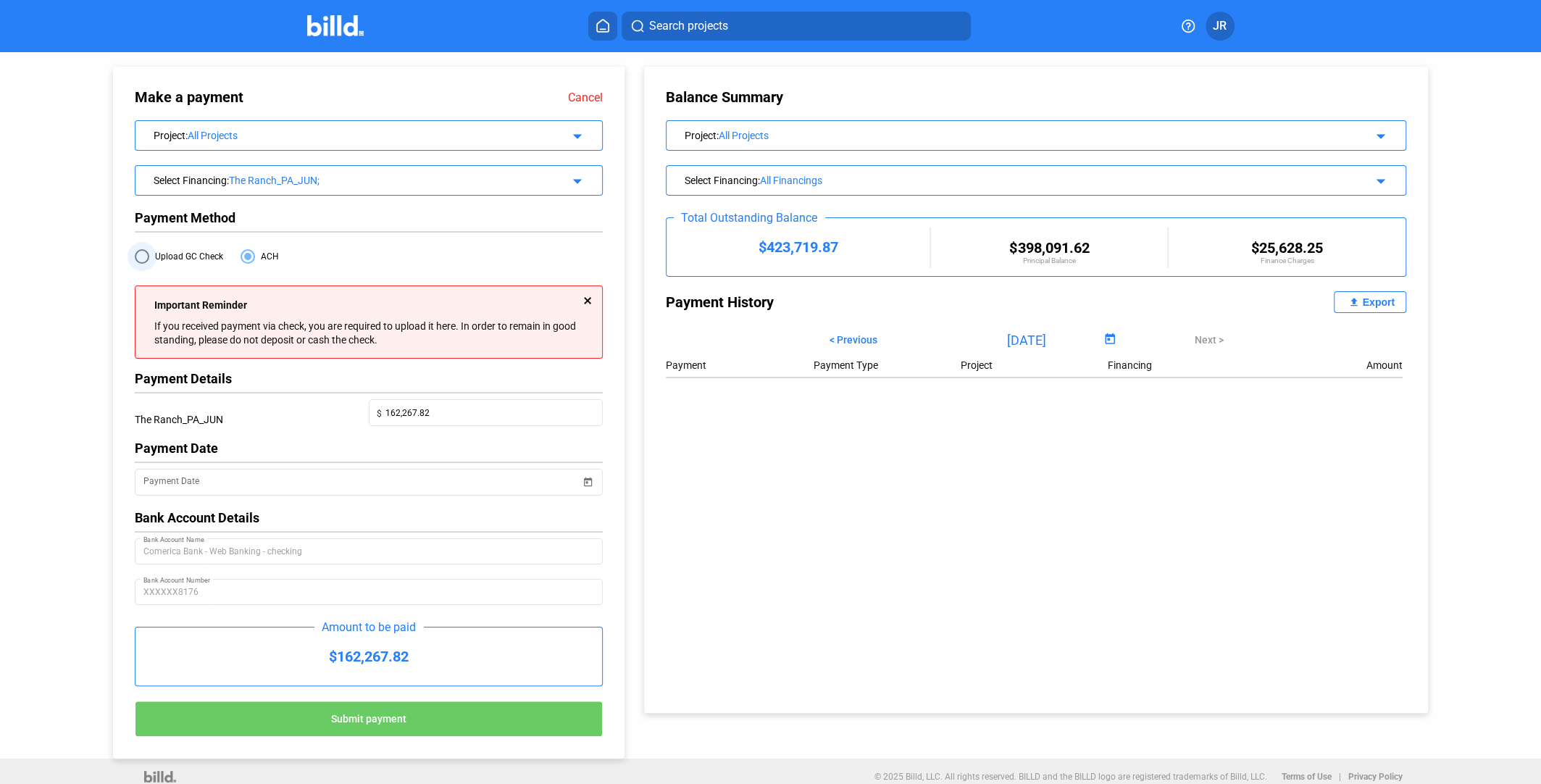
click at [143, 257] on span at bounding box center [141, 256] width 14 height 14
click at [143, 257] on input "Upload GC Check" at bounding box center [141, 256] width 14 height 14
radio input "true"
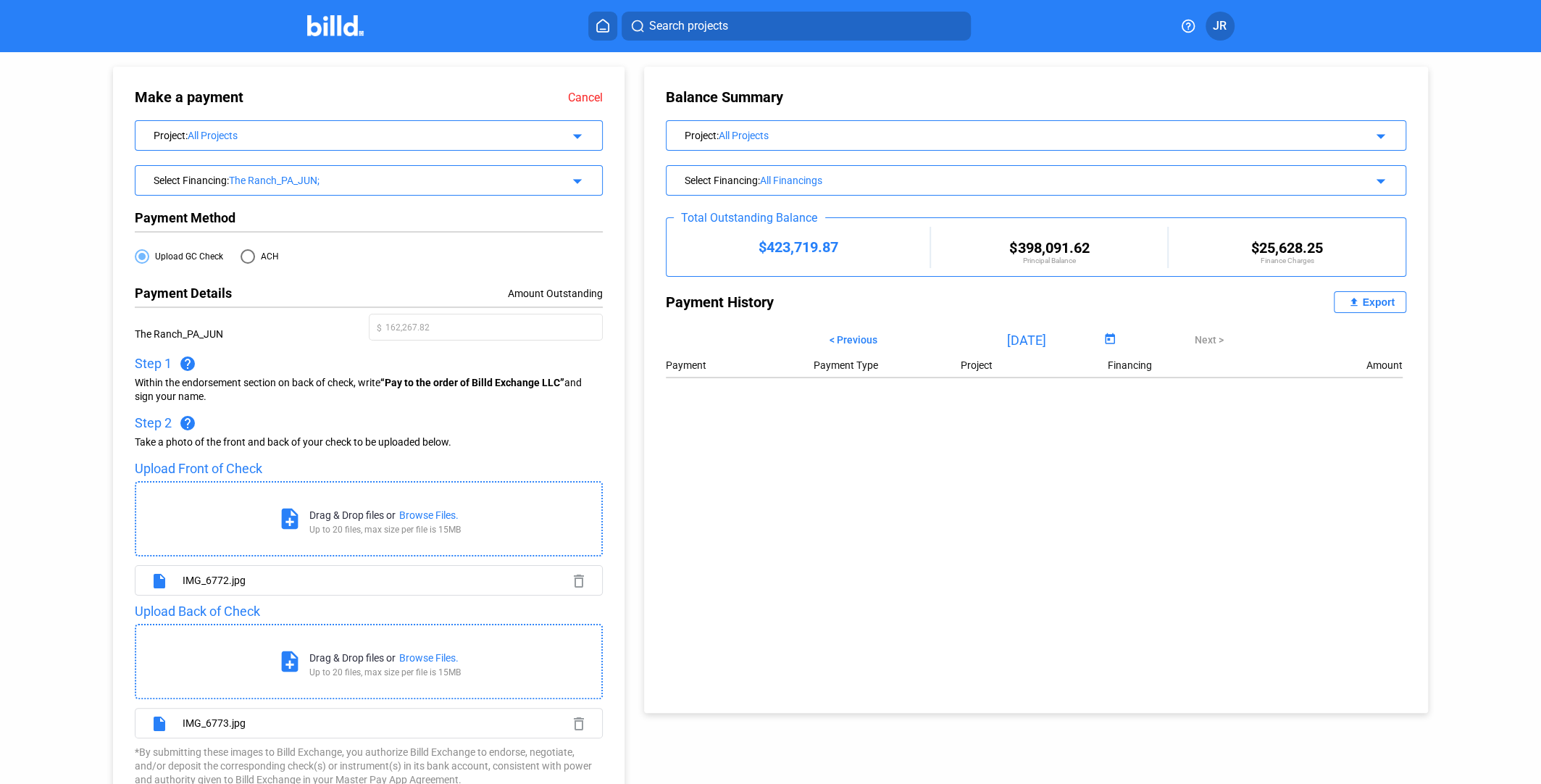
scroll to position [108, 0]
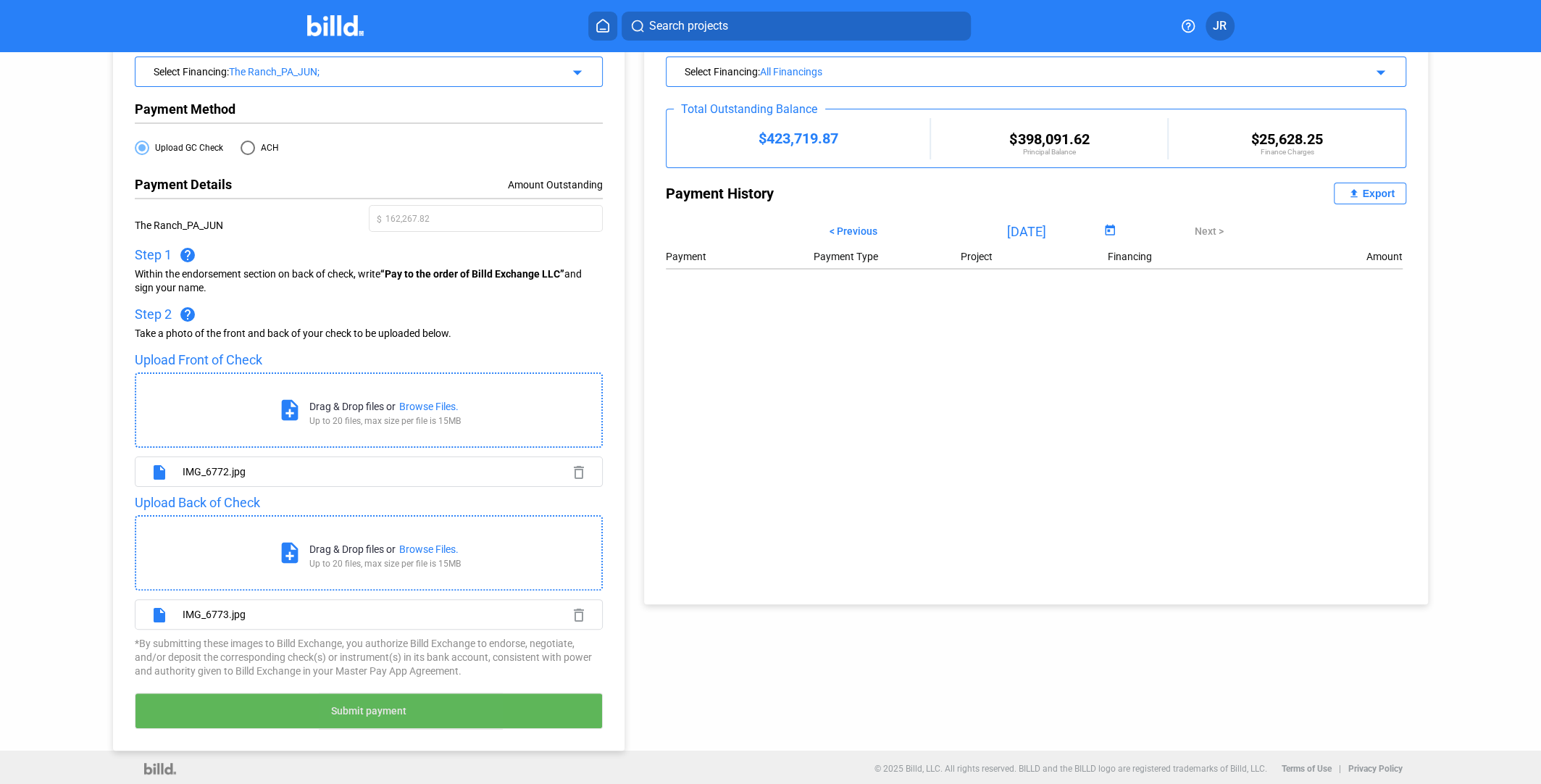
click at [389, 710] on span "Submit payment" at bounding box center [368, 711] width 75 height 12
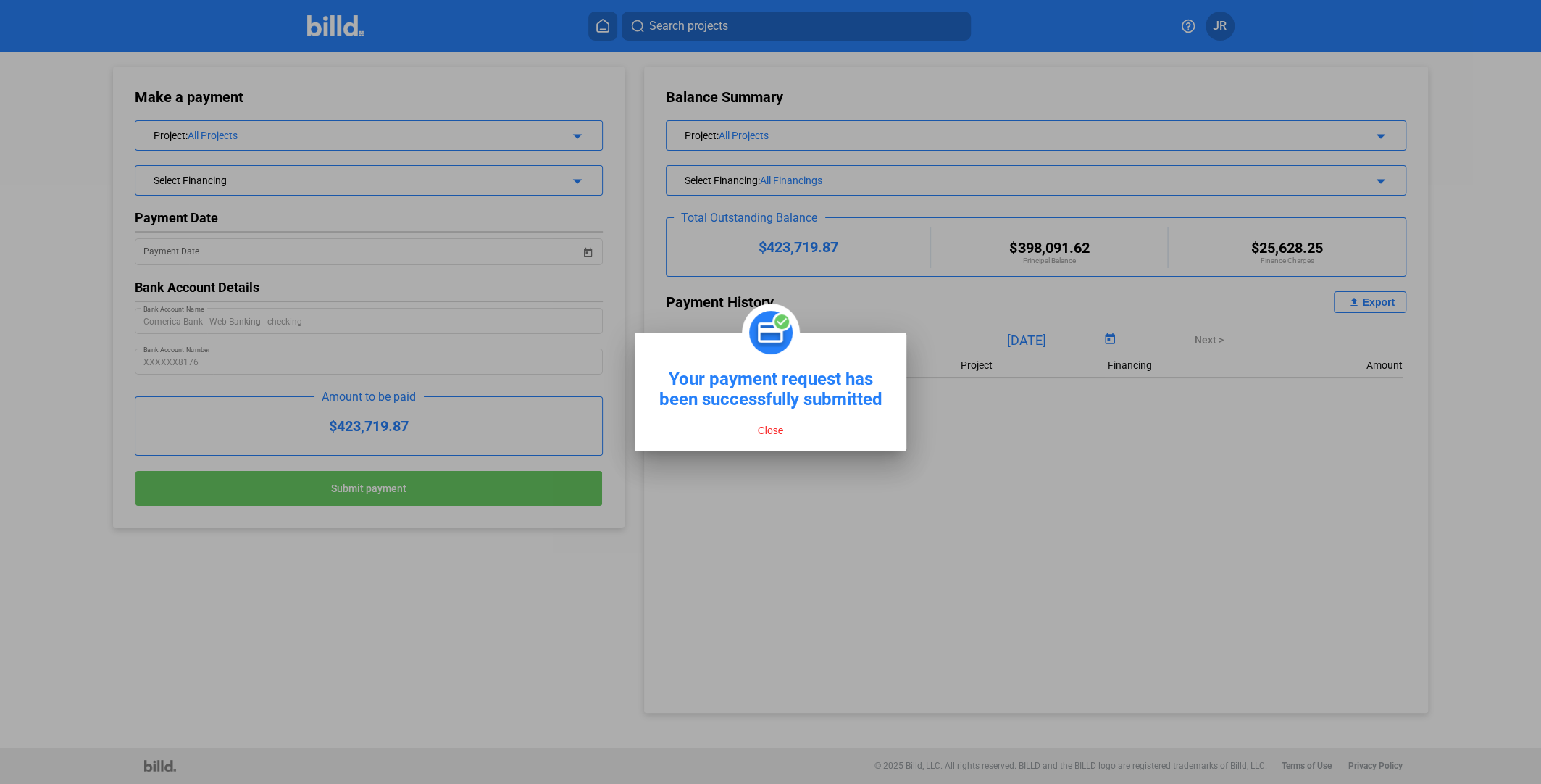
click at [770, 429] on button "Close" at bounding box center [770, 430] width 35 height 13
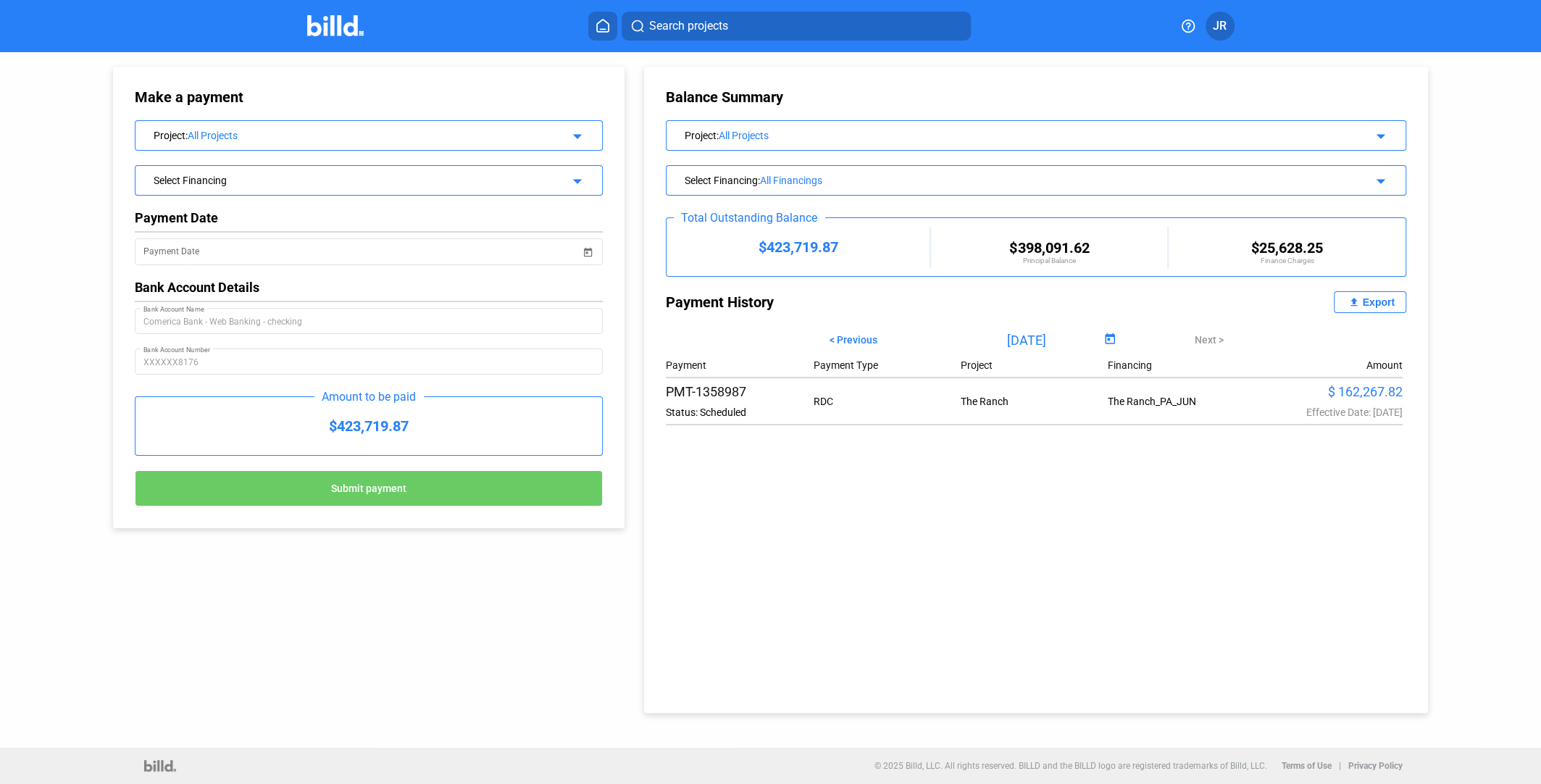
click at [1215, 23] on span "JR" at bounding box center [1219, 26] width 14 height 18
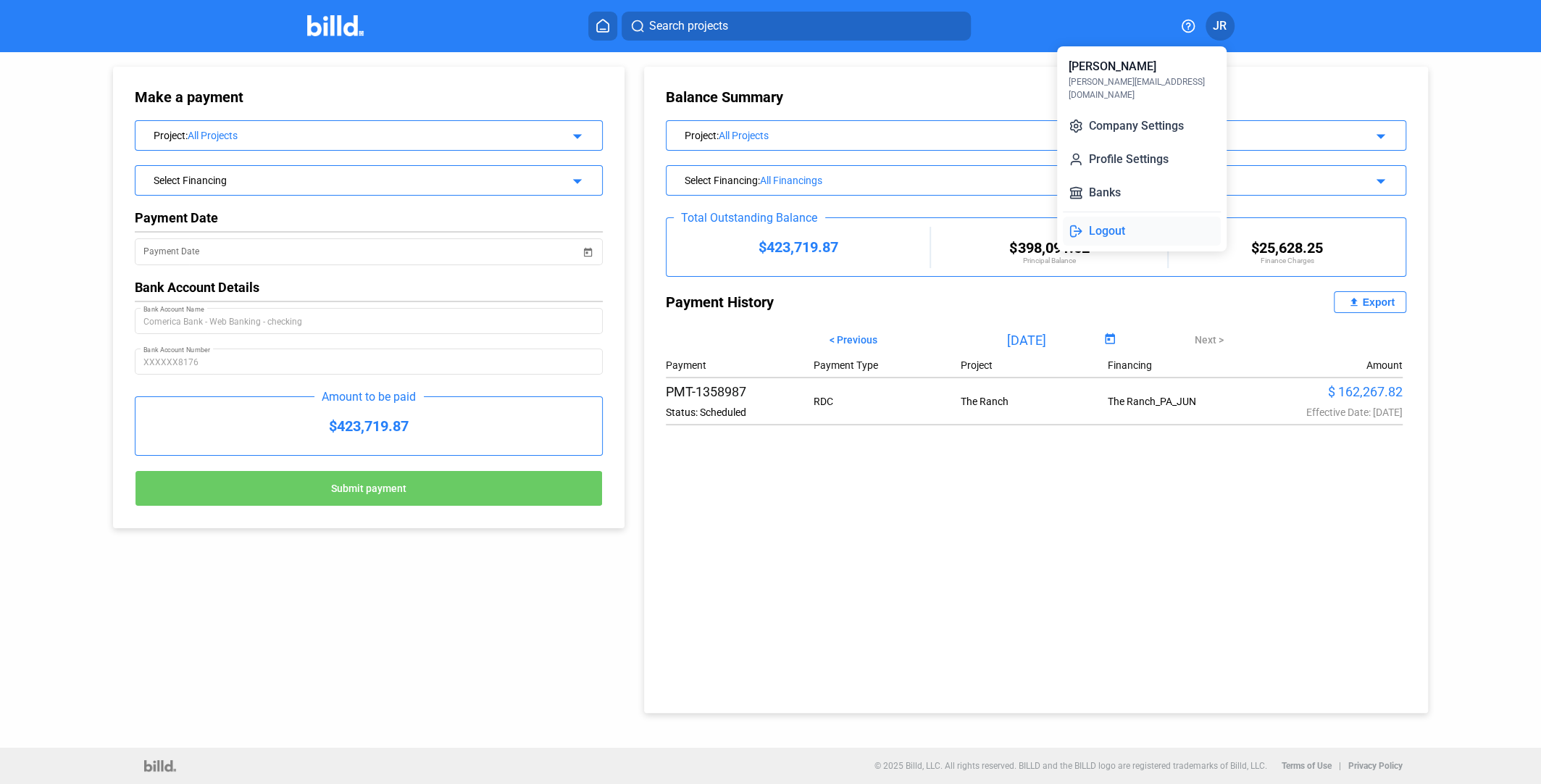
click at [1108, 220] on button "Logout" at bounding box center [1141, 231] width 158 height 29
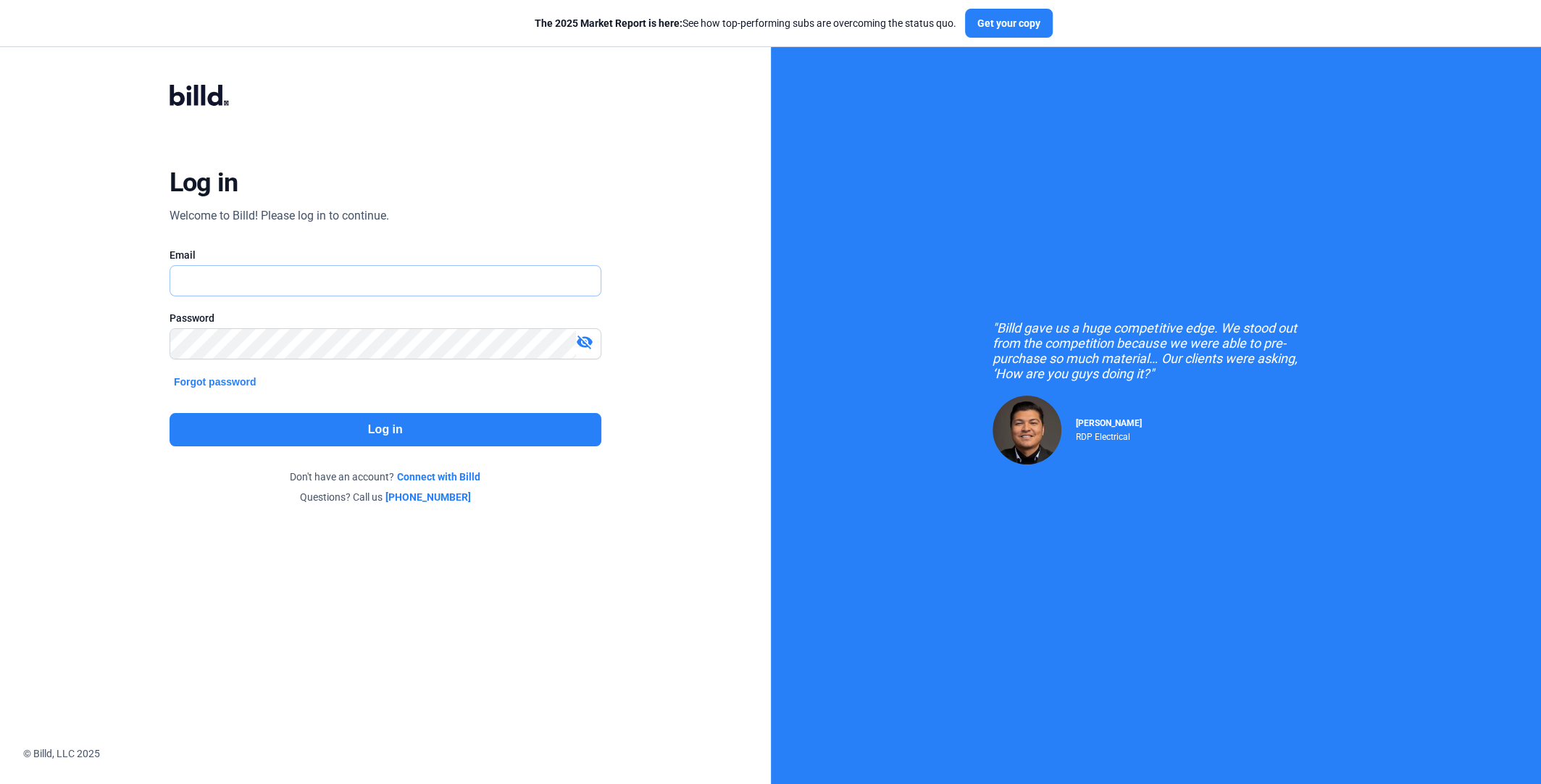
type input "[PERSON_NAME][EMAIL_ADDRESS][DOMAIN_NAME]"
